Goal: Task Accomplishment & Management: Use online tool/utility

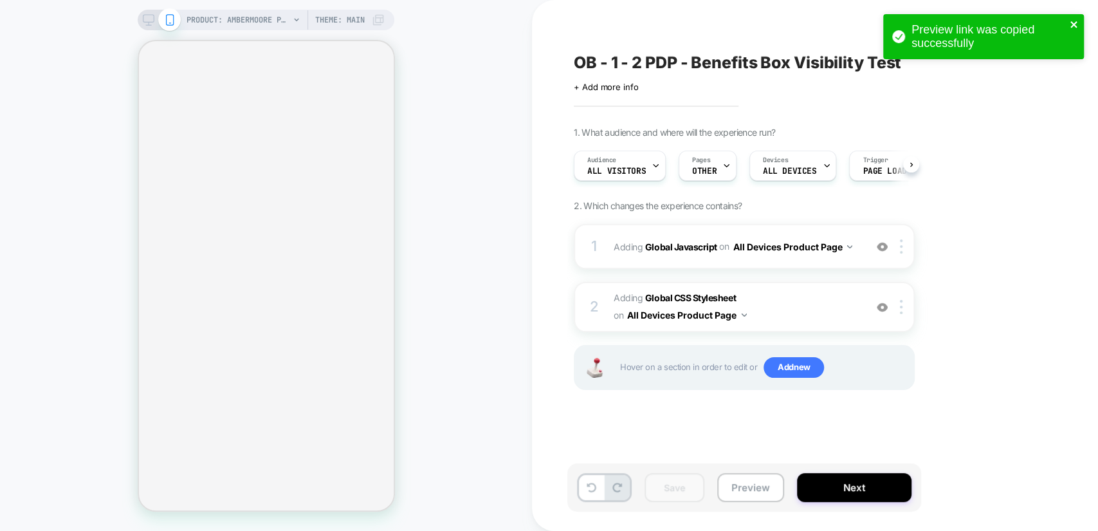
click at [1073, 24] on icon "close" at bounding box center [1074, 24] width 9 height 10
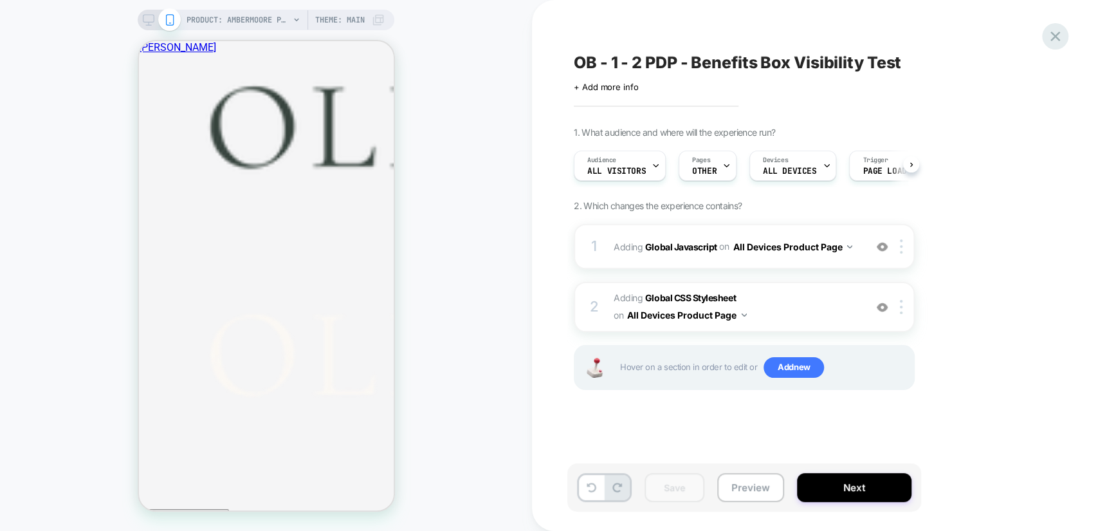
click at [1058, 35] on icon at bounding box center [1055, 36] width 17 height 17
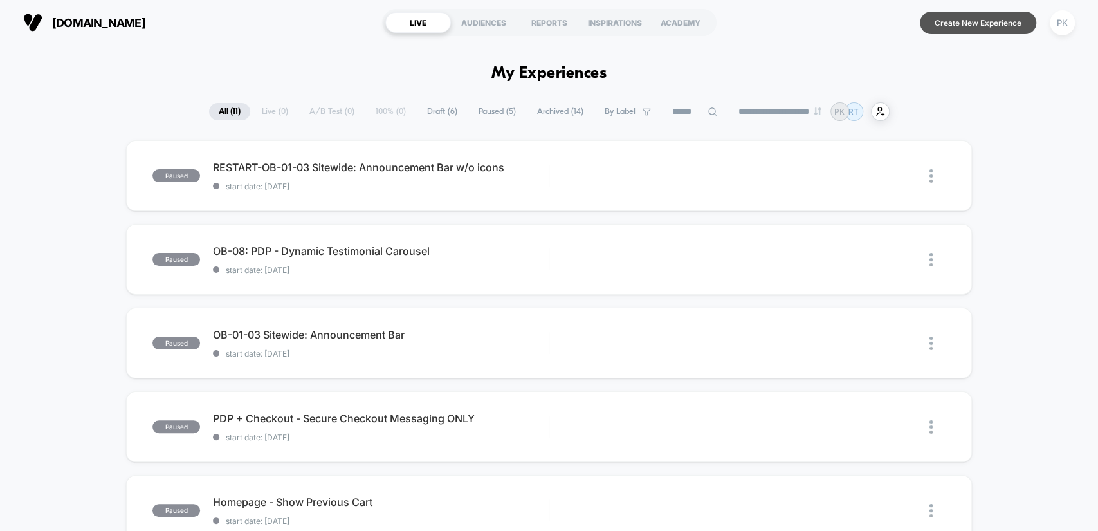
click at [943, 21] on button "Create New Experience" at bounding box center [978, 23] width 116 height 23
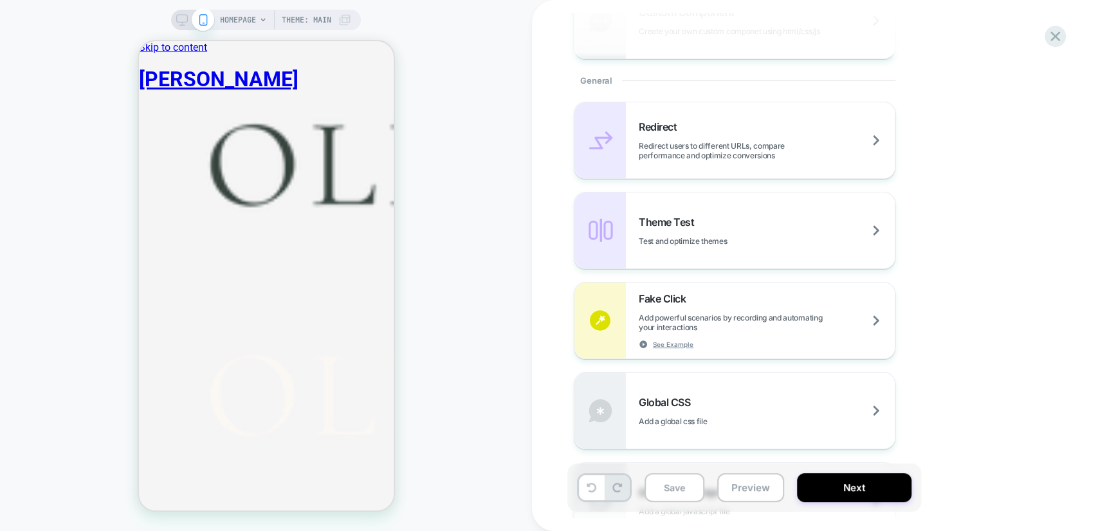
scroll to position [667, 0]
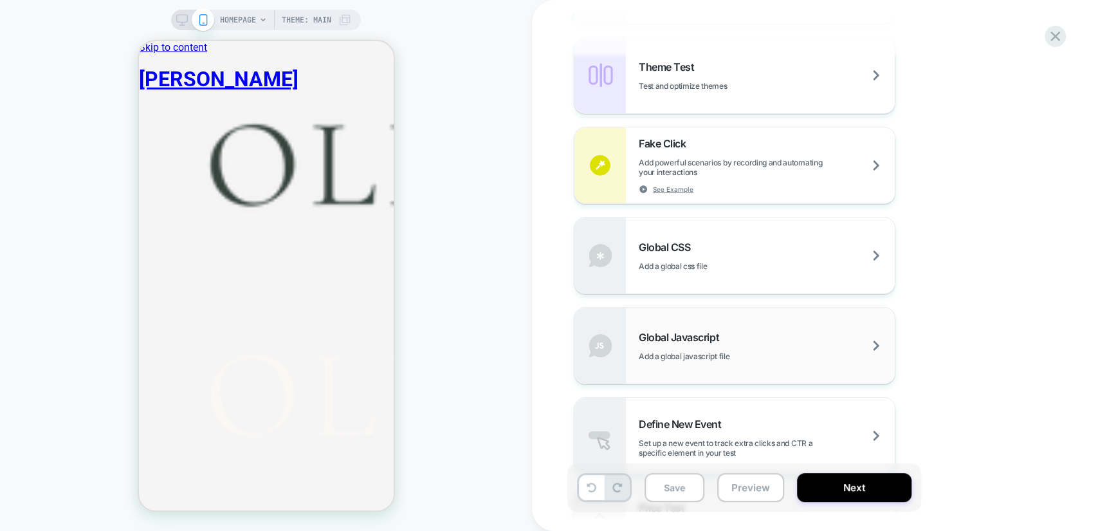
click at [756, 328] on div "Global Javascript Add a global javascript file" at bounding box center [734, 345] width 320 height 76
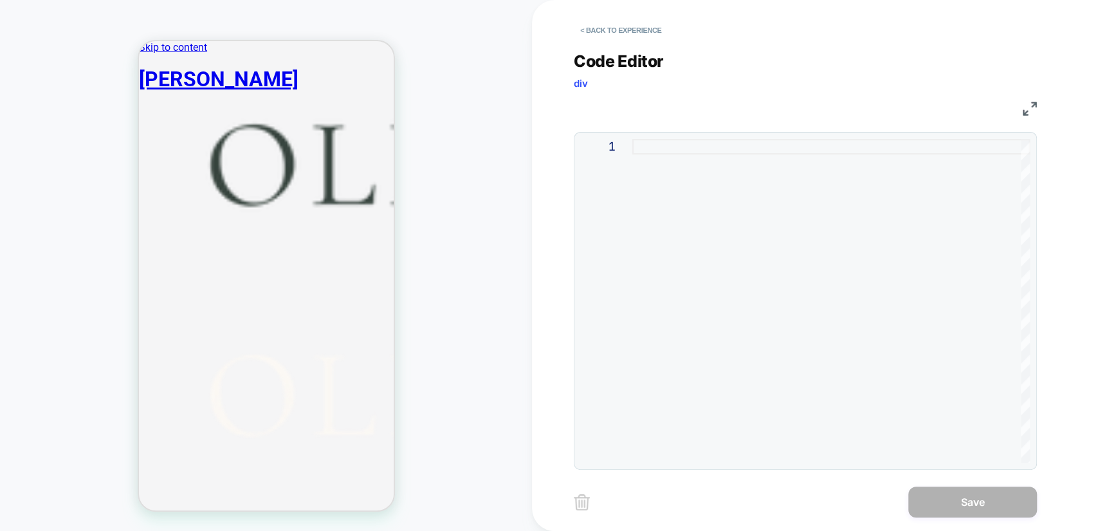
click at [682, 150] on div at bounding box center [831, 301] width 398 height 324
type textarea "*****"
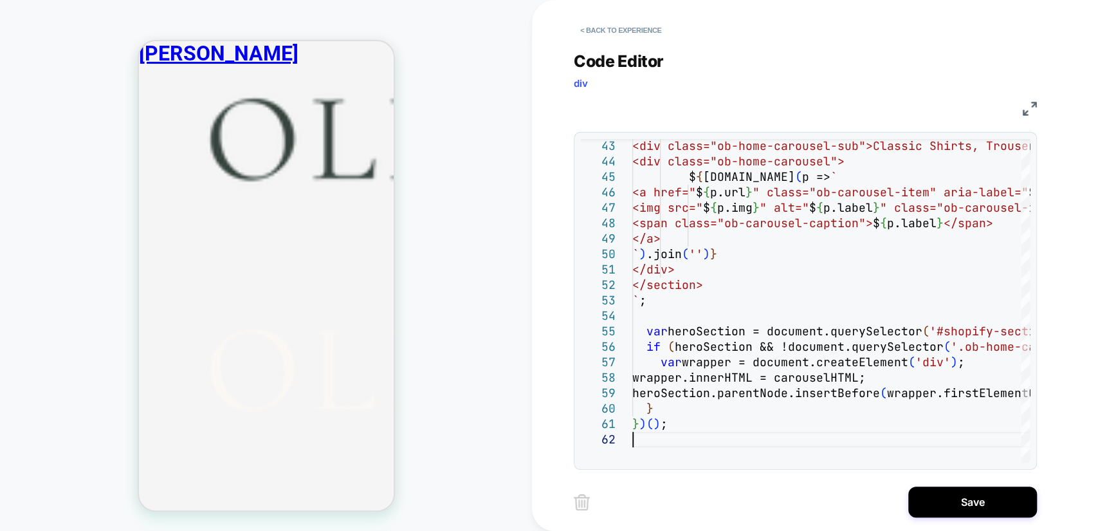
scroll to position [333, 0]
click at [1003, 497] on button "Save" at bounding box center [972, 501] width 129 height 31
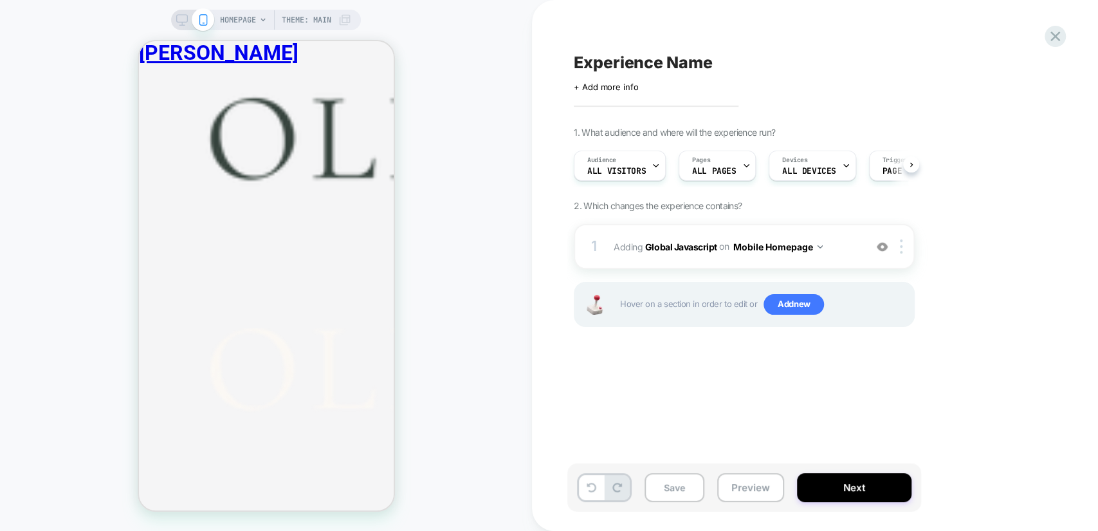
scroll to position [0, 0]
click at [802, 297] on span "Add new" at bounding box center [794, 304] width 60 height 21
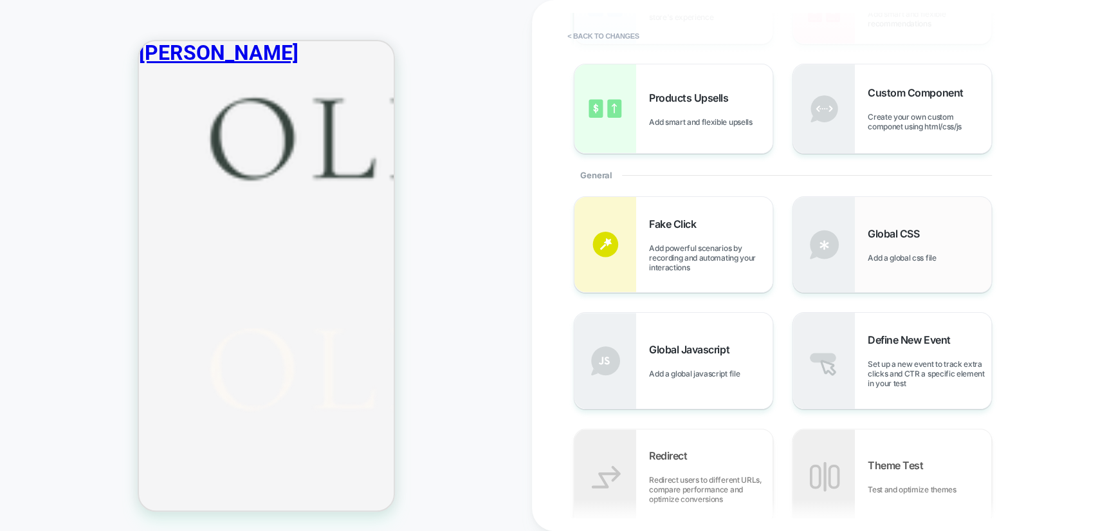
scroll to position [167, 0]
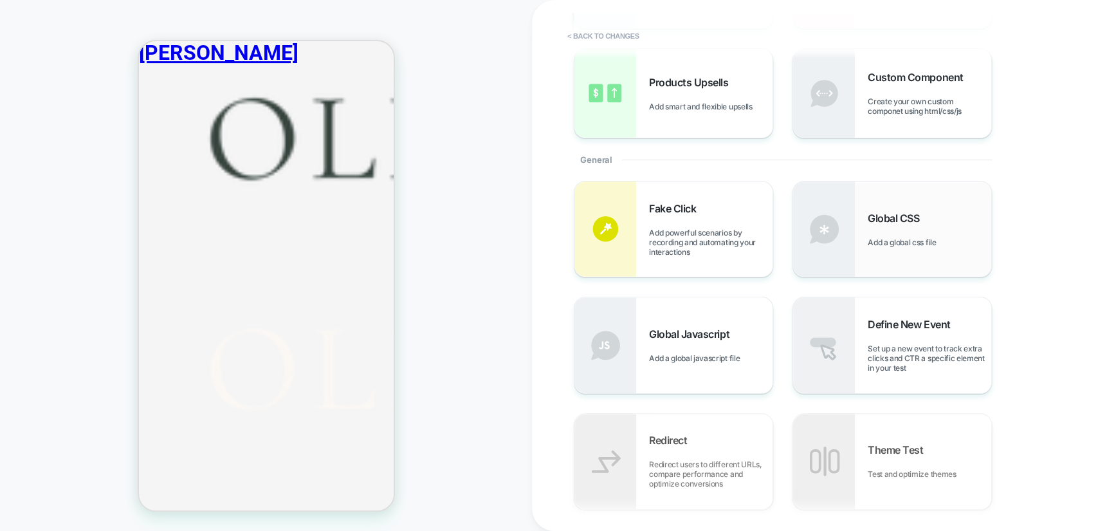
click at [931, 218] on div "Global CSS Add a global css file" at bounding box center [930, 229] width 124 height 35
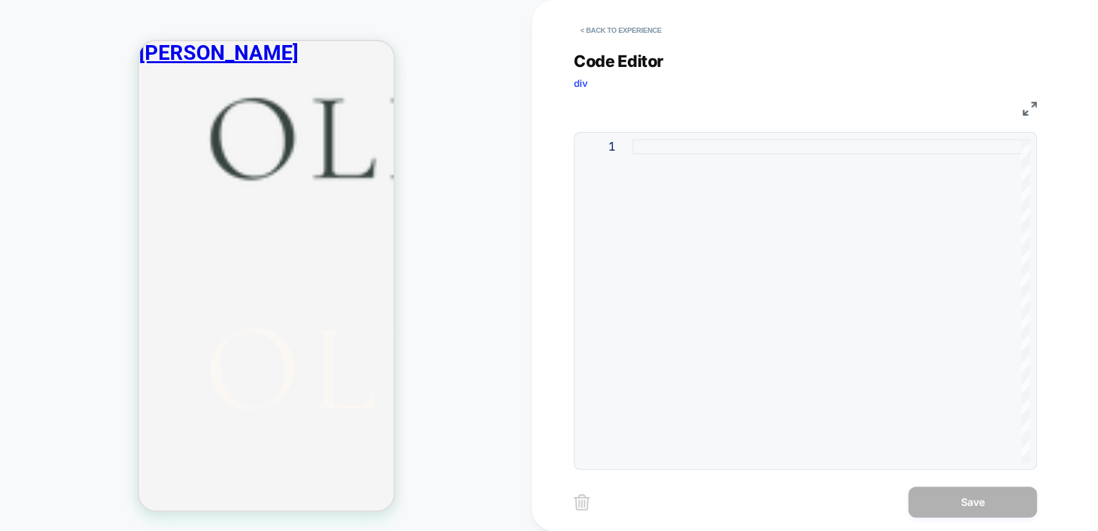
click at [724, 148] on div at bounding box center [831, 301] width 398 height 324
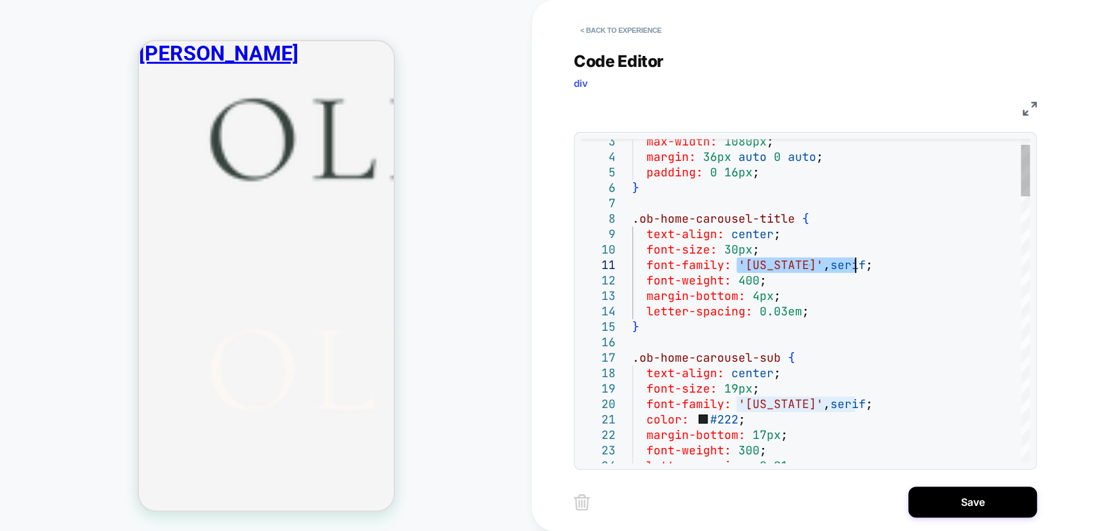
drag, startPoint x: 738, startPoint y: 264, endPoint x: 856, endPoint y: 270, distance: 118.5
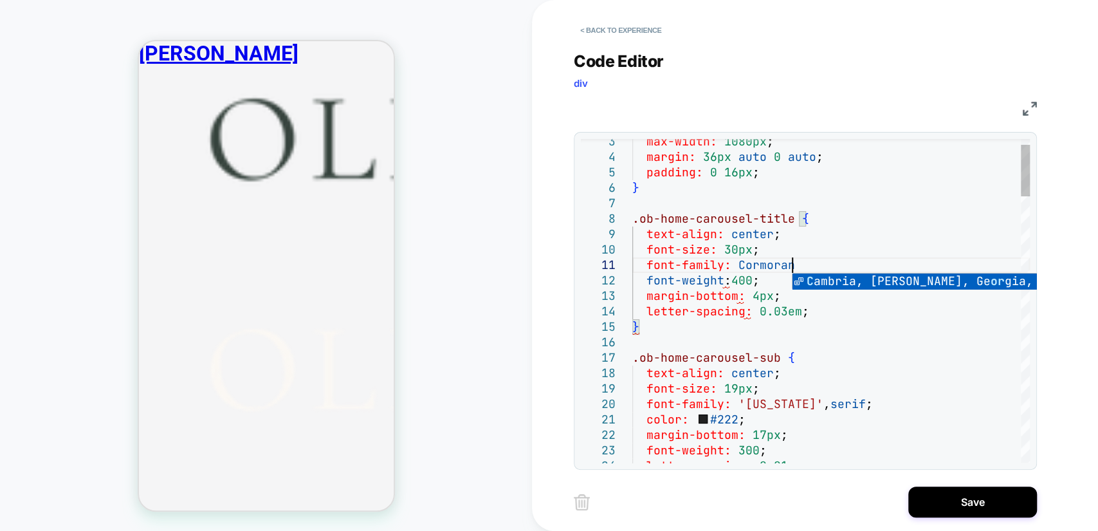
scroll to position [0, 165]
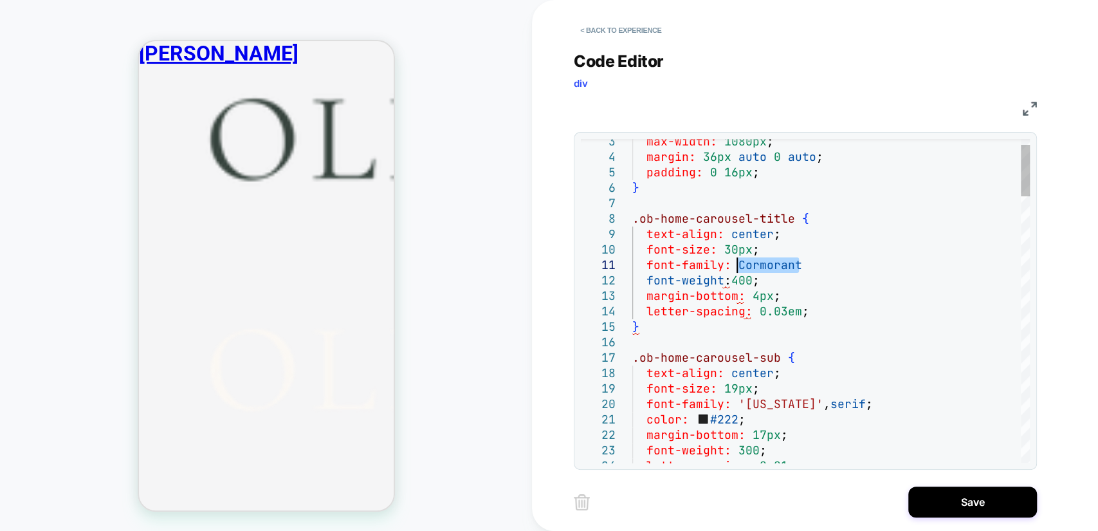
drag, startPoint x: 802, startPoint y: 266, endPoint x: 736, endPoint y: 265, distance: 66.3
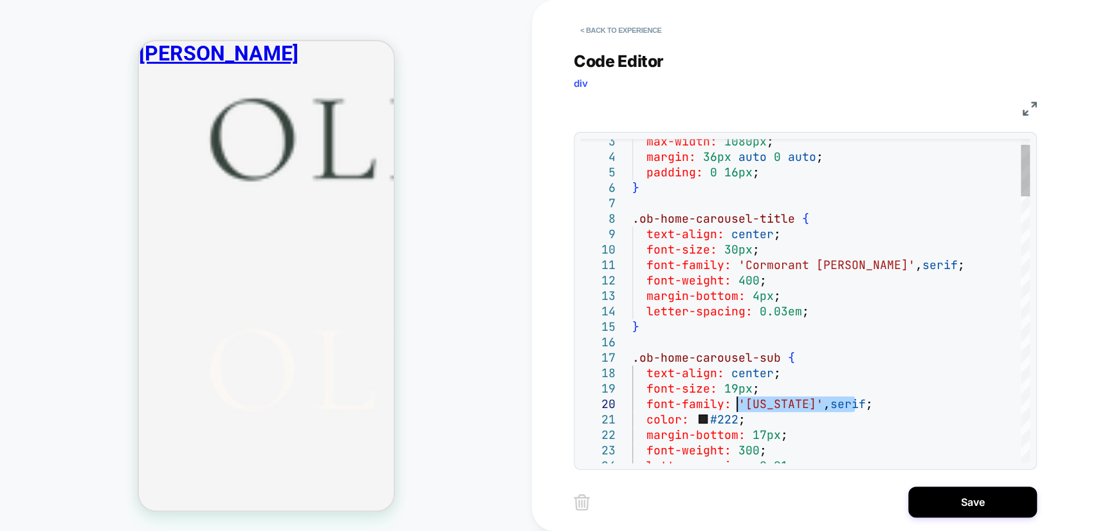
drag, startPoint x: 860, startPoint y: 407, endPoint x: 739, endPoint y: 406, distance: 120.9
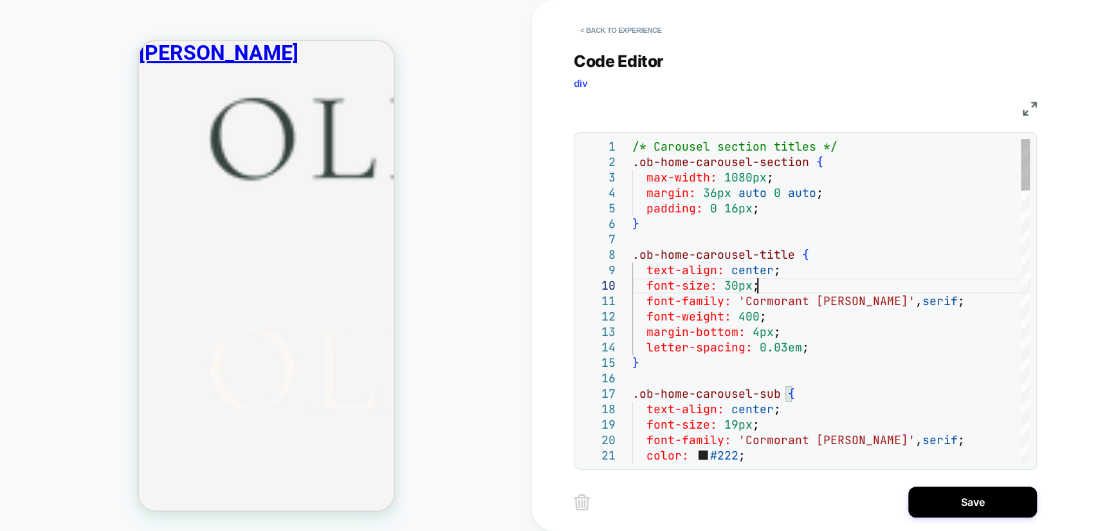
drag, startPoint x: 776, startPoint y: 282, endPoint x: 784, endPoint y: 284, distance: 8.0
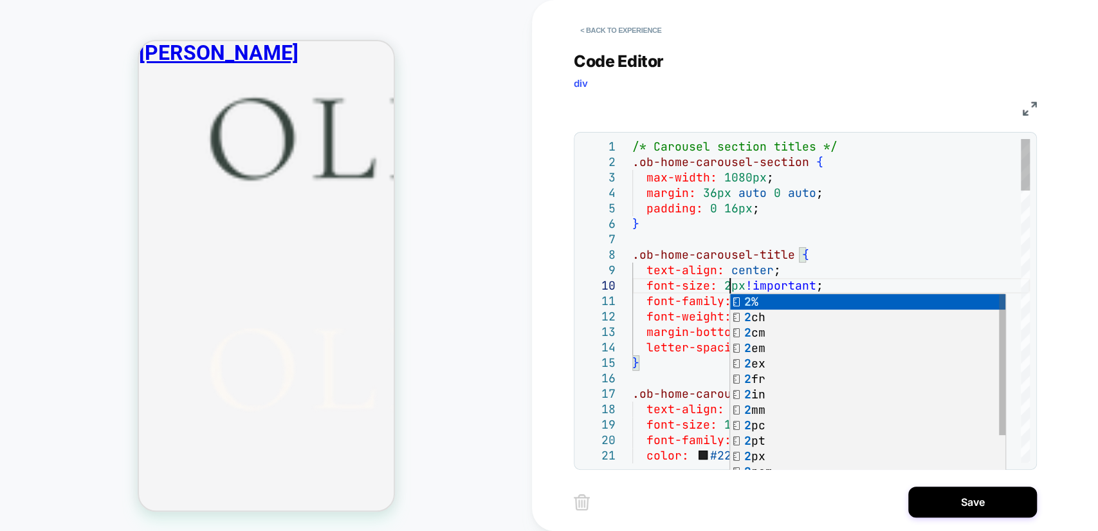
scroll to position [138, 104]
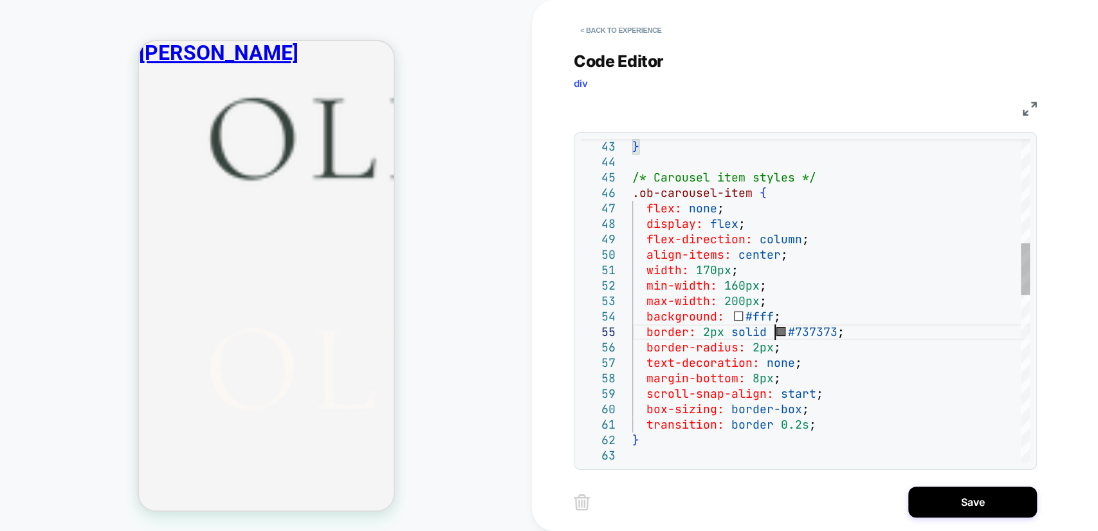
click at [779, 333] on div "/* Carousel item styles */ .ob-carousel-item { flex: none ; display: flex ; fle…" at bounding box center [831, 502] width 398 height 2022
click at [707, 338] on div "/* Carousel item styles */ .ob-carousel-item { flex: none ; display: flex ; fle…" at bounding box center [831, 502] width 398 height 2022
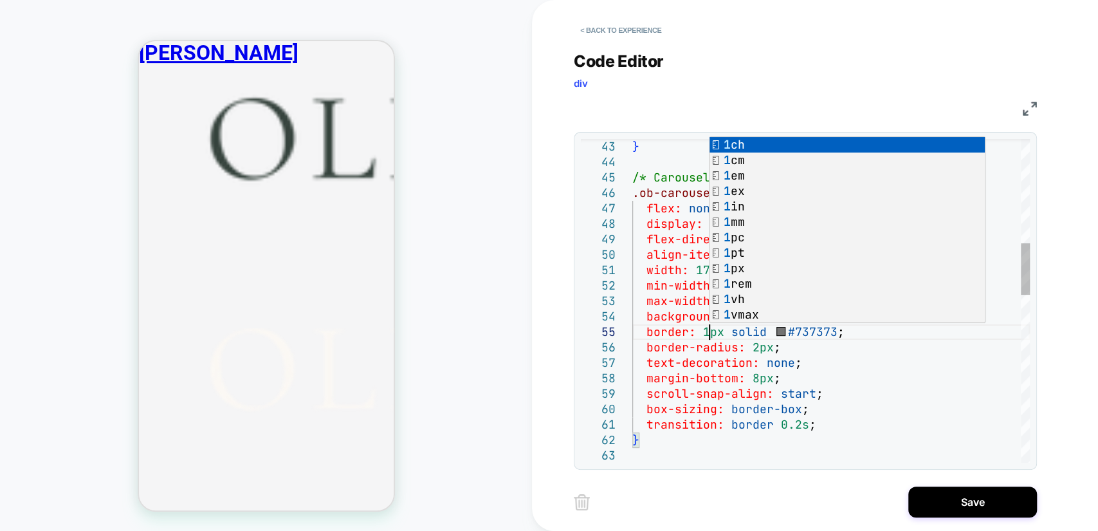
click at [808, 368] on div "/* Carousel item styles */ .ob-carousel-item { flex: none ; display: flex ; fle…" at bounding box center [831, 502] width 398 height 2022
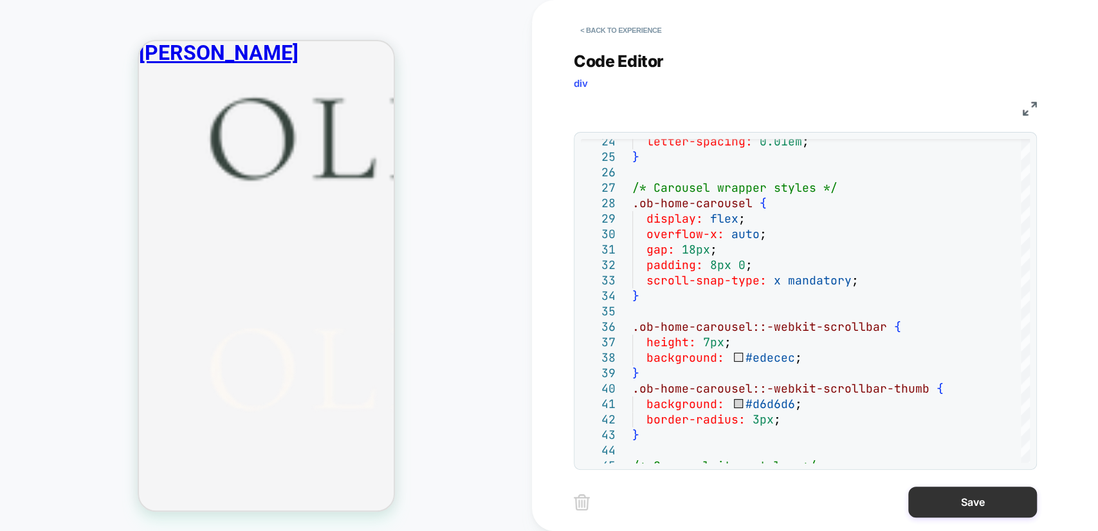
type textarea "**********"
click at [962, 498] on button "Save" at bounding box center [972, 501] width 129 height 31
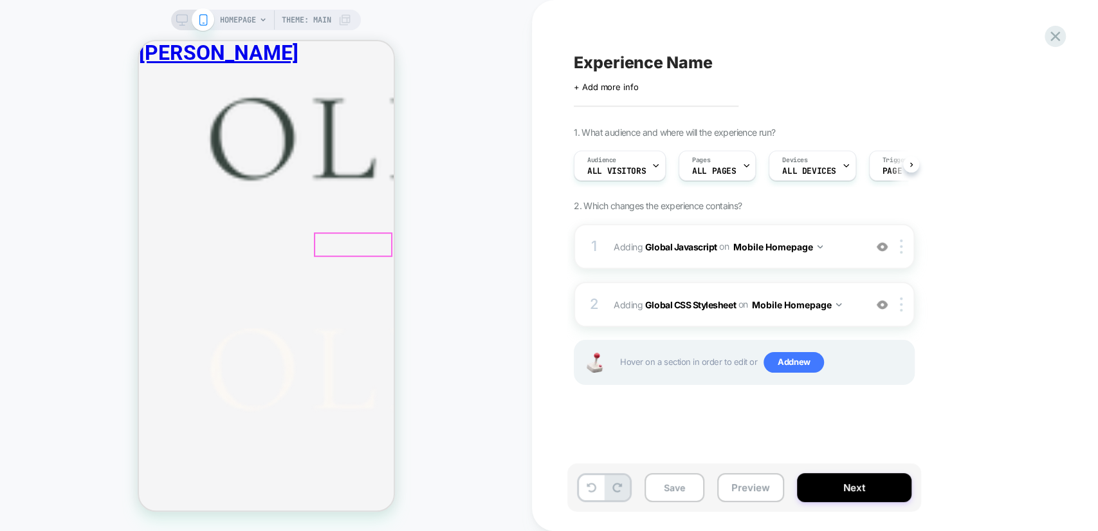
scroll to position [0, 0]
click at [681, 483] on button "Save" at bounding box center [675, 487] width 60 height 29
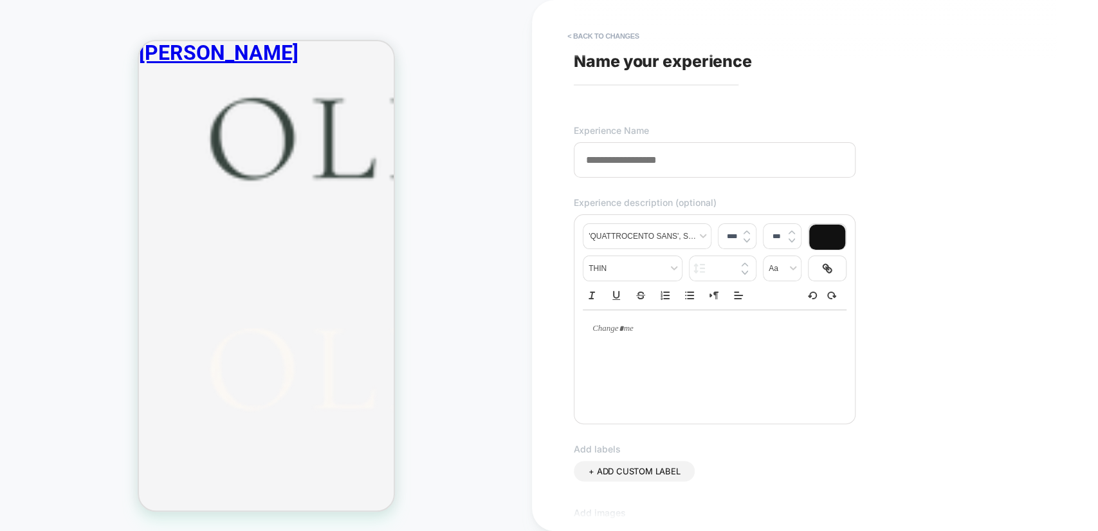
click at [656, 157] on input at bounding box center [715, 159] width 282 height 35
paste input "**********"
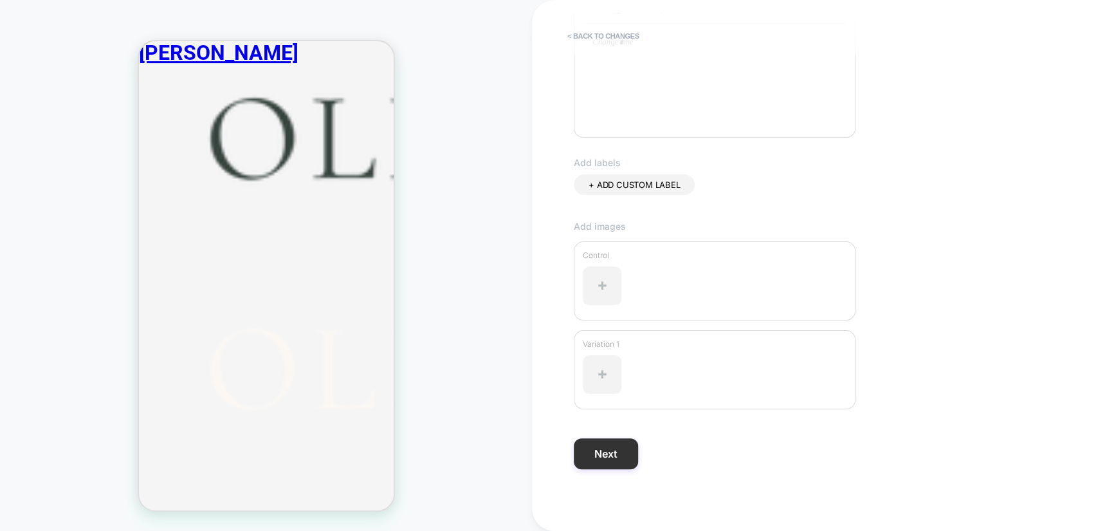
type input "**********"
click at [619, 455] on button "Next" at bounding box center [606, 453] width 64 height 31
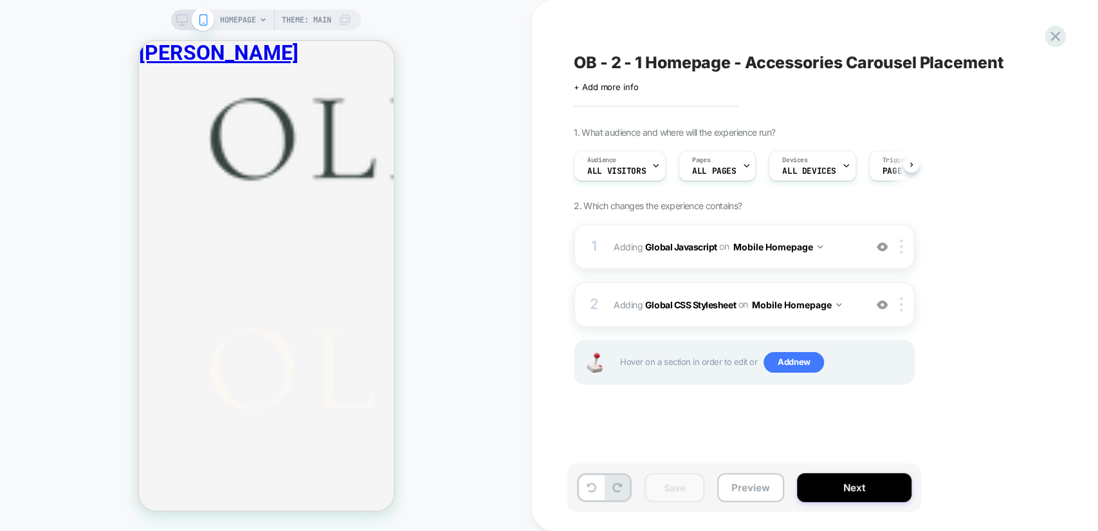
scroll to position [0, 0]
click at [901, 246] on img at bounding box center [901, 246] width 3 height 14
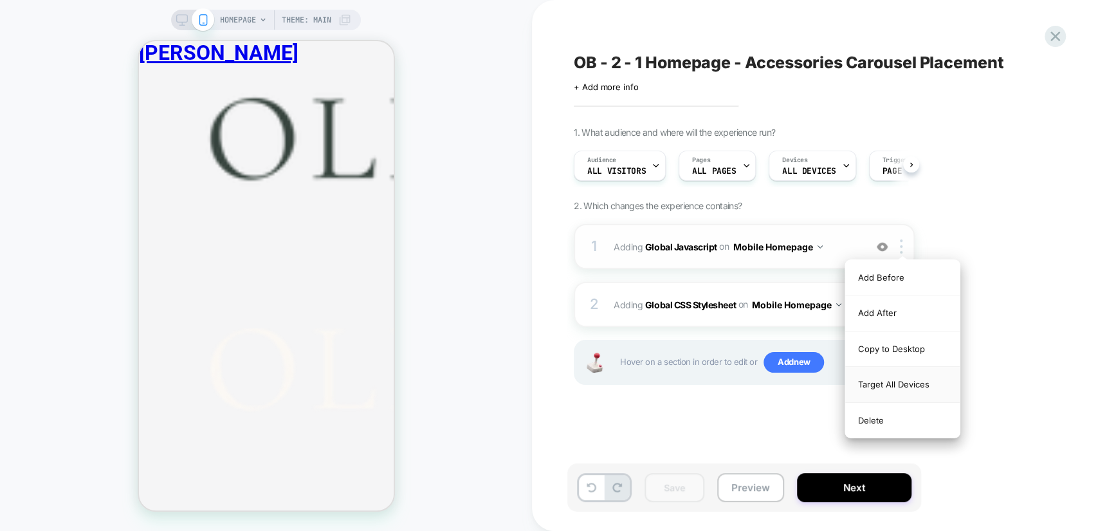
click at [897, 380] on div "Target All Devices" at bounding box center [902, 384] width 114 height 35
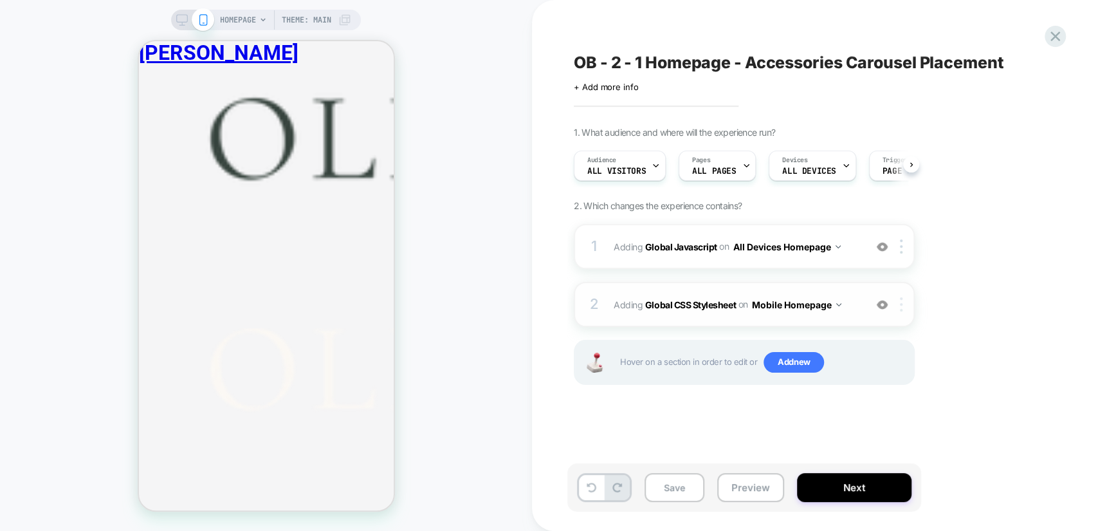
click at [901, 310] on img at bounding box center [901, 304] width 3 height 14
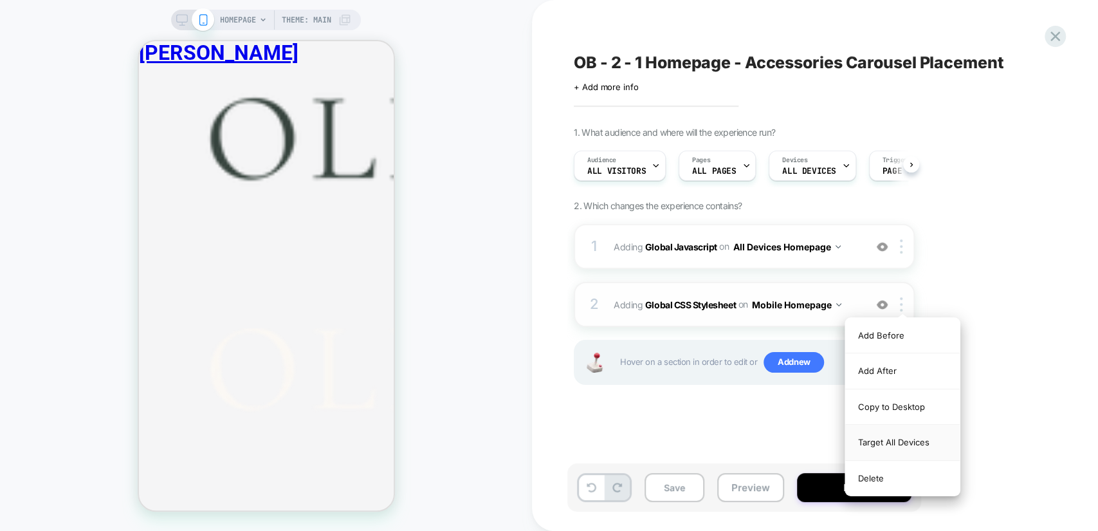
click at [915, 443] on div "Target All Devices" at bounding box center [902, 442] width 114 height 35
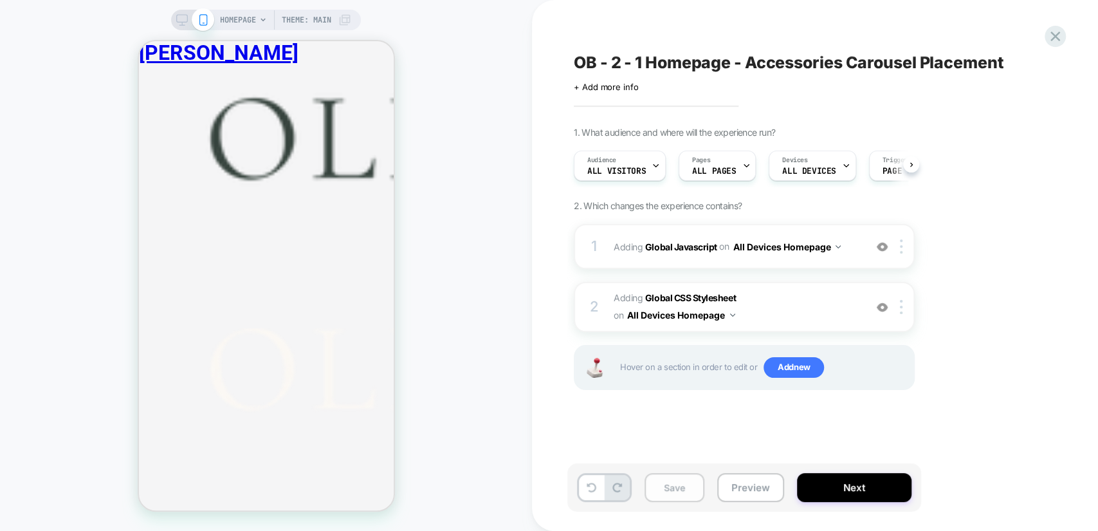
click at [669, 488] on button "Save" at bounding box center [675, 487] width 60 height 29
click at [747, 483] on button "Preview" at bounding box center [750, 487] width 67 height 29
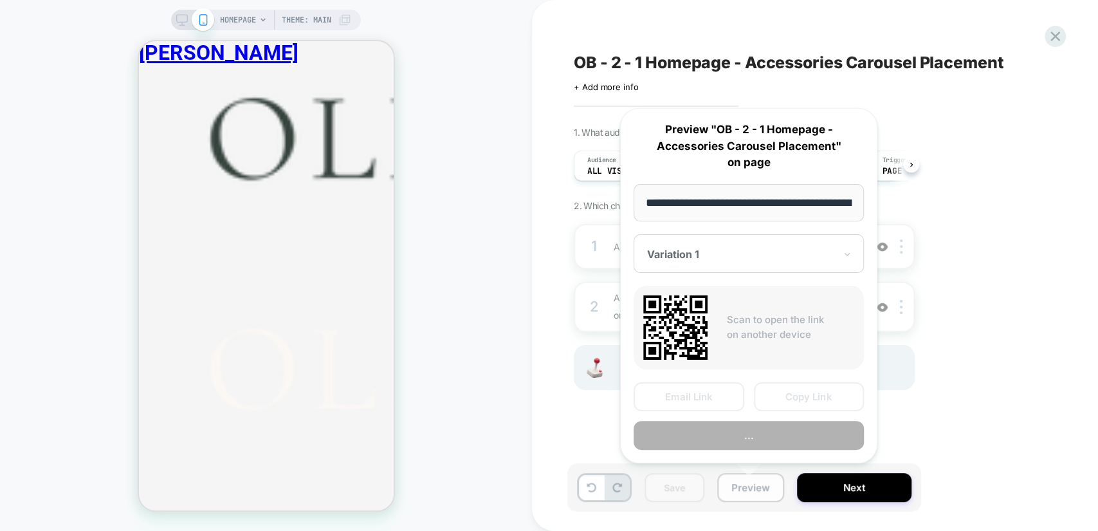
scroll to position [0, 85]
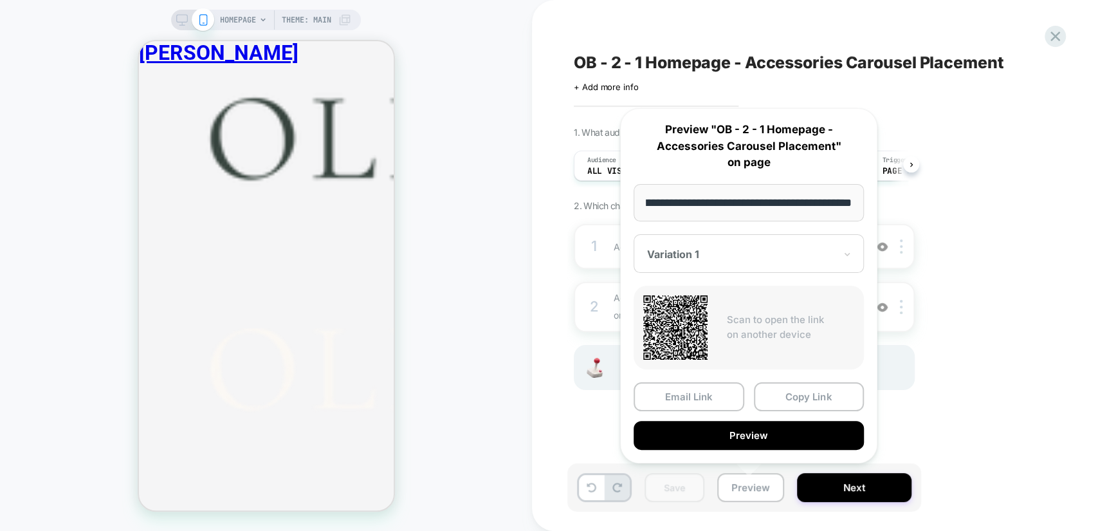
click at [755, 434] on button "Preview" at bounding box center [749, 435] width 230 height 29
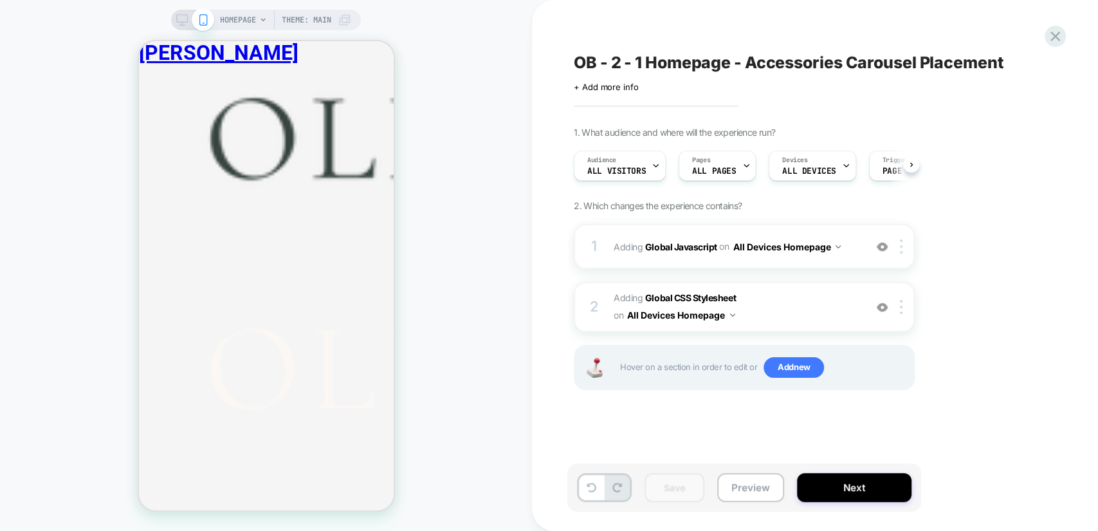
click at [658, 53] on span "OB - 2 - 1 Homepage - Accessories Carousel Placement" at bounding box center [789, 62] width 430 height 19
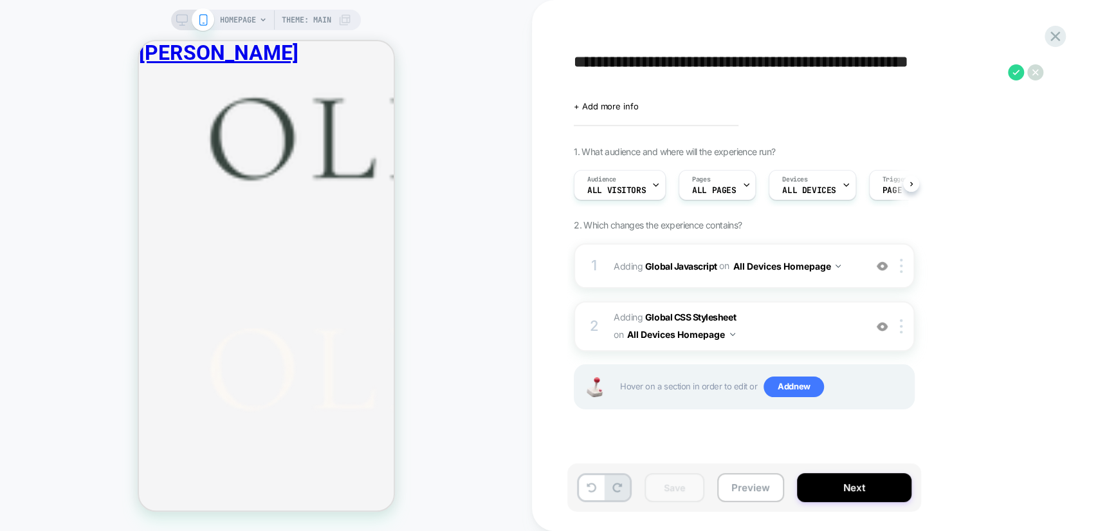
click at [644, 61] on textarea "**********" at bounding box center [788, 72] width 428 height 39
click at [648, 61] on textarea "**********" at bounding box center [788, 72] width 428 height 39
type textarea "**********"
click at [904, 264] on div at bounding box center [903, 266] width 21 height 14
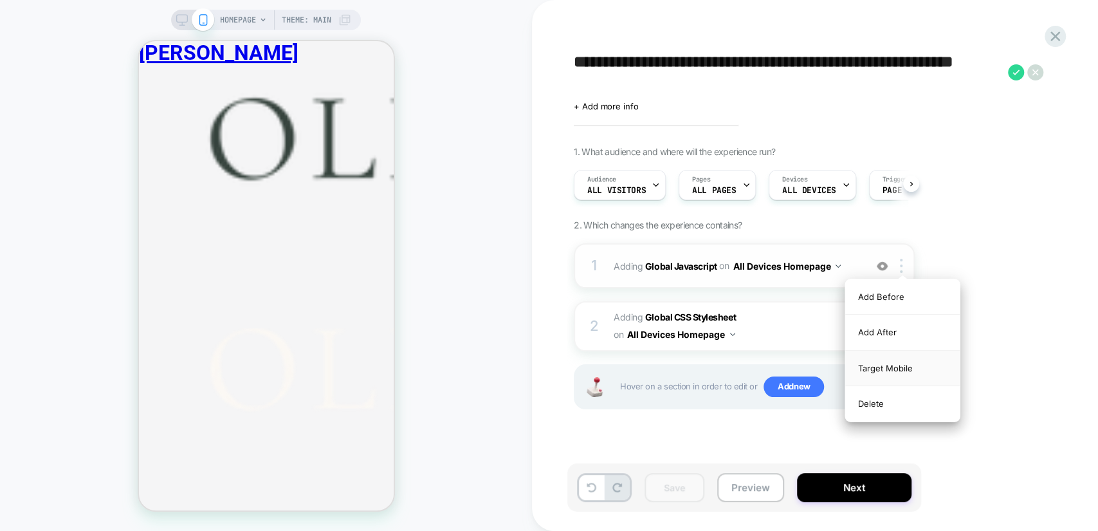
click at [900, 360] on div "Target Mobile" at bounding box center [902, 368] width 114 height 35
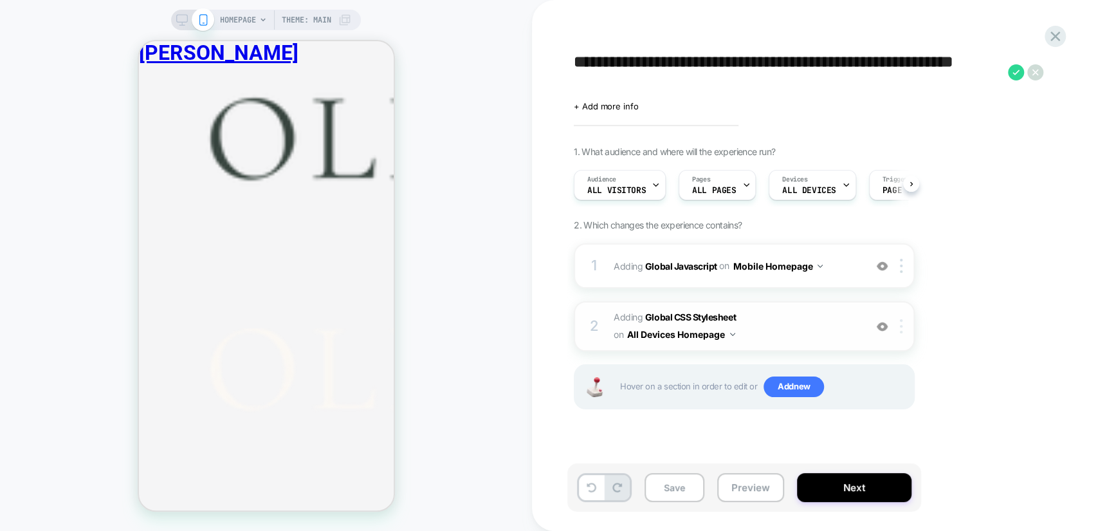
click at [906, 322] on div at bounding box center [903, 326] width 21 height 14
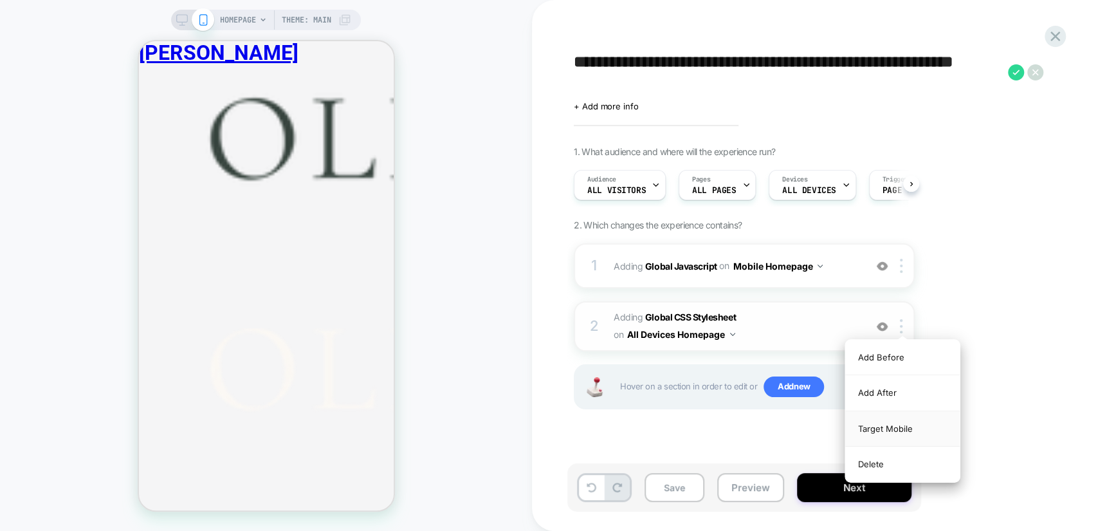
click at [902, 426] on div "Target Mobile" at bounding box center [902, 428] width 114 height 35
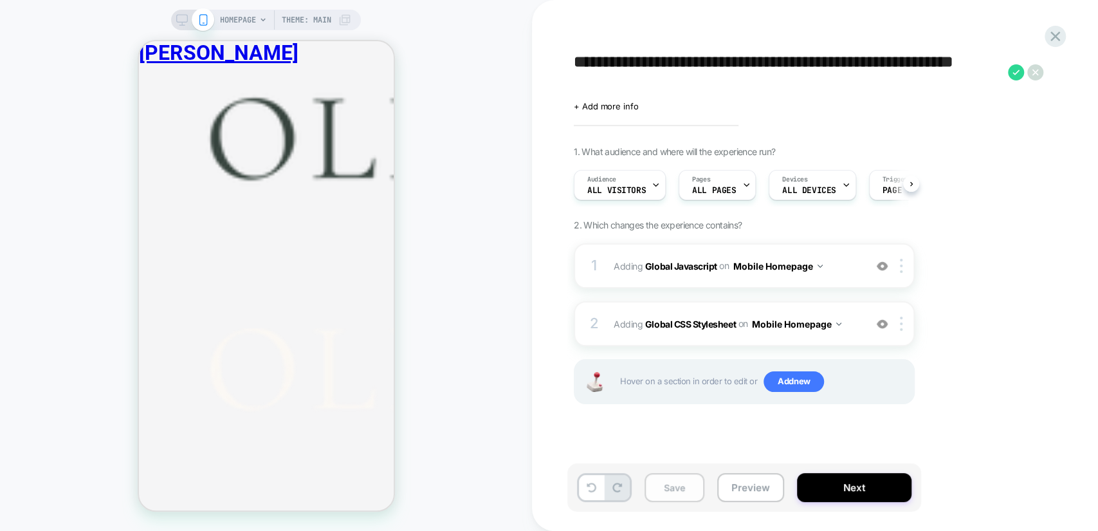
click at [689, 491] on button "Save" at bounding box center [675, 487] width 60 height 29
click at [829, 190] on span "ALL DEVICES" at bounding box center [808, 190] width 53 height 9
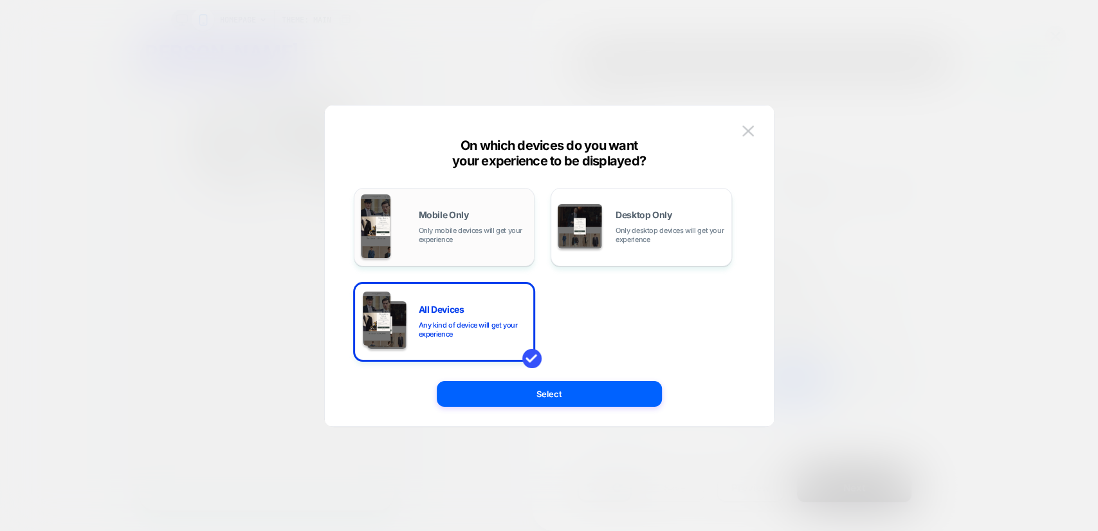
drag, startPoint x: 435, startPoint y: 224, endPoint x: 566, endPoint y: 316, distance: 159.7
click at [436, 224] on div "Mobile Only Only mobile devices will get your experience" at bounding box center [473, 226] width 109 height 33
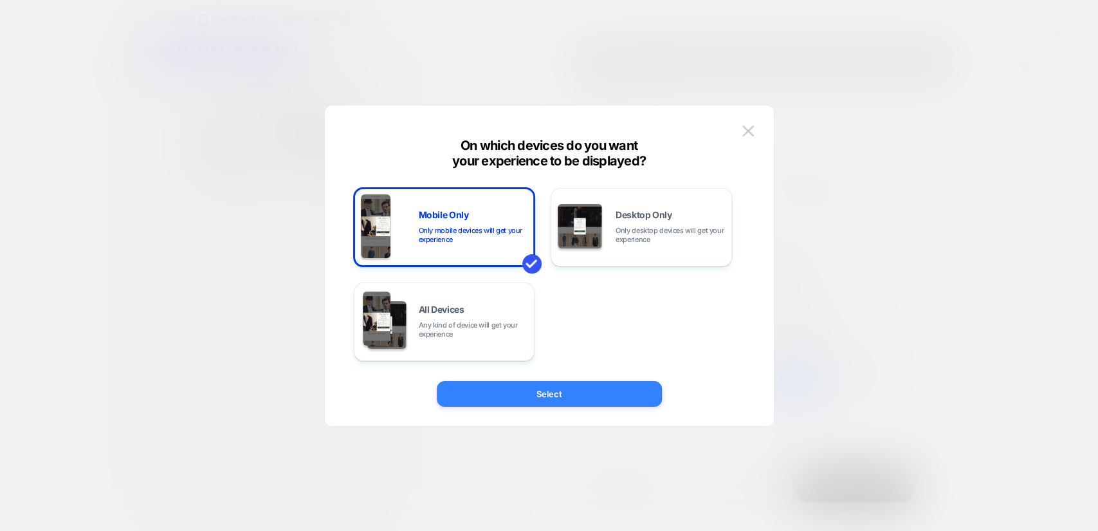
click at [572, 388] on button "Select" at bounding box center [549, 394] width 225 height 26
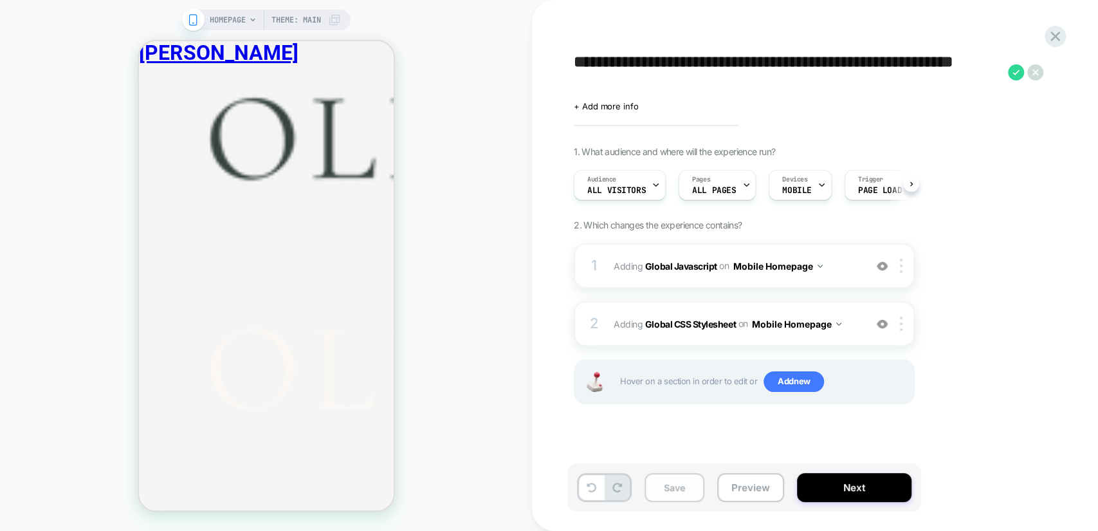
click at [678, 488] on button "Save" at bounding box center [675, 487] width 60 height 29
click at [830, 483] on button "Next" at bounding box center [854, 487] width 114 height 29
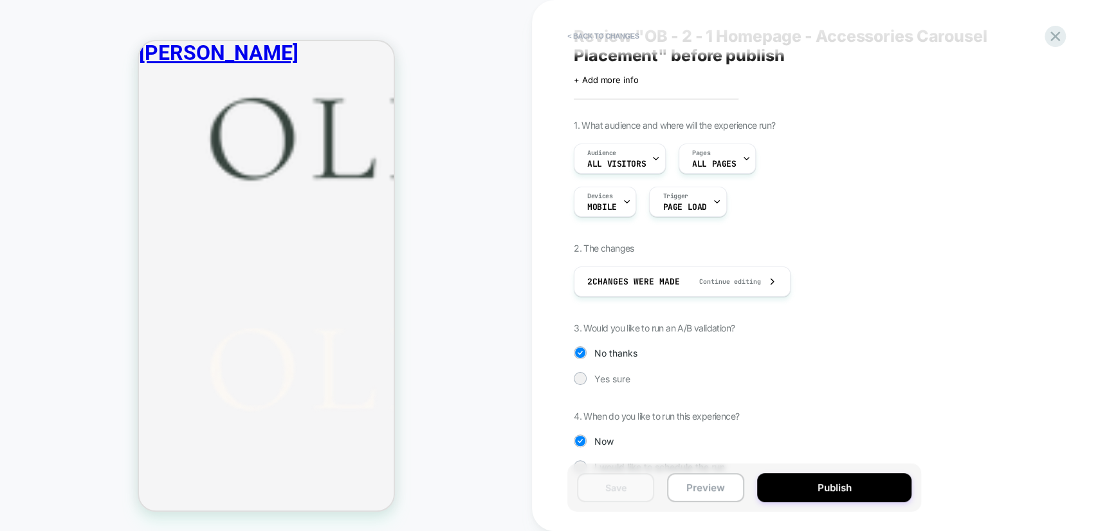
scroll to position [51, 0]
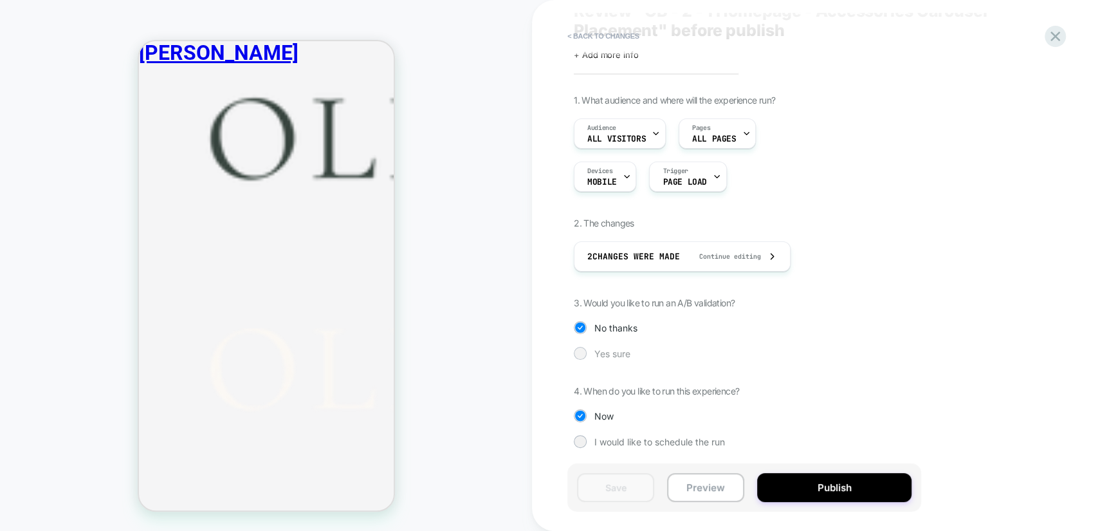
click at [614, 354] on span "Yes sure" at bounding box center [612, 353] width 36 height 11
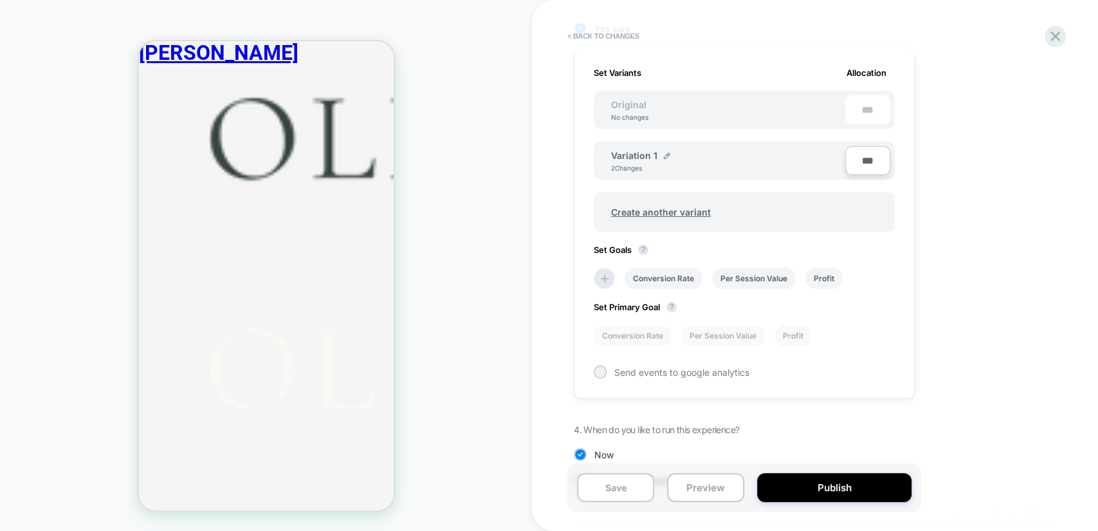
scroll to position [413, 0]
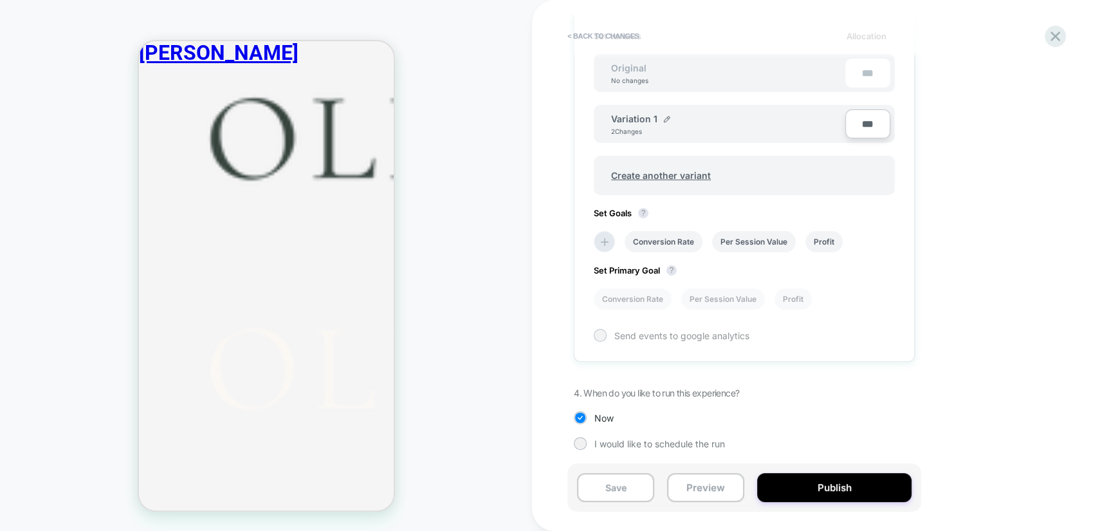
click at [601, 330] on div at bounding box center [600, 335] width 10 height 10
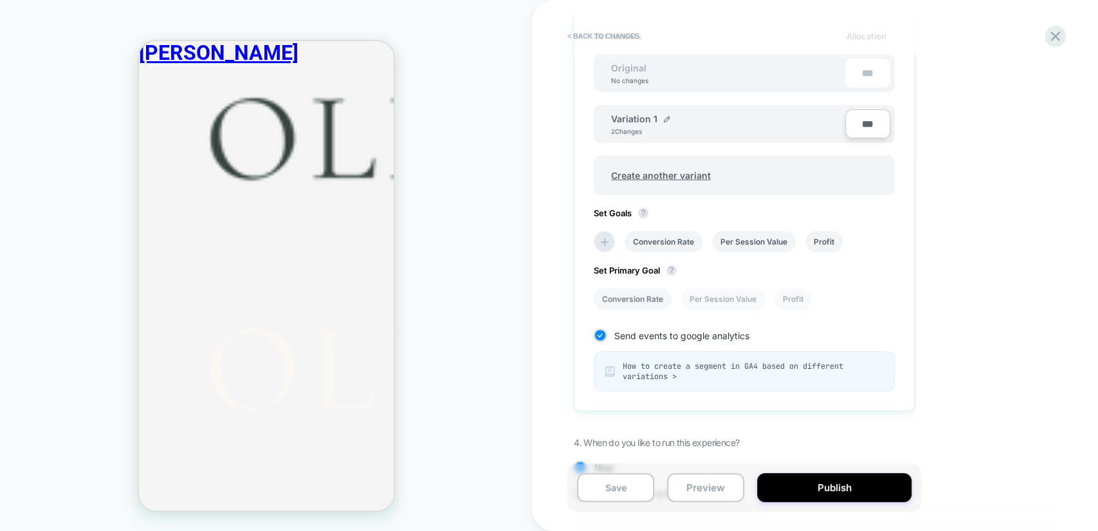
click at [639, 302] on li "Conversion Rate" at bounding box center [633, 298] width 78 height 21
click at [609, 243] on icon at bounding box center [604, 241] width 13 height 13
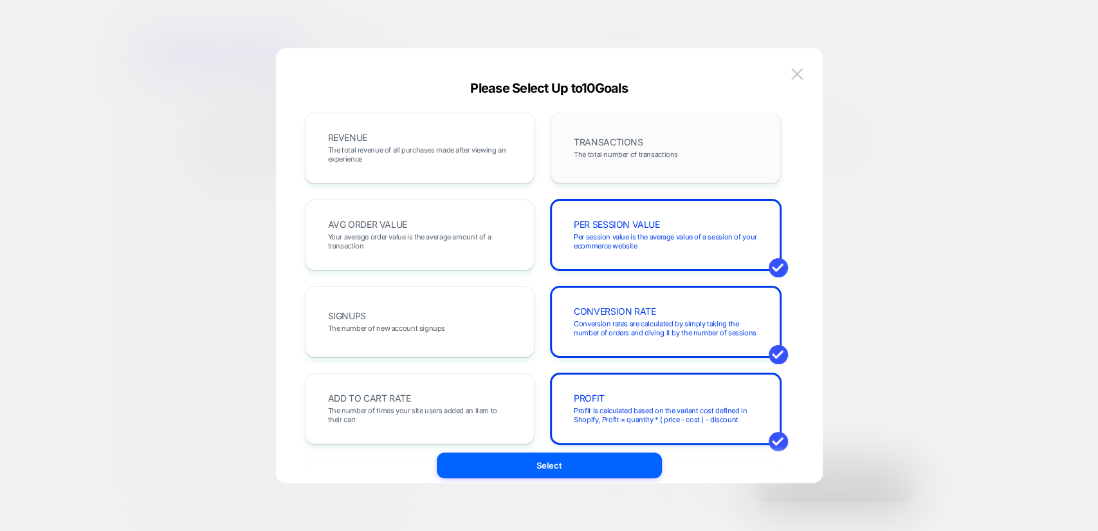
drag, startPoint x: 427, startPoint y: 159, endPoint x: 563, endPoint y: 164, distance: 136.5
click at [430, 161] on span "The total revenue of all purchases made after viewing an experience" at bounding box center [420, 154] width 184 height 18
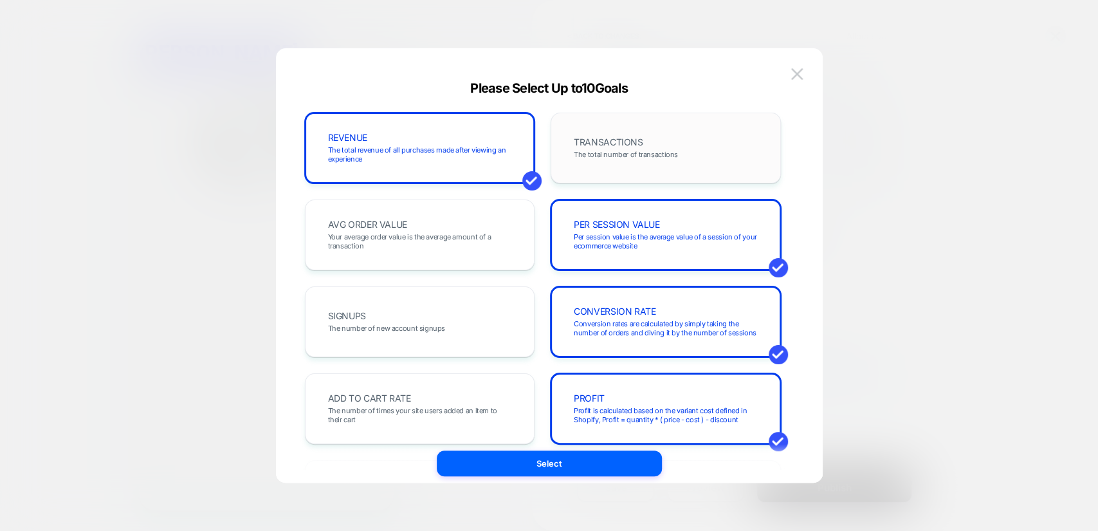
click at [625, 158] on div "TRANSACTIONS The total number of transactions" at bounding box center [665, 148] width 203 height 44
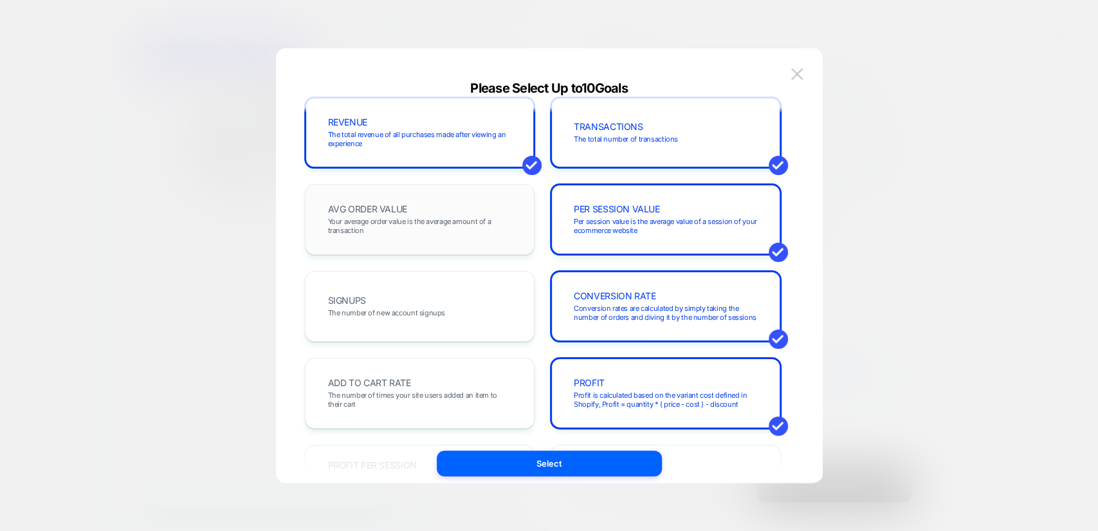
scroll to position [0, 0]
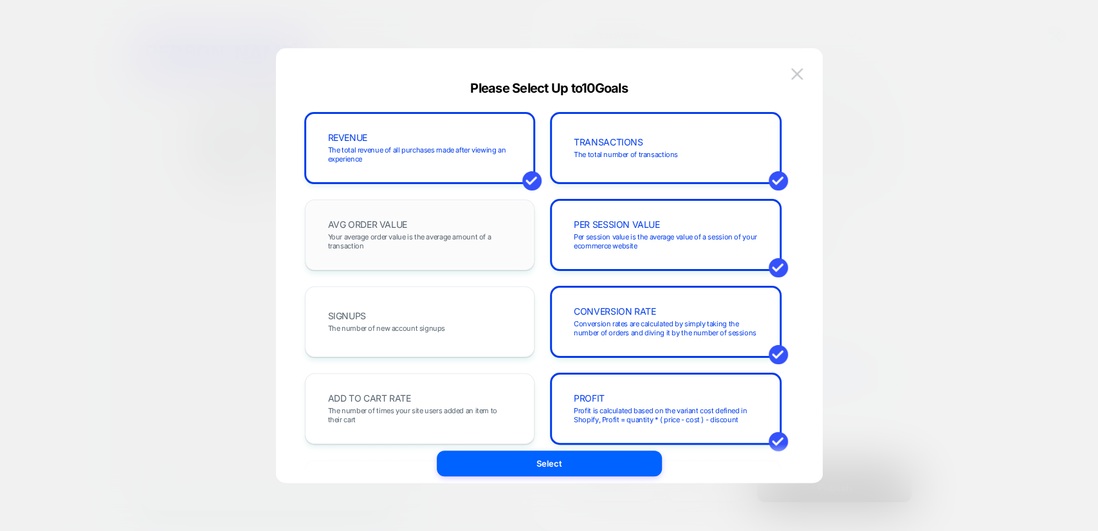
click at [455, 235] on span "Your average order value is the average amount of a transaction" at bounding box center [420, 241] width 184 height 18
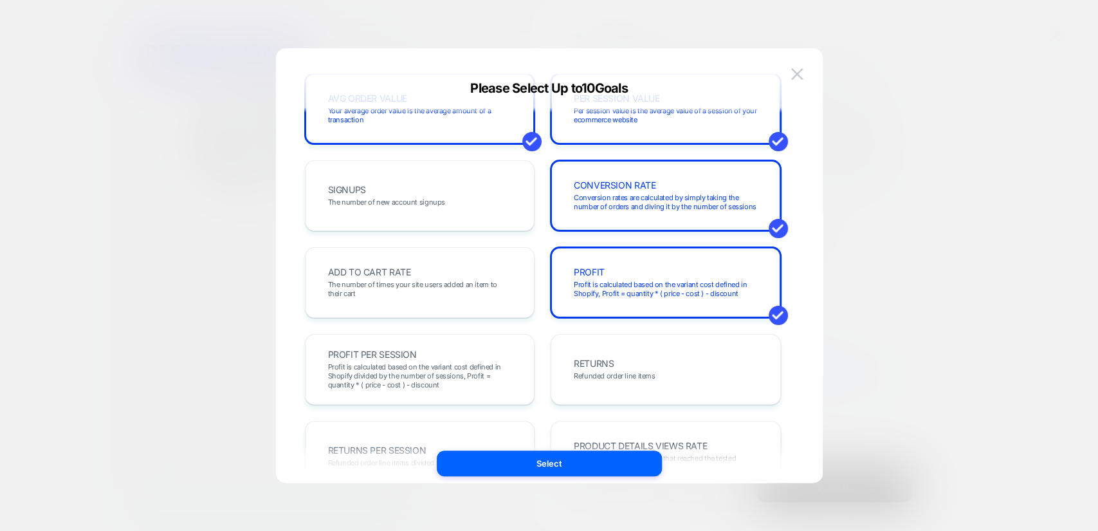
scroll to position [167, 0]
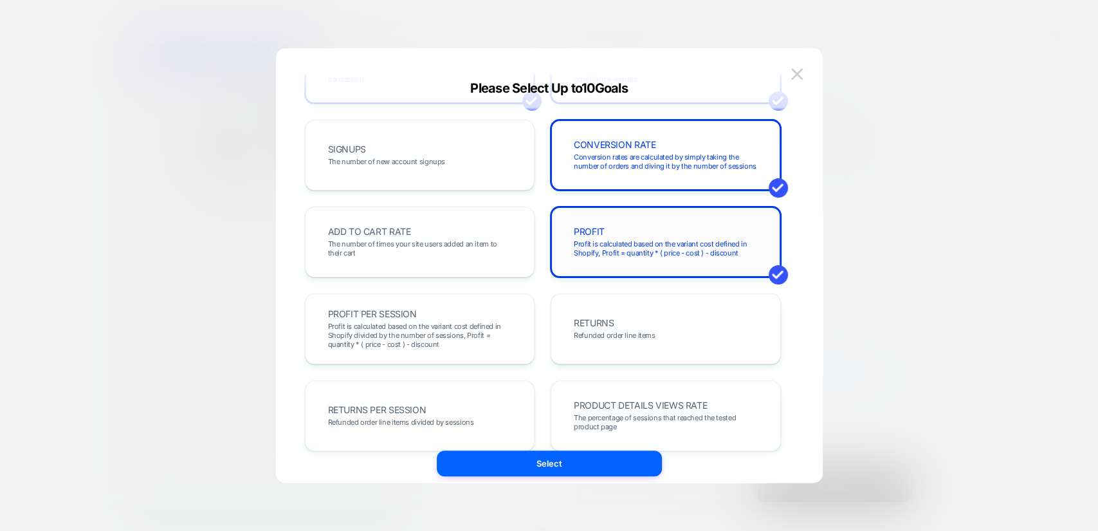
click at [665, 243] on span "Profit is calculated based on the variant cost defined in Shopify, Profit = qua…" at bounding box center [666, 248] width 184 height 18
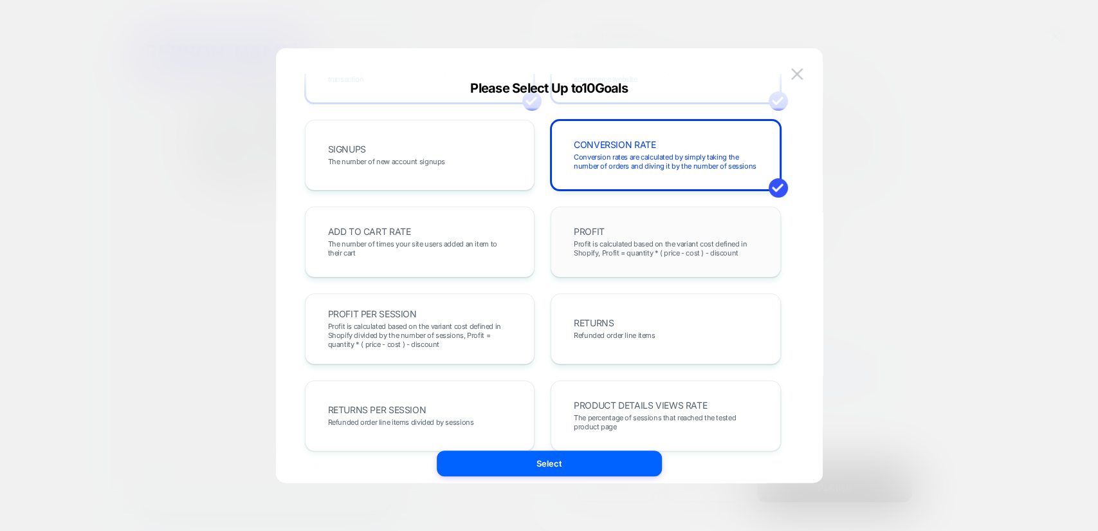
click at [665, 243] on span "Profit is calculated based on the variant cost defined in Shopify, Profit = qua…" at bounding box center [666, 248] width 184 height 18
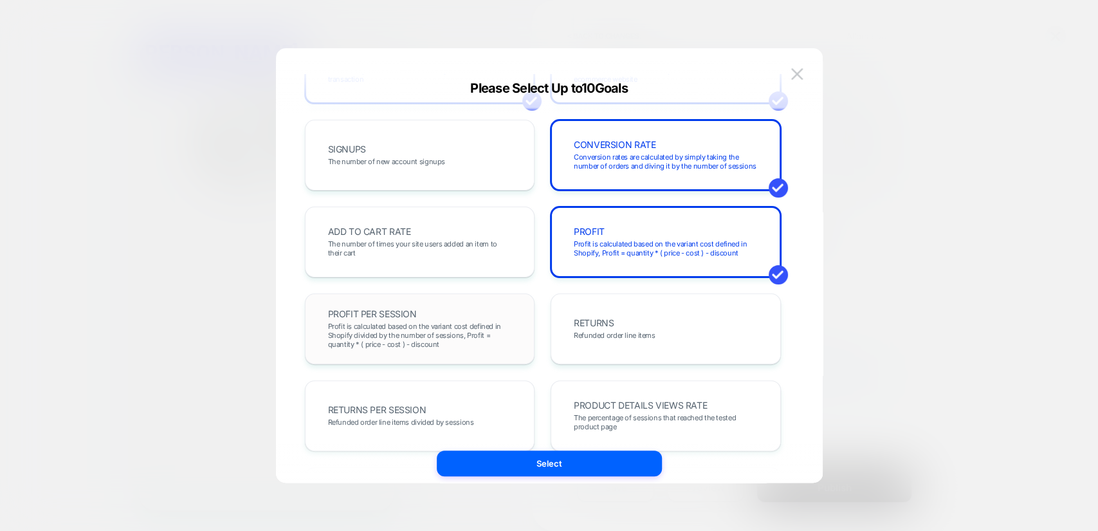
scroll to position [447, 0]
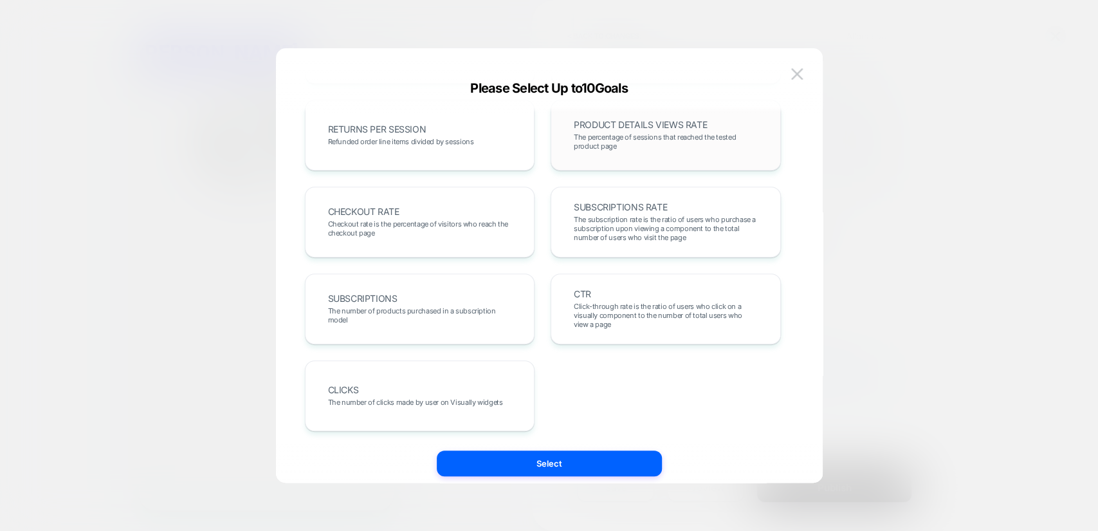
click at [654, 138] on span "The percentage of sessions that reached the tested product page" at bounding box center [666, 142] width 184 height 18
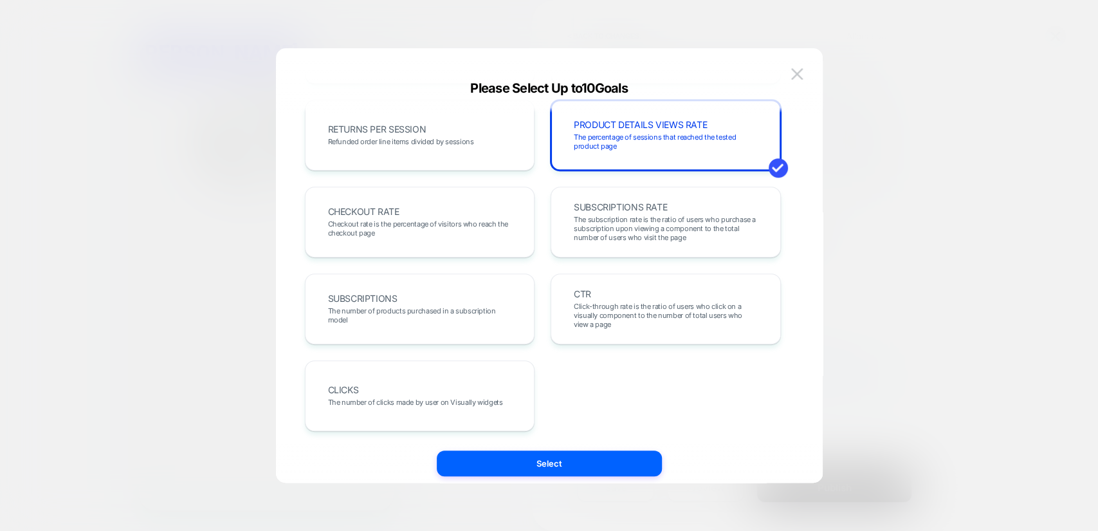
click at [583, 457] on button "Select" at bounding box center [549, 463] width 225 height 26
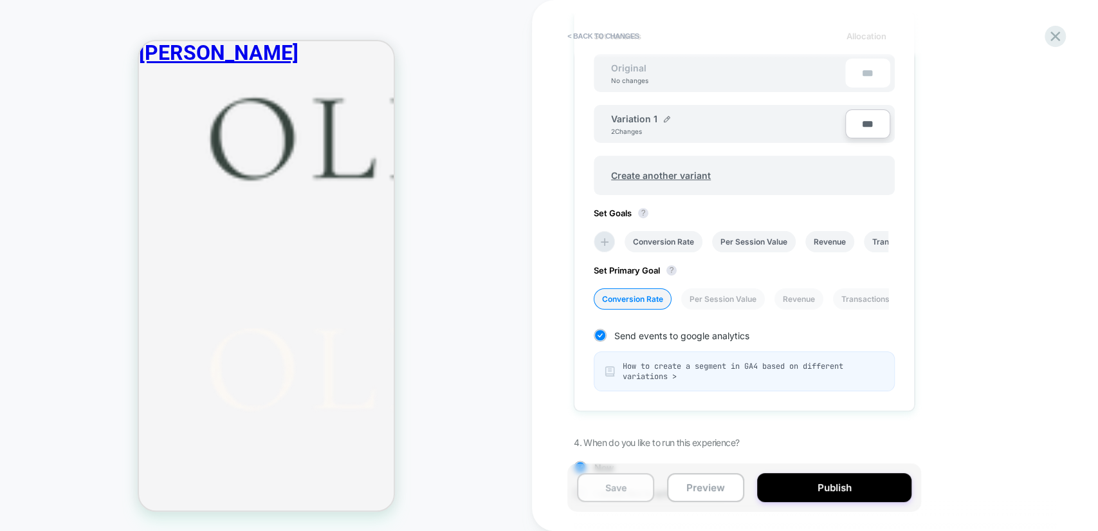
click at [651, 482] on button "Save" at bounding box center [615, 487] width 77 height 29
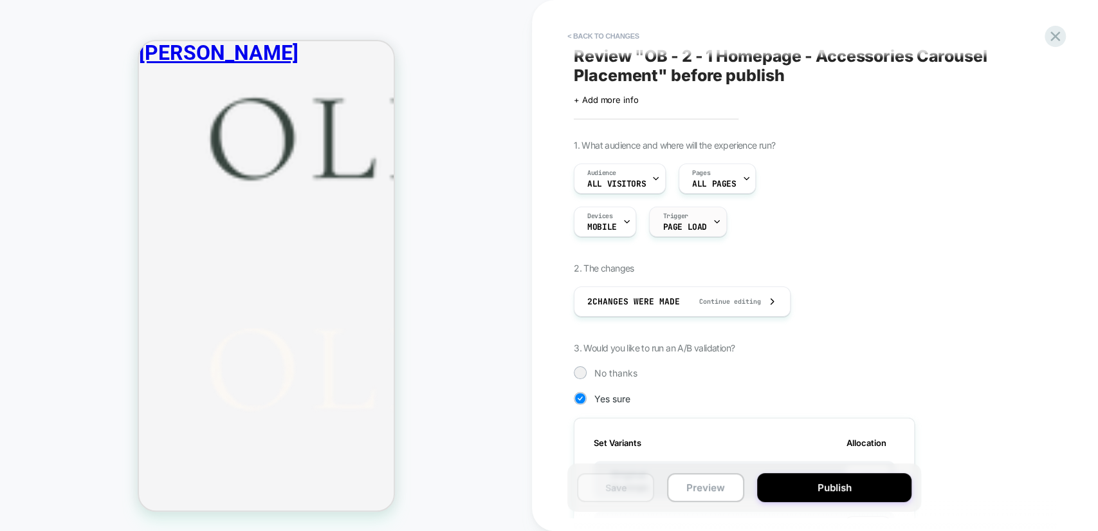
scroll to position [0, 0]
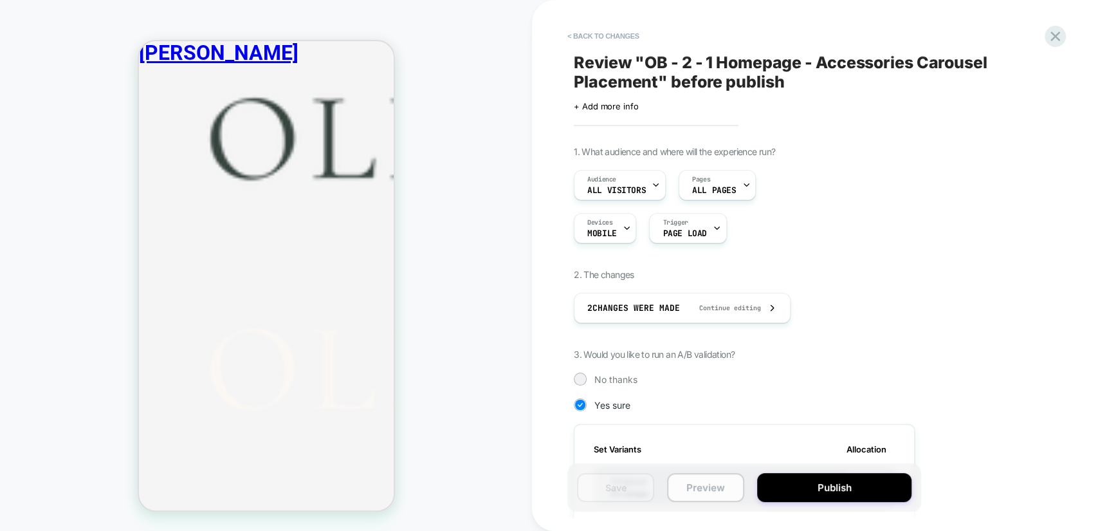
click at [712, 482] on button "Preview" at bounding box center [705, 487] width 77 height 29
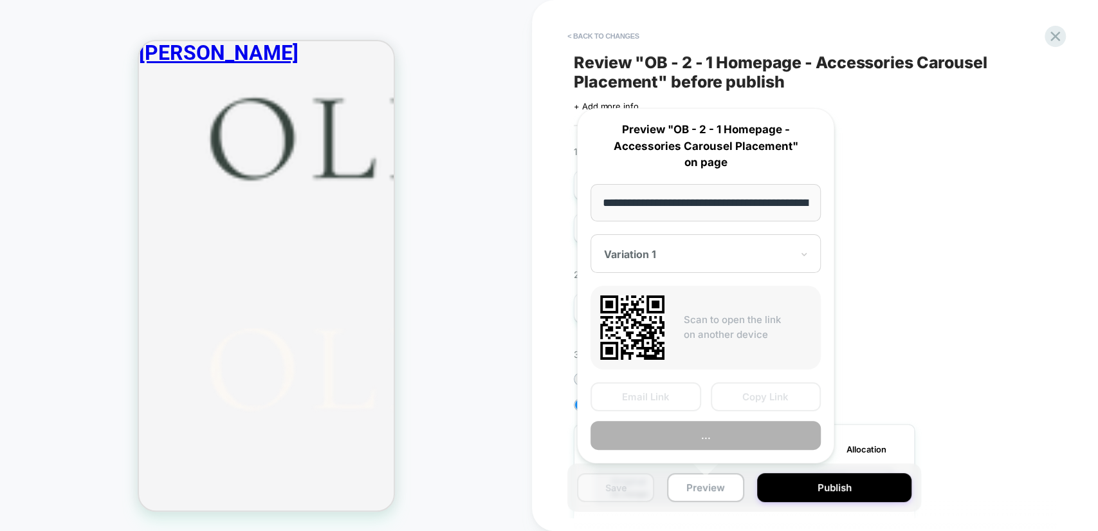
scroll to position [0, 85]
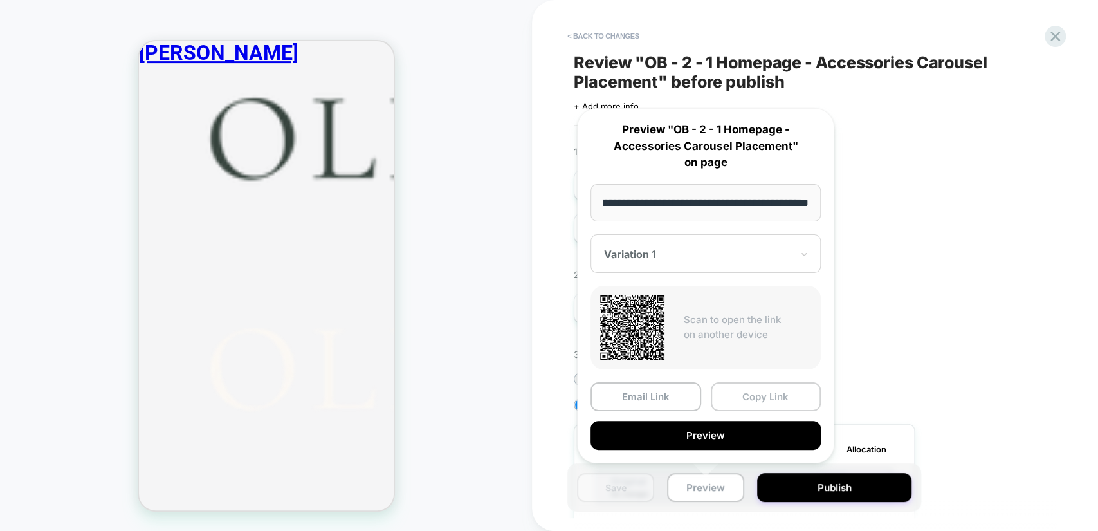
click at [737, 386] on button "Copy Link" at bounding box center [766, 396] width 111 height 29
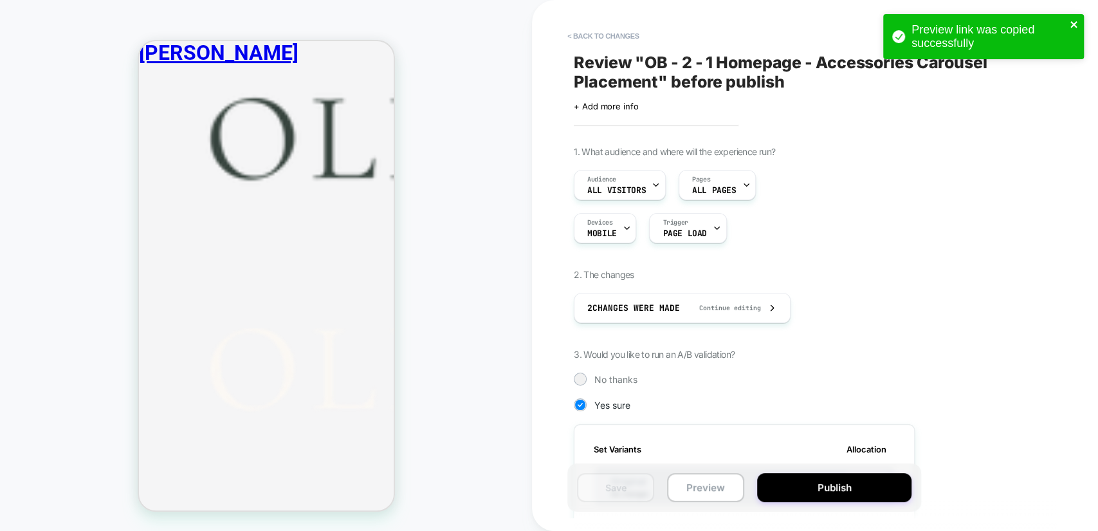
click at [1075, 19] on div "Preview link was copied successfully" at bounding box center [983, 36] width 201 height 45
click at [1074, 23] on icon "close" at bounding box center [1073, 24] width 6 height 6
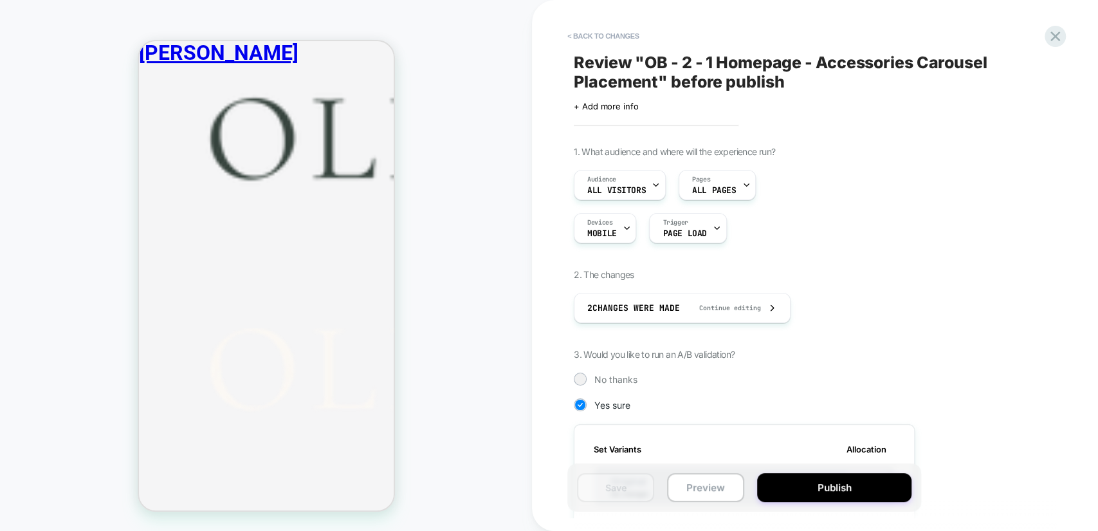
click at [1057, 37] on icon at bounding box center [1055, 37] width 10 height 10
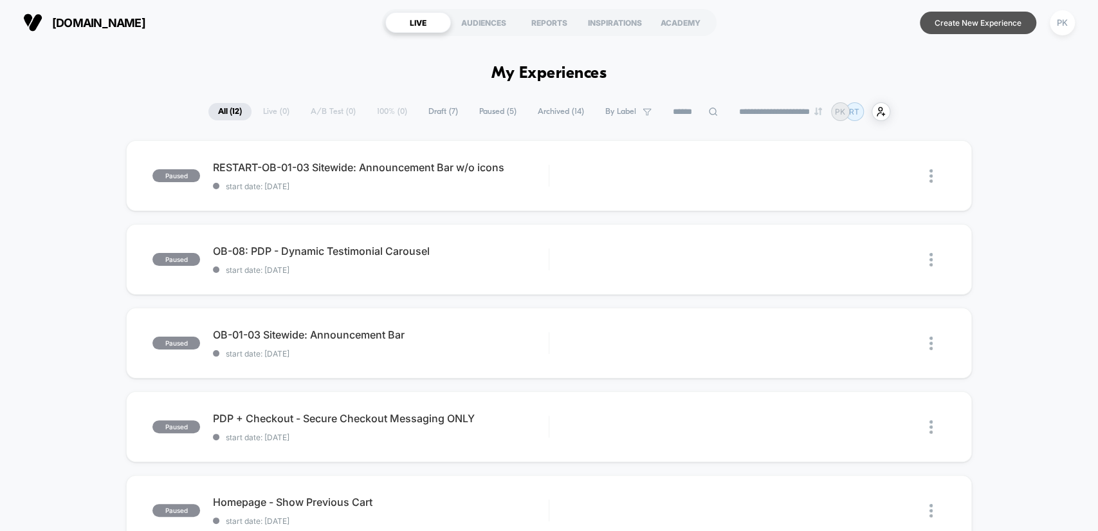
click at [973, 30] on button "Create New Experience" at bounding box center [978, 23] width 116 height 23
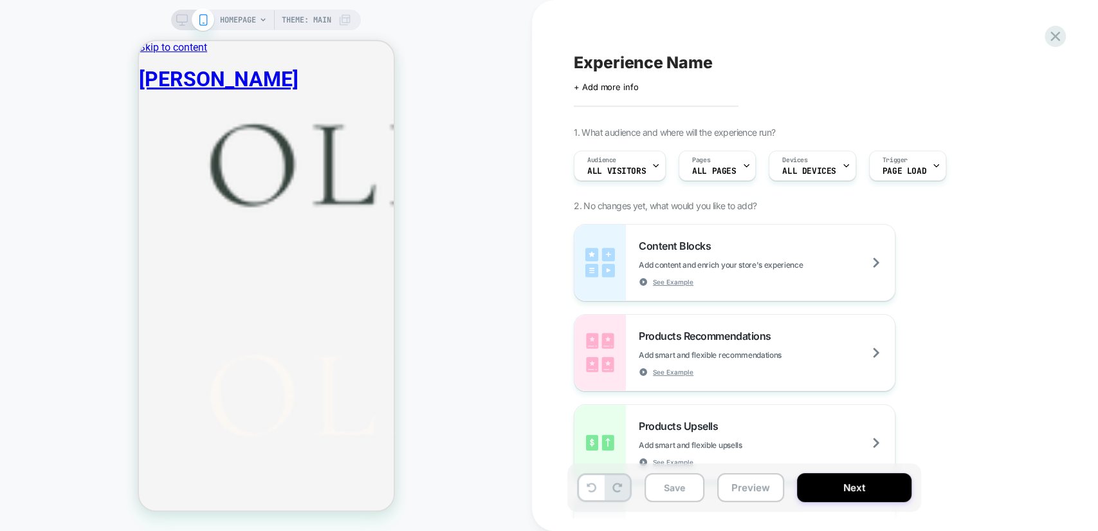
click at [252, 14] on span "HOMEPAGE" at bounding box center [238, 20] width 36 height 21
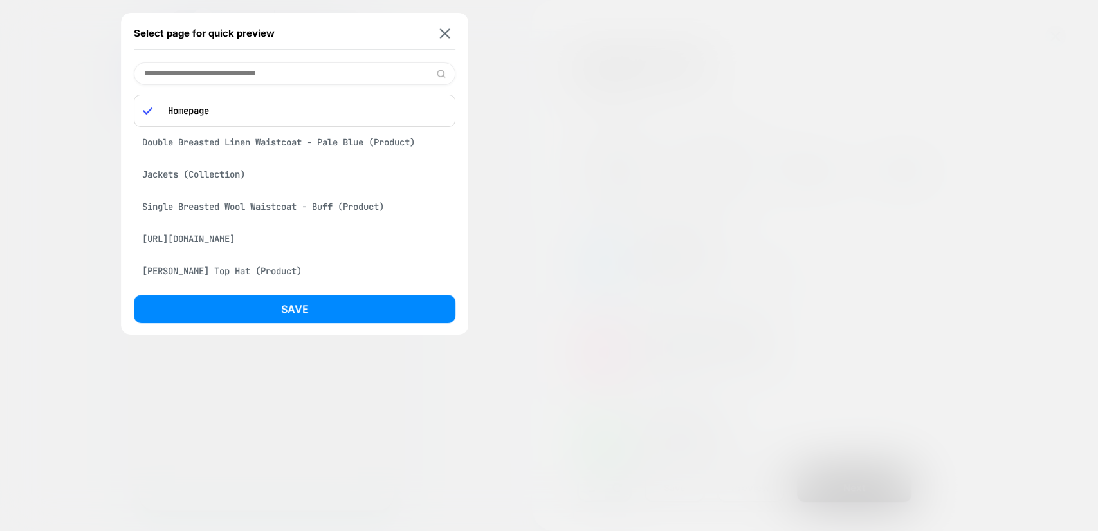
click at [243, 138] on div "Double Breasted Linen Waistcoat - Pale Blue (Product)" at bounding box center [295, 142] width 322 height 24
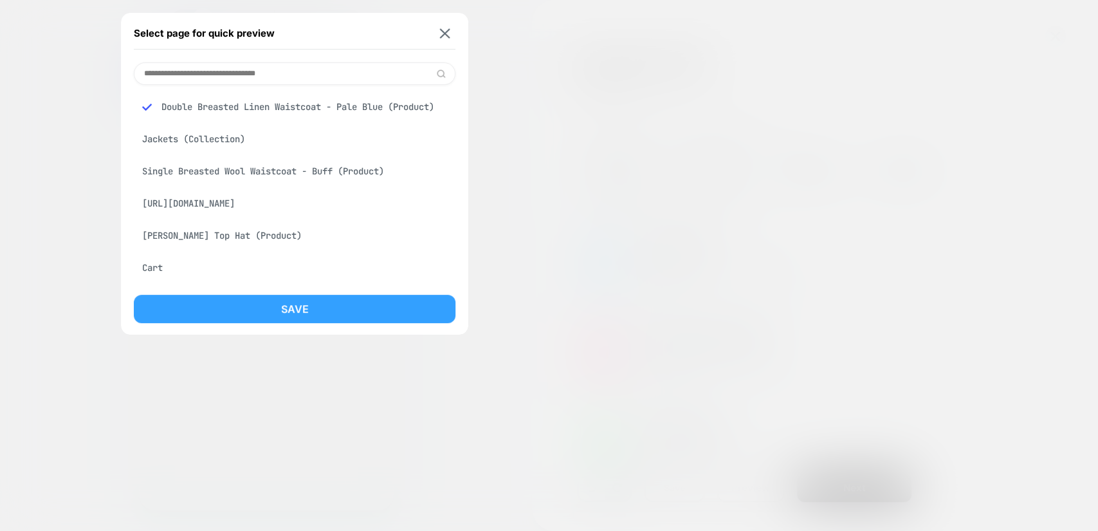
click at [342, 309] on button "Save" at bounding box center [295, 309] width 322 height 28
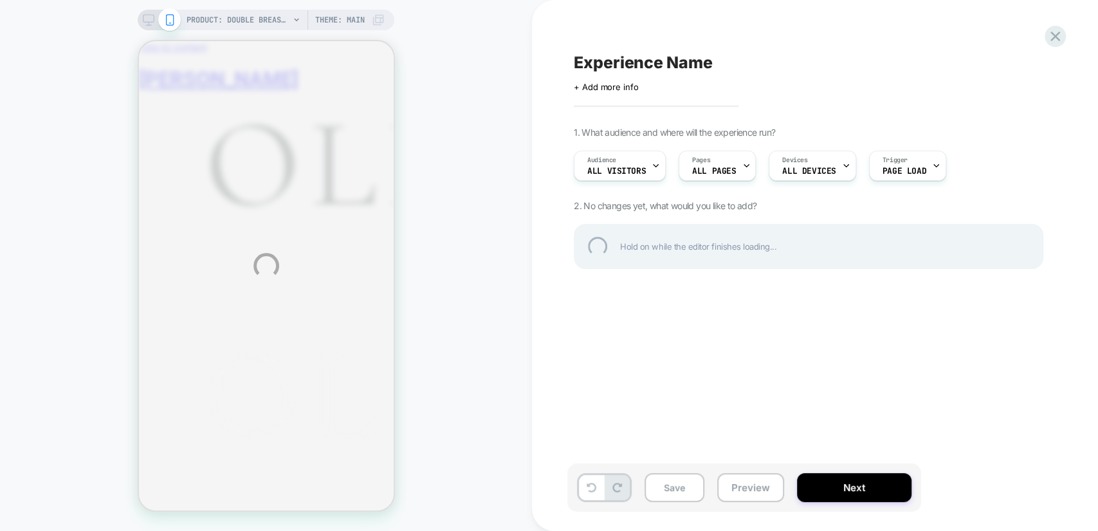
click at [831, 168] on div "PRODUCT: Double Breasted Linen Waistcoat - Pale Blue PRODUCT: Double Breasted L…" at bounding box center [549, 265] width 1098 height 531
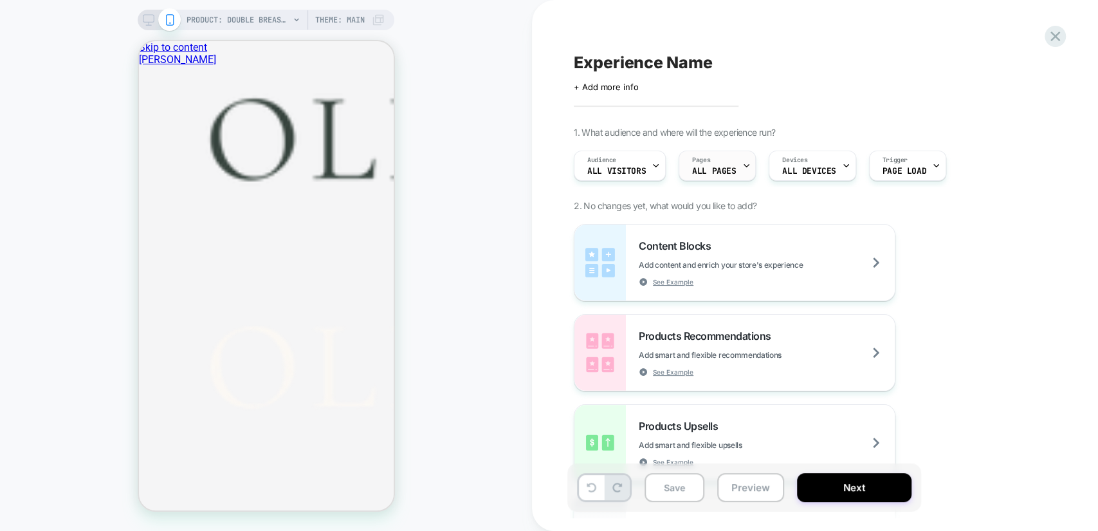
click at [746, 164] on icon at bounding box center [746, 165] width 8 height 8
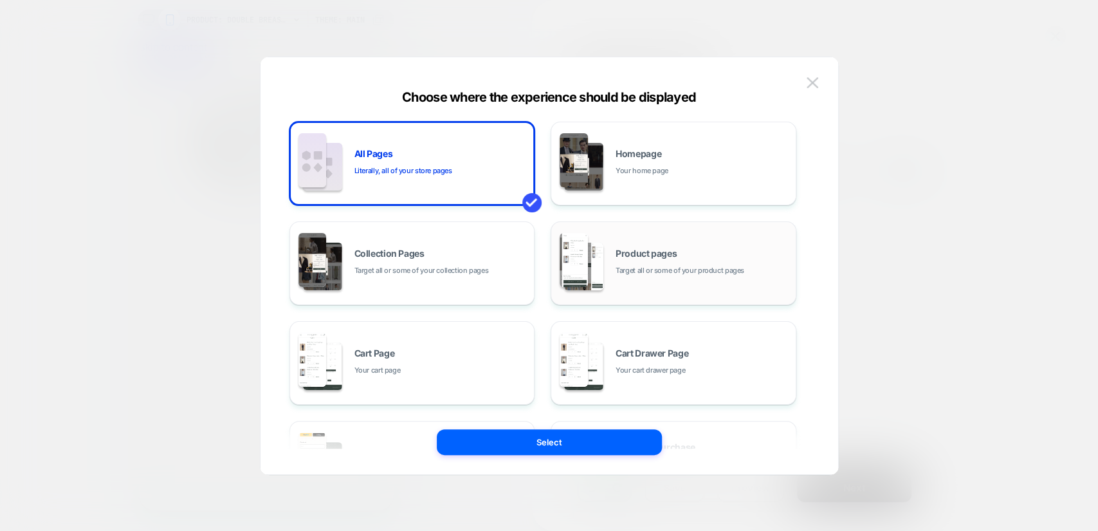
click at [664, 239] on div "Product pages Target all or some of your product pages" at bounding box center [674, 263] width 232 height 71
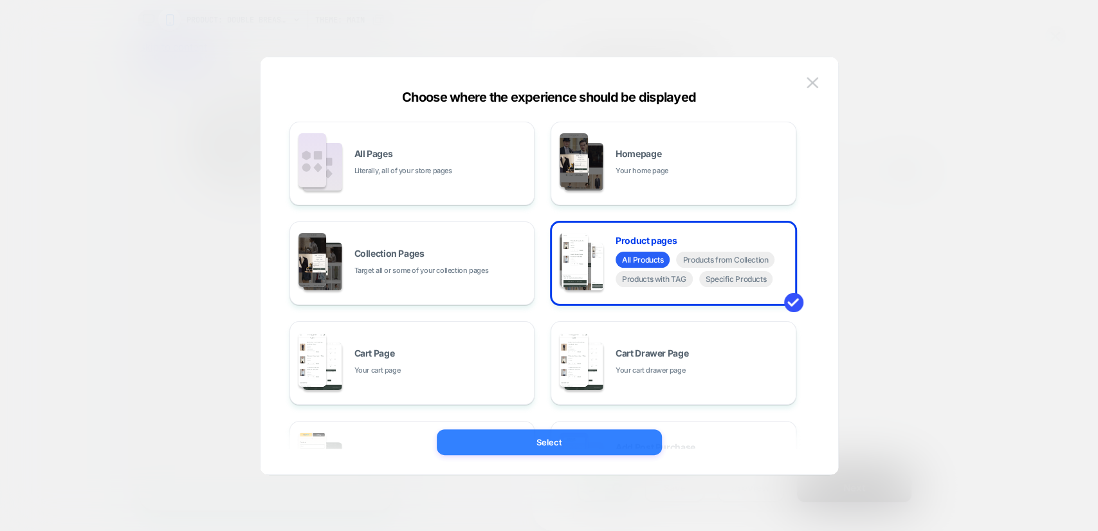
click at [567, 439] on button "Select" at bounding box center [549, 442] width 225 height 26
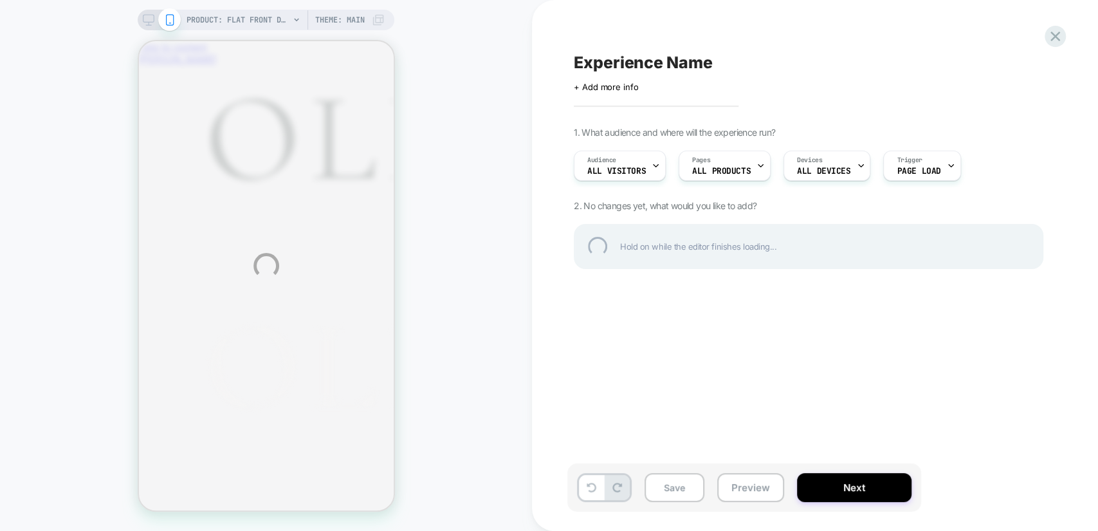
click at [737, 165] on div "PRODUCT: Flat Front Dinner Trousers - Black Barathea PRODUCT: Flat Front Dinner…" at bounding box center [549, 265] width 1098 height 531
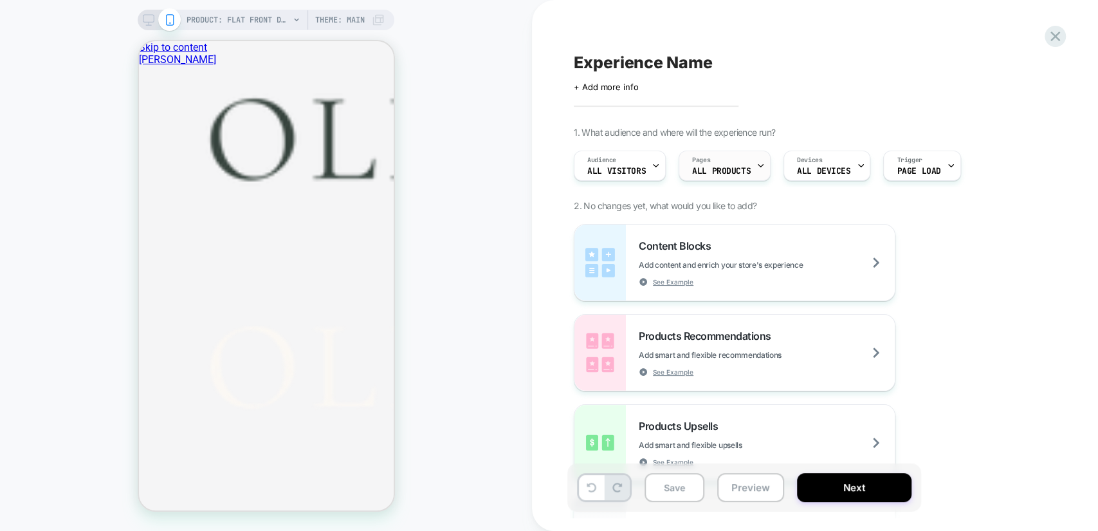
click at [751, 160] on div "Pages ALL PRODUCTS" at bounding box center [721, 165] width 84 height 29
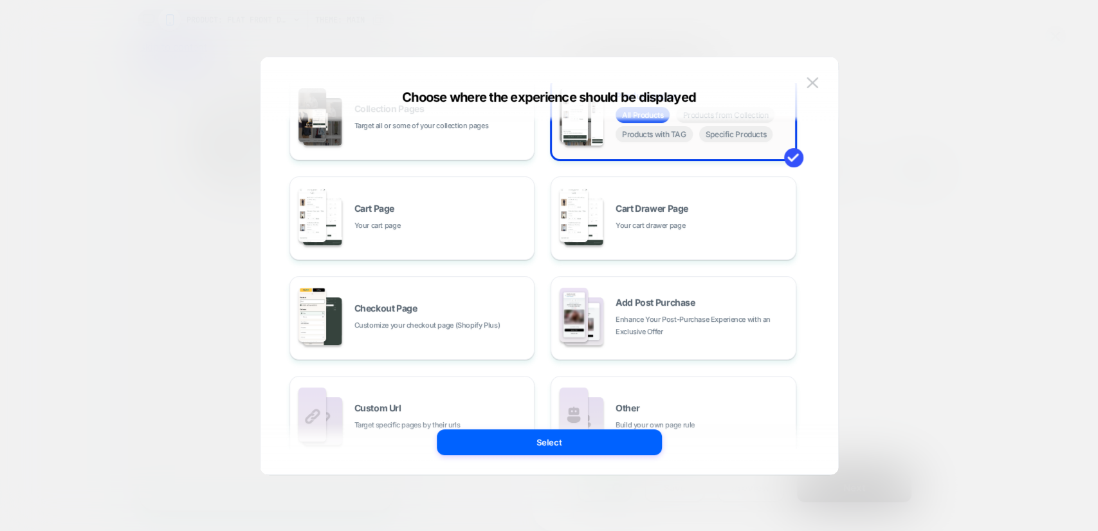
scroll to position [194, 0]
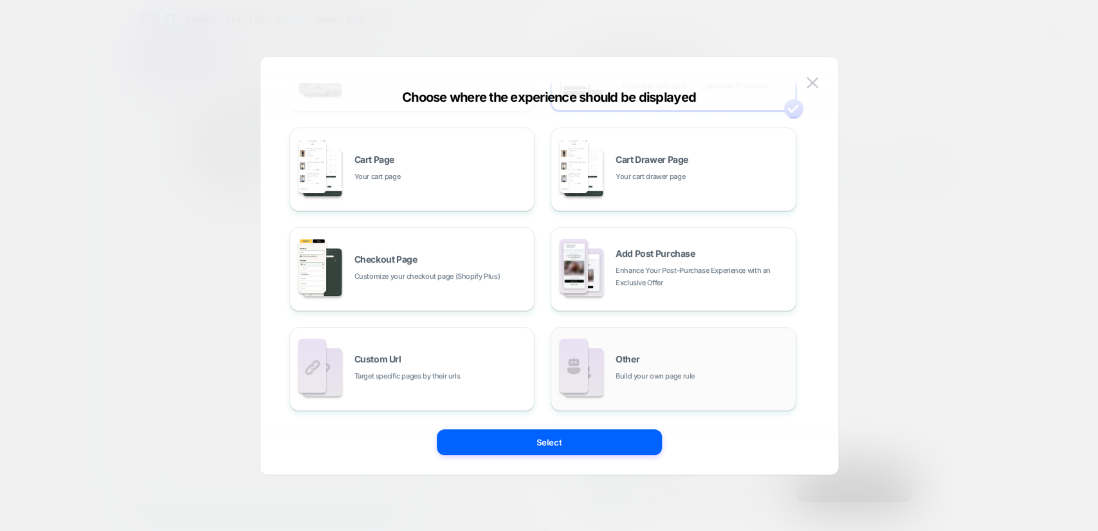
click at [655, 357] on div "Other Build your own page rule" at bounding box center [703, 368] width 174 height 28
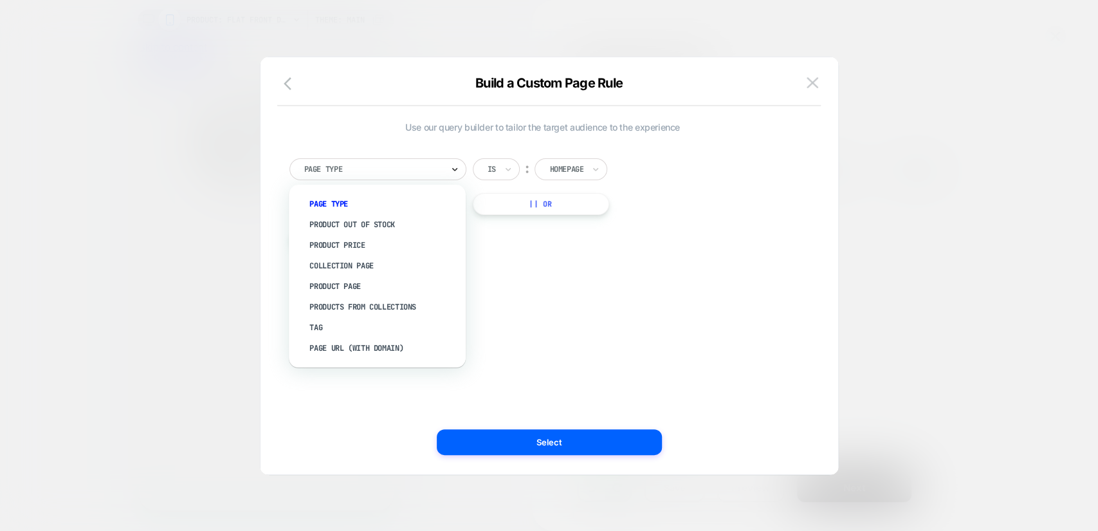
click at [450, 169] on icon at bounding box center [454, 169] width 9 height 13
click at [362, 340] on div "Page Url (WITH DOMAIN)" at bounding box center [384, 348] width 164 height 21
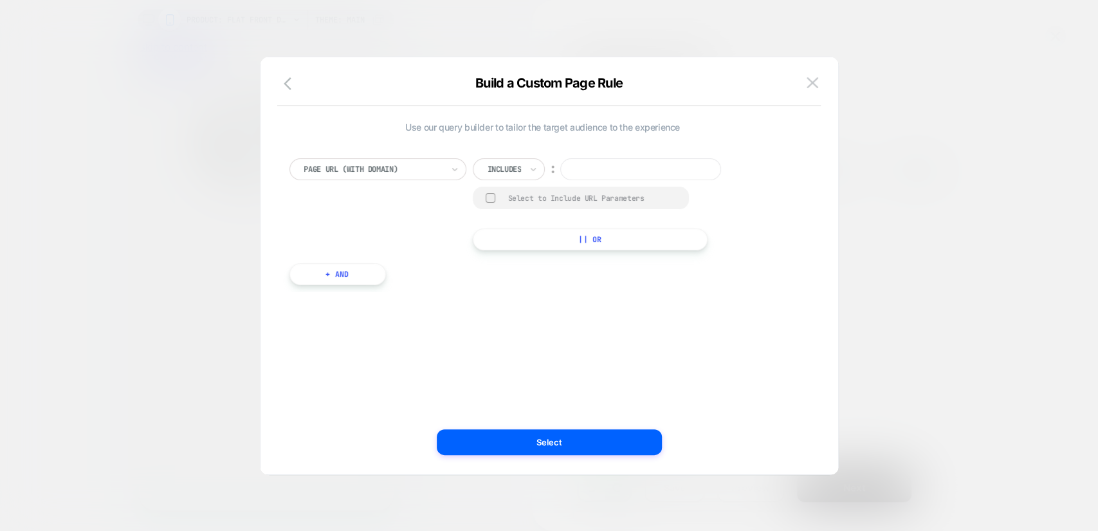
click at [500, 173] on div at bounding box center [505, 169] width 34 height 12
click at [531, 268] on div "Not includes" at bounding box center [527, 265] width 84 height 21
click at [614, 166] on input at bounding box center [658, 169] width 161 height 22
type input "******"
click at [363, 266] on button "+ And" at bounding box center [337, 274] width 96 height 22
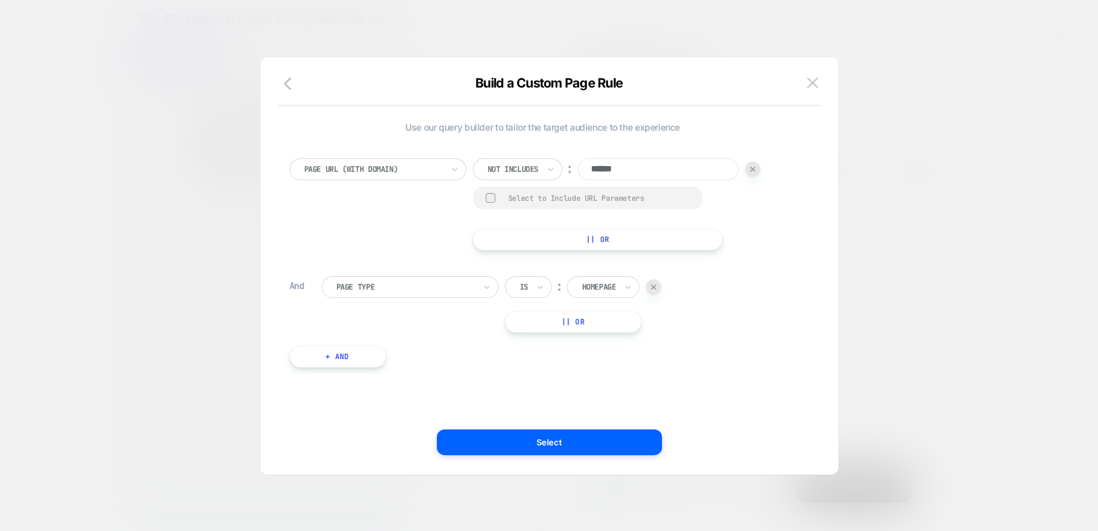
click at [614, 288] on div at bounding box center [598, 287] width 34 height 12
click at [610, 408] on div "Product" at bounding box center [622, 404] width 84 height 21
click at [590, 438] on button "Select" at bounding box center [549, 442] width 225 height 26
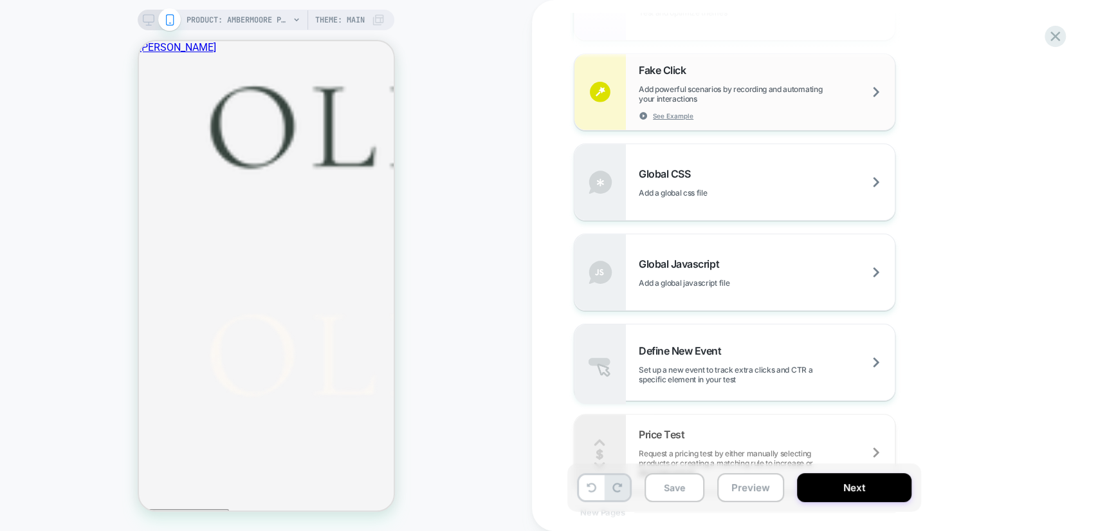
scroll to position [736, 0]
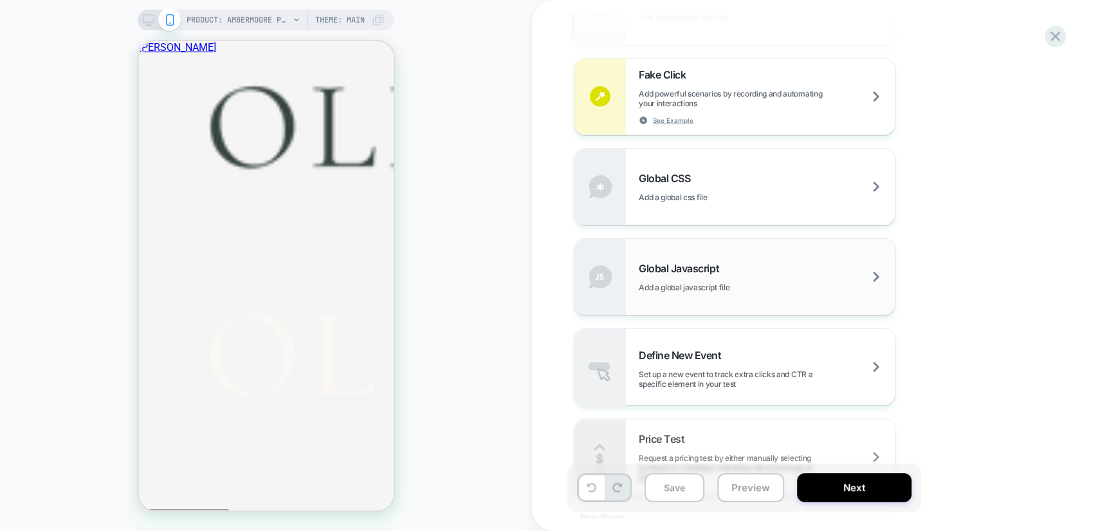
click at [796, 266] on div "Global Javascript Add a global javascript file" at bounding box center [767, 277] width 256 height 30
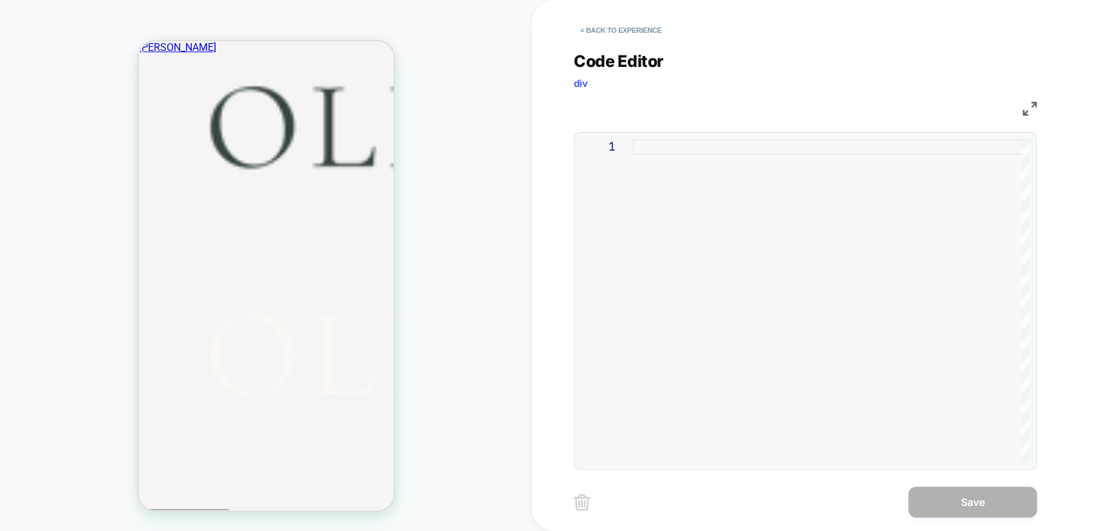
click at [669, 143] on div at bounding box center [831, 301] width 398 height 324
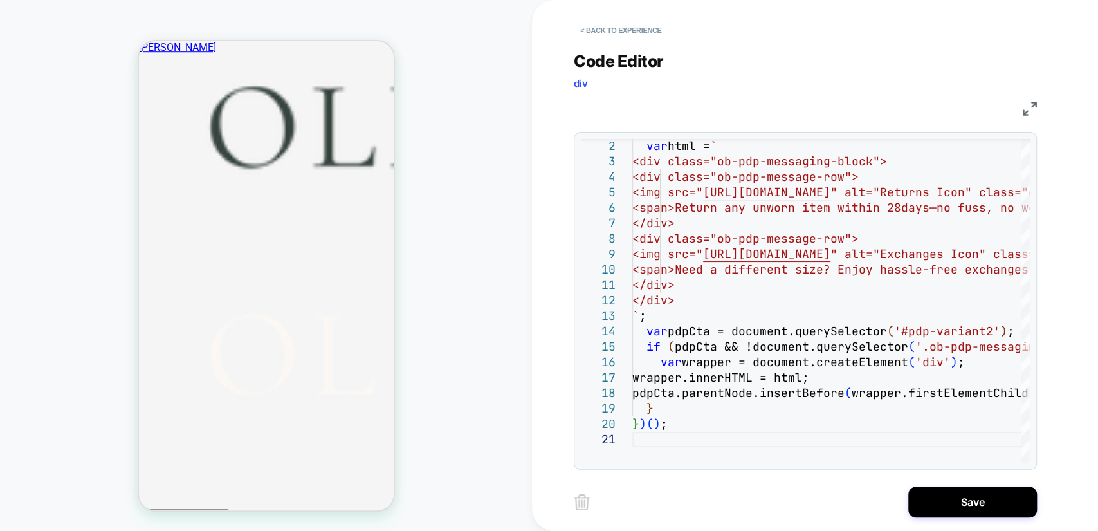
scroll to position [667, 0]
click at [946, 497] on button "Save" at bounding box center [972, 501] width 129 height 31
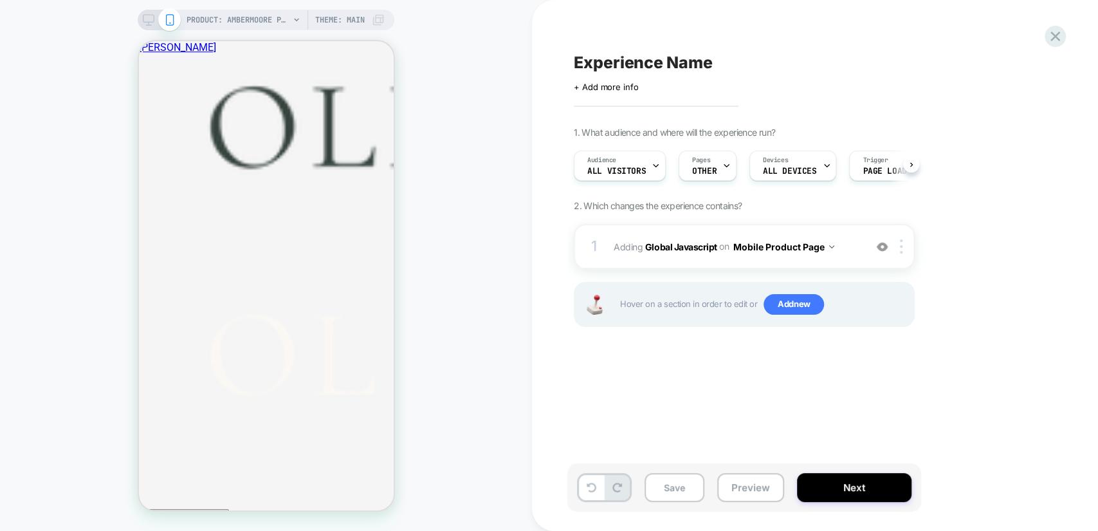
scroll to position [0, 0]
click at [798, 306] on span "Add new" at bounding box center [794, 304] width 60 height 21
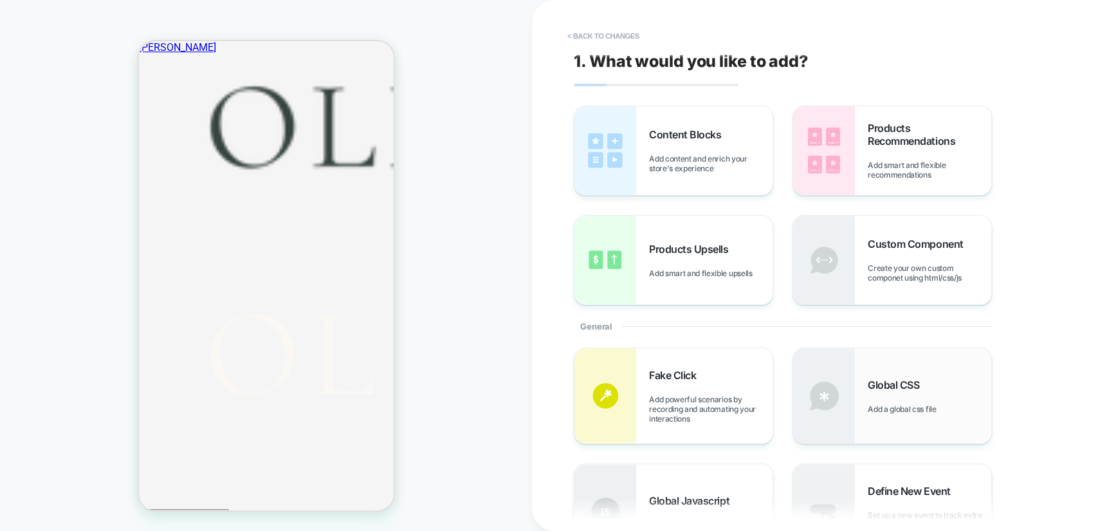
click at [911, 387] on span "Global CSS" at bounding box center [897, 384] width 58 height 13
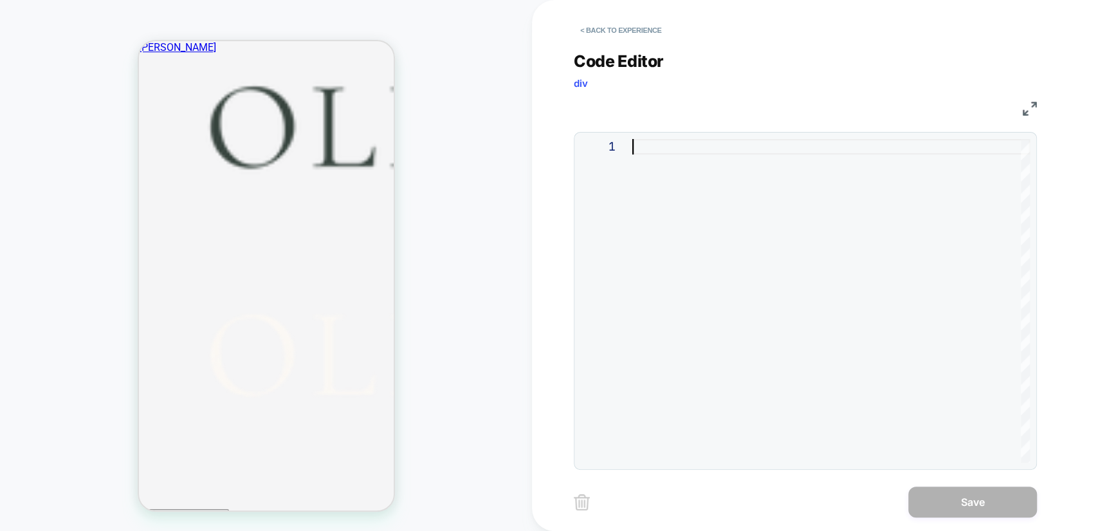
click at [717, 152] on div at bounding box center [831, 301] width 398 height 324
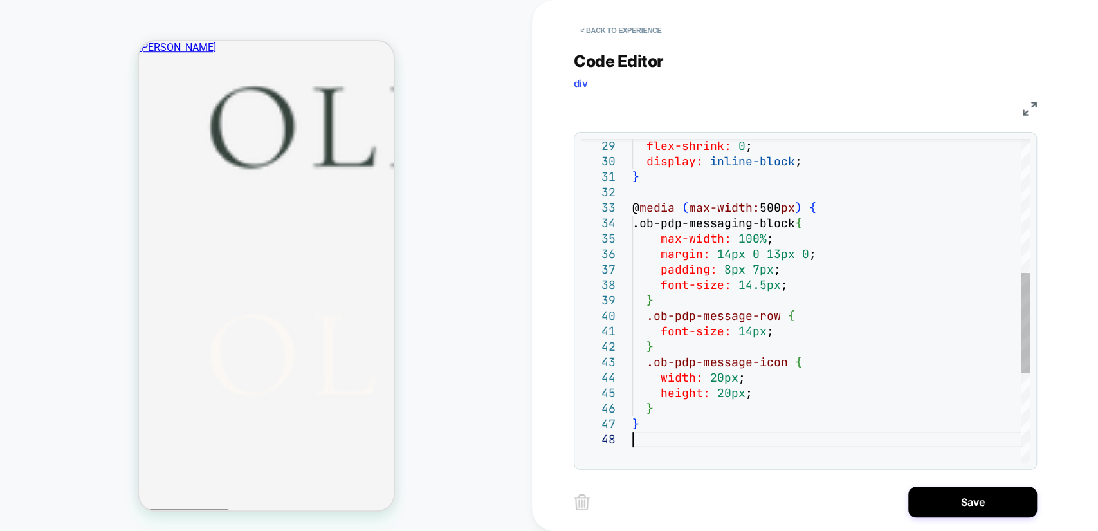
click at [700, 203] on div "flex-shrink: 0 ; display: inline-block ; } @ media ( max-width: 500 px ) { .ob-…" at bounding box center [831, 230] width 398 height 1049
type textarea "**********"
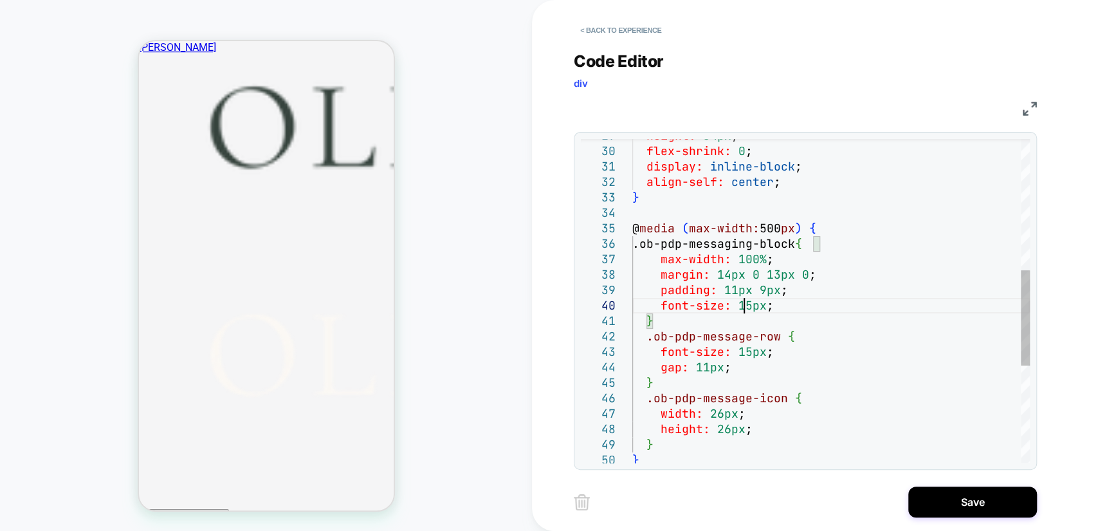
click at [747, 307] on div "align-self: center ; } @ media ( max-width: 500 px ) { .ob-pdp-messaging-block …" at bounding box center [831, 243] width 398 height 1095
type textarea "**********"
click at [952, 500] on button "Save" at bounding box center [972, 501] width 129 height 31
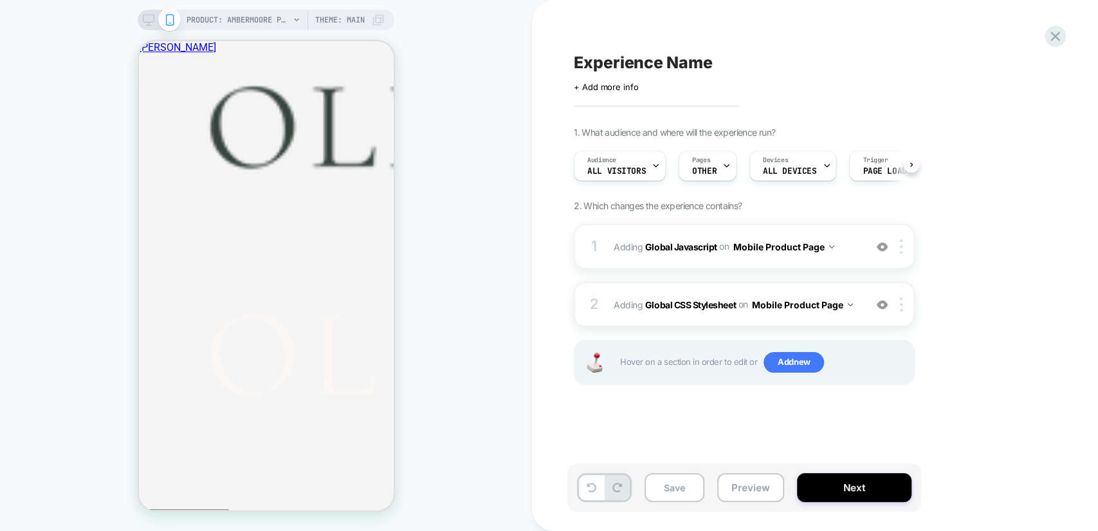
scroll to position [0, 0]
click at [852, 246] on span "Adding Global Javascript on Mobile Product Page" at bounding box center [736, 246] width 245 height 19
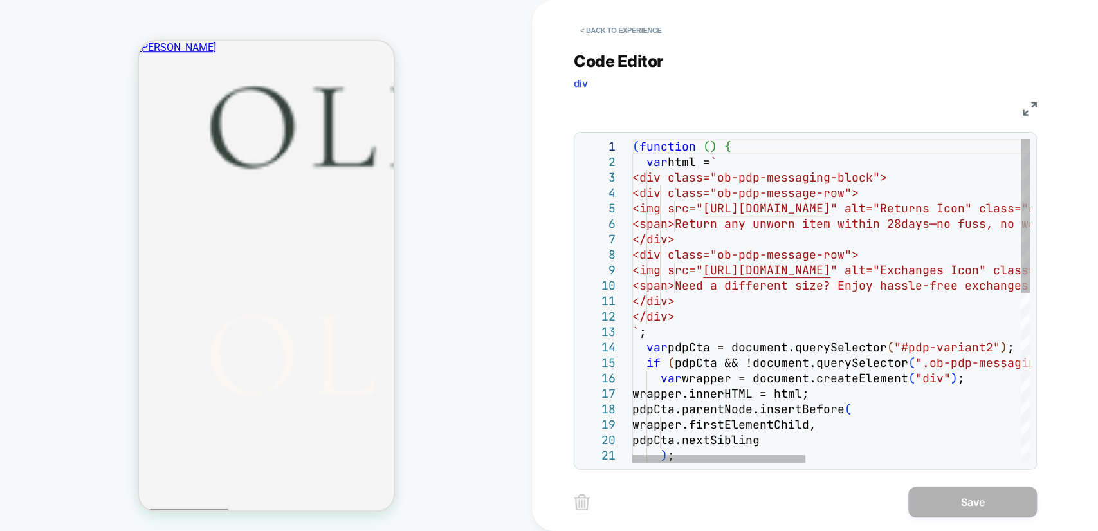
scroll to position [0, 96]
drag, startPoint x: 890, startPoint y: 288, endPoint x: 732, endPoint y: 287, distance: 158.2
click at [732, 287] on div "</div> ` ; var pdpCta = document.querySelector ( "#pdp-variant2" ) ; if ( pdpCt…" at bounding box center [1077, 478] width 891 height 679
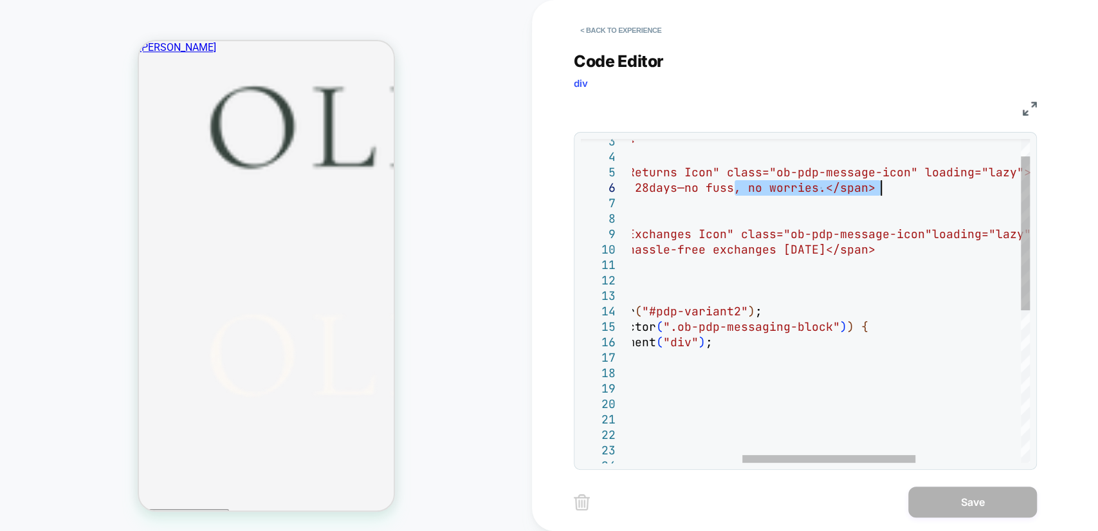
drag, startPoint x: 735, startPoint y: 188, endPoint x: 877, endPoint y: 189, distance: 142.8
click at [877, 189] on div "</div> ` ; var pdpCta = document.querySelector ( "#pdp-variant2" ) ; if ( pdpCt…" at bounding box center [825, 442] width 891 height 679
type textarea "**********"
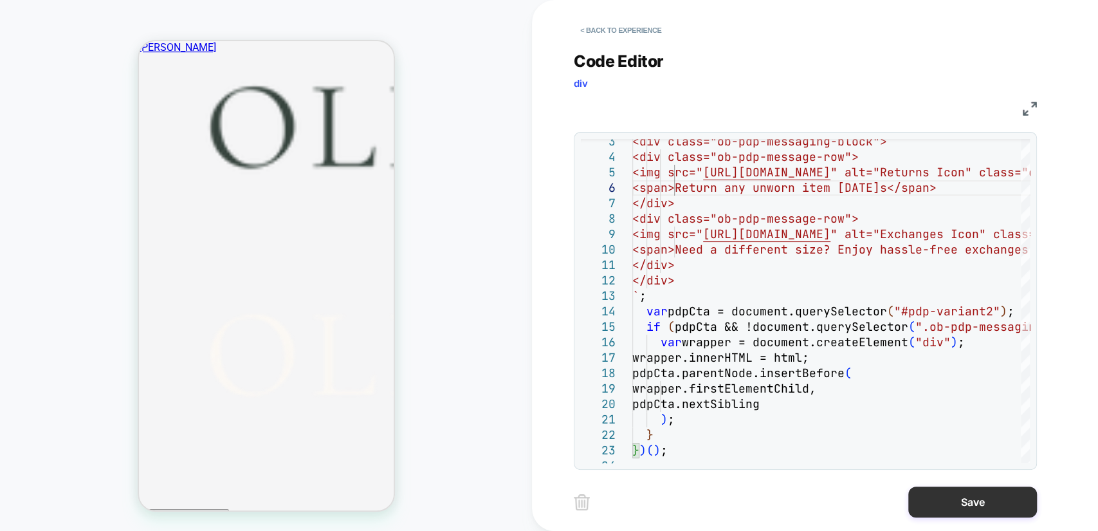
click at [962, 500] on button "Save" at bounding box center [972, 501] width 129 height 31
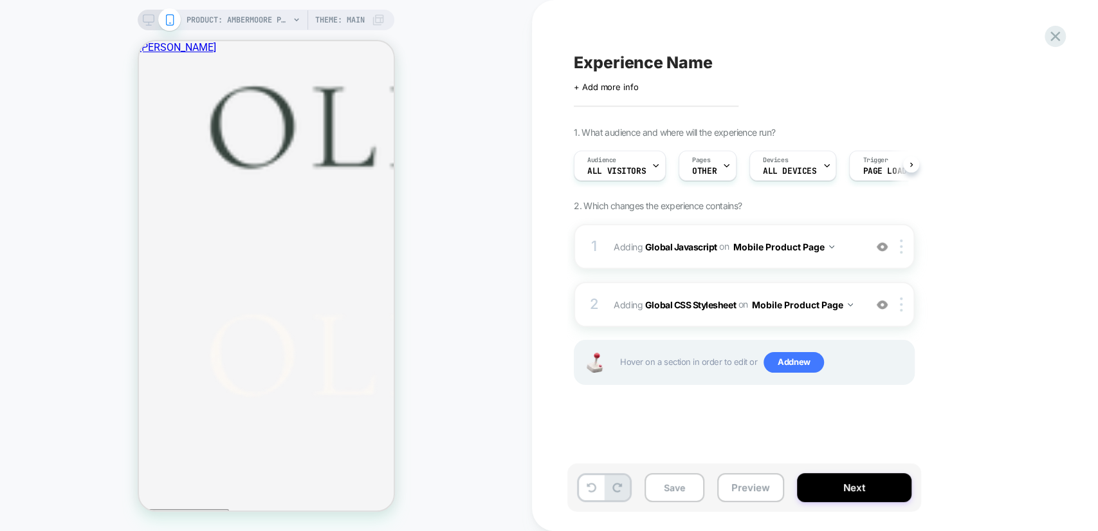
scroll to position [0, 0]
click at [859, 306] on div "2 Adding Global CSS Stylesheet on Mobile Product Page Add Before Add After Copy…" at bounding box center [744, 304] width 341 height 45
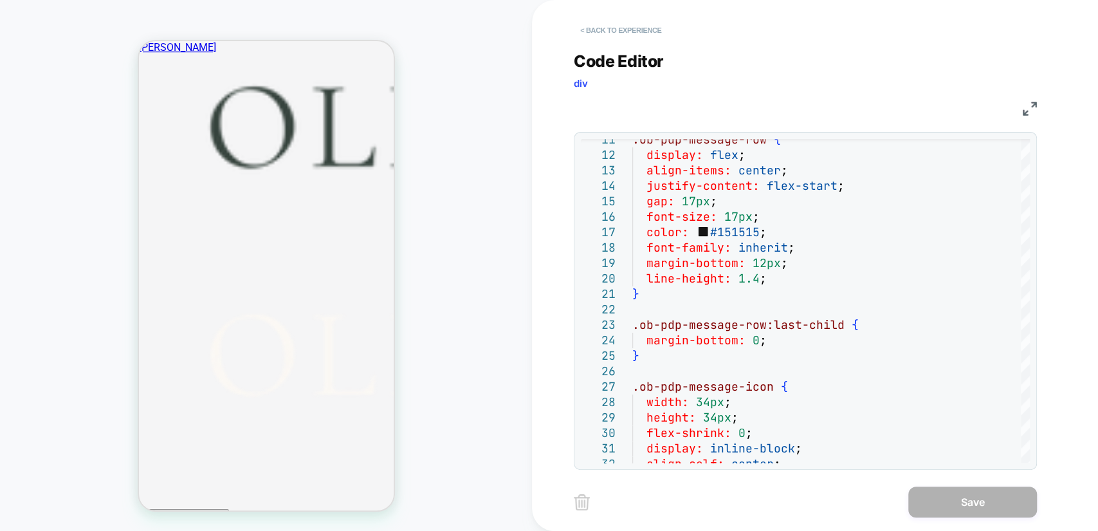
click at [599, 32] on button "< Back to experience" at bounding box center [621, 30] width 94 height 21
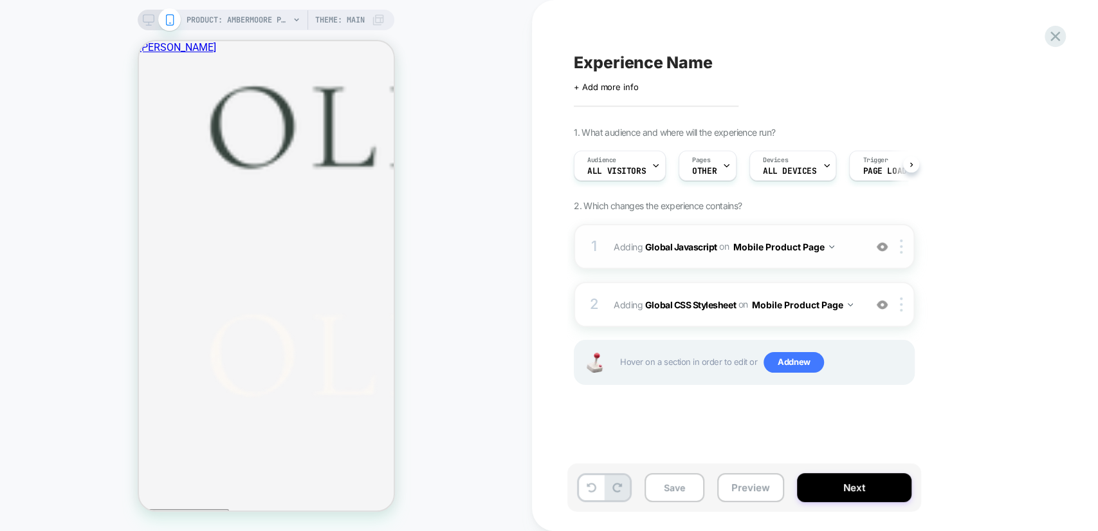
click at [850, 244] on span "Adding Global Javascript on Mobile Product Page" at bounding box center [736, 246] width 245 height 19
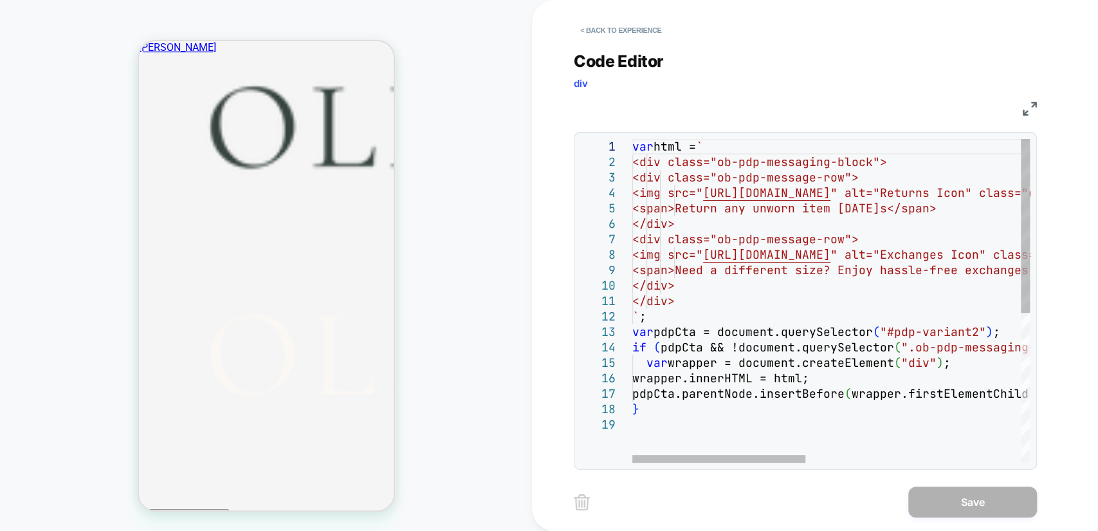
type textarea "**********"
click at [718, 188] on div "<div class="ob-pdp-message-row"> <img src=" [URL][DOMAIN_NAME] " alt="Returns I…" at bounding box center [1077, 439] width 891 height 601
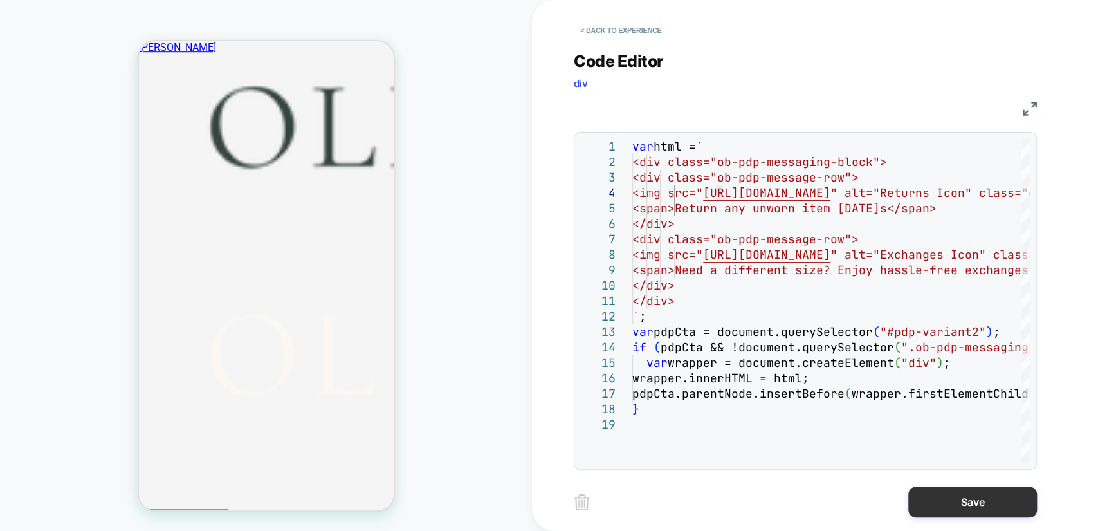
click at [973, 495] on button "Save" at bounding box center [972, 501] width 129 height 31
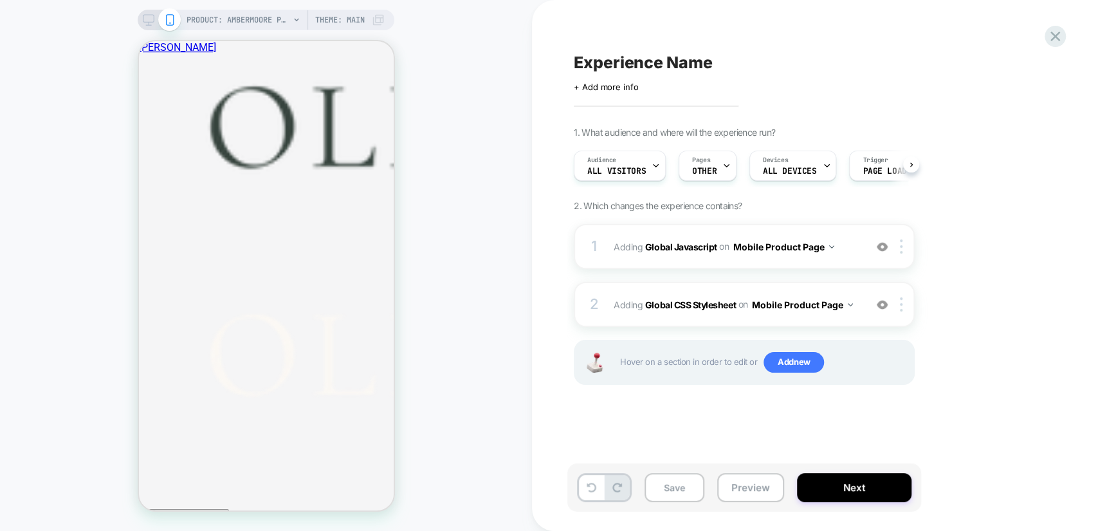
scroll to position [0, 0]
click at [841, 246] on span "Adding Global Javascript on Mobile Product Page" at bounding box center [736, 246] width 245 height 19
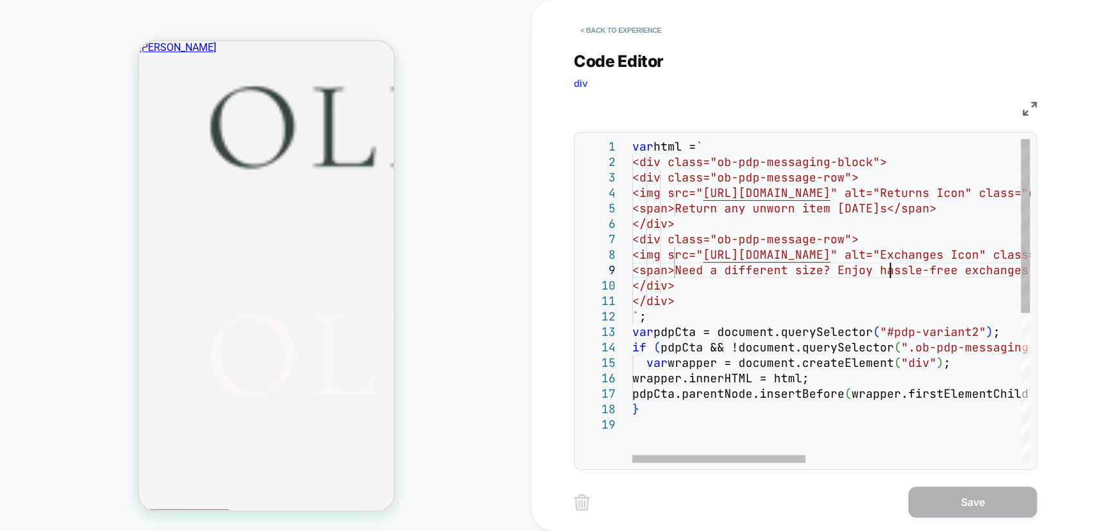
scroll to position [0, 360]
drag, startPoint x: 887, startPoint y: 271, endPoint x: 731, endPoint y: 276, distance: 156.4
click at [731, 276] on div "var html = ` <div class="ob-pdp-messaging-block"> <div class="ob-pdp-message-ro…" at bounding box center [1077, 439] width 891 height 601
type textarea "**********"
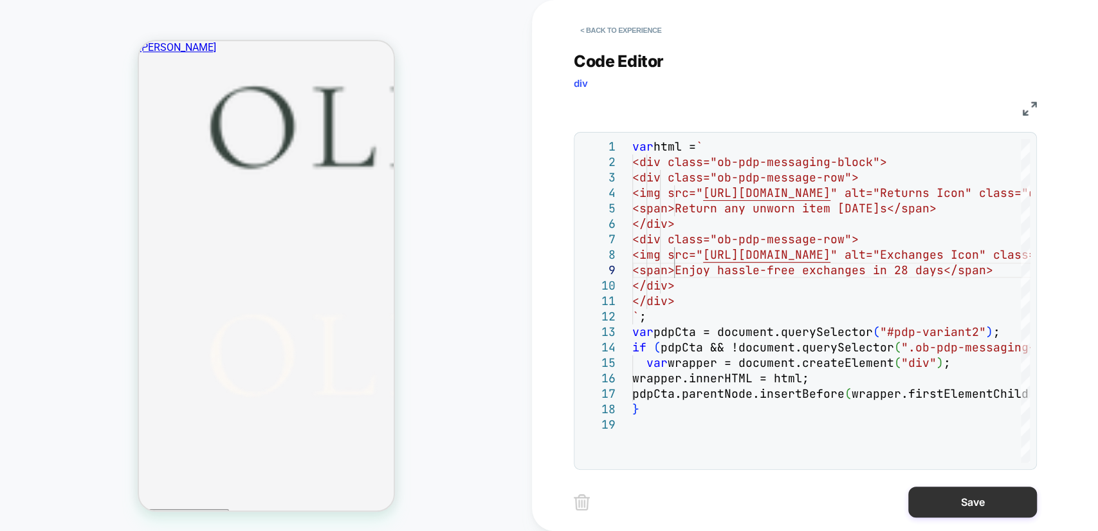
click at [990, 500] on button "Save" at bounding box center [972, 501] width 129 height 31
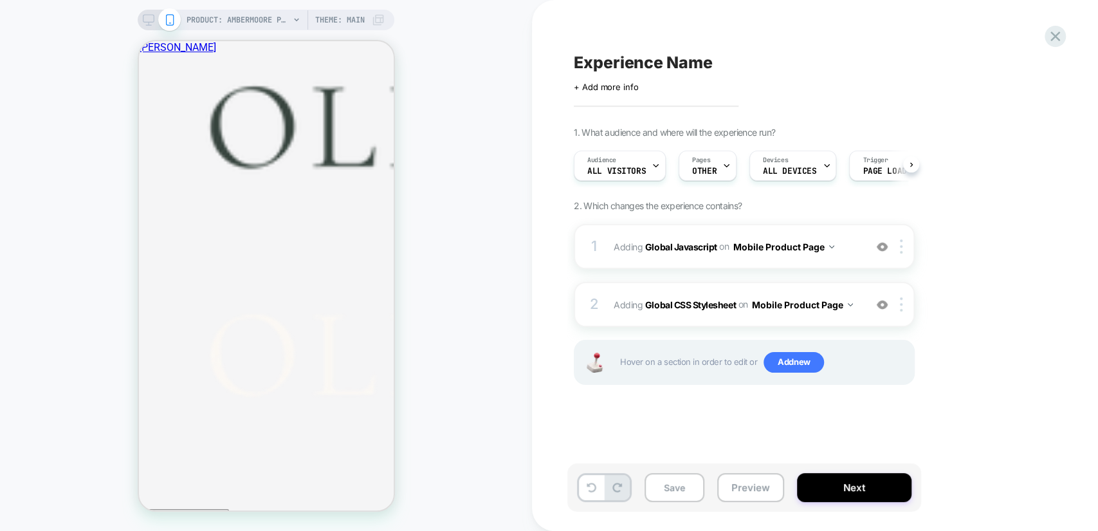
scroll to position [0, 0]
click at [680, 488] on button "Save" at bounding box center [675, 487] width 60 height 29
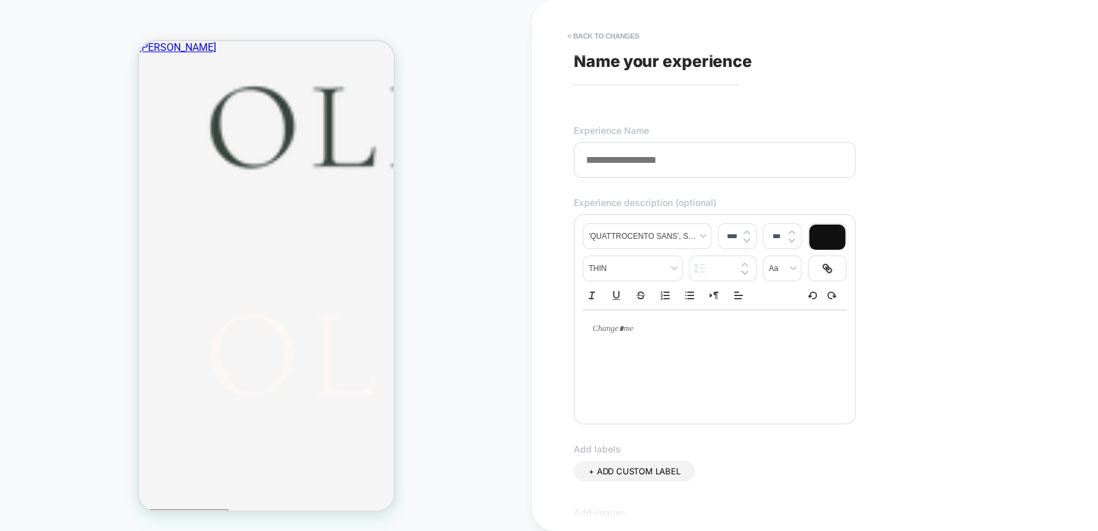
click at [633, 157] on input at bounding box center [715, 159] width 282 height 35
paste input "**********"
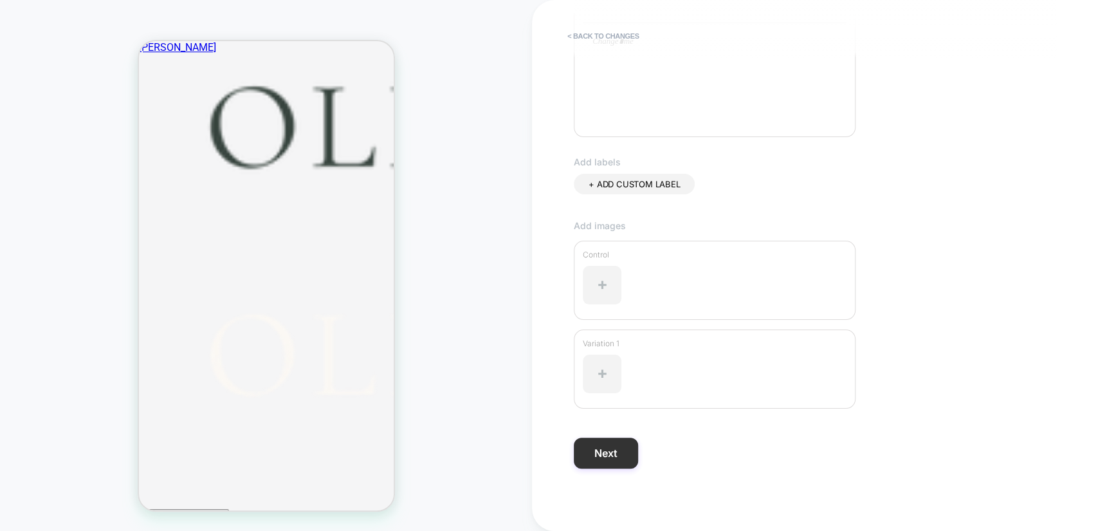
type input "**********"
click at [618, 450] on button "Next" at bounding box center [606, 452] width 64 height 31
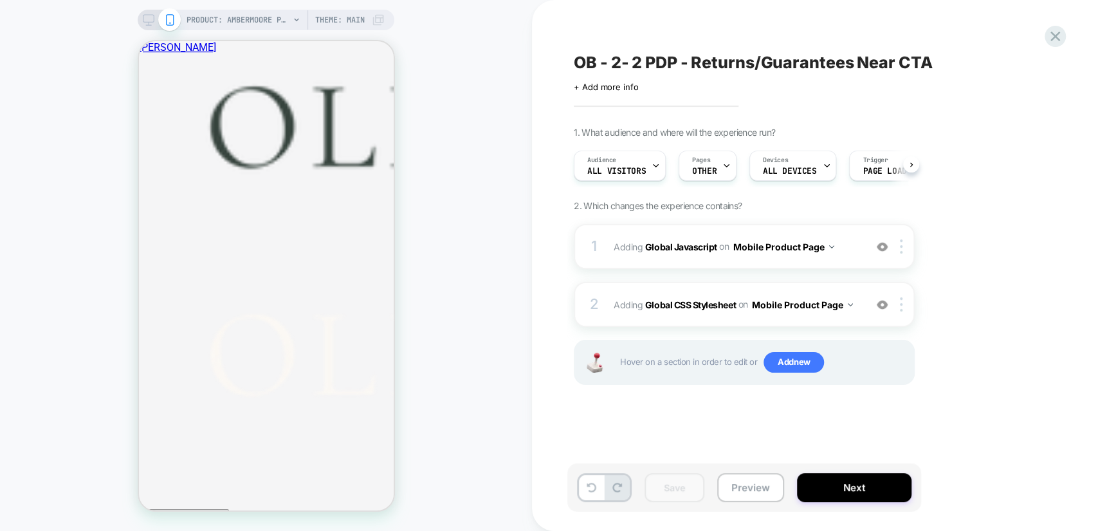
scroll to position [0, 0]
click at [865, 302] on div "2 Adding Global CSS Stylesheet on Mobile Product Page Add Before Add After Copy…" at bounding box center [744, 304] width 341 height 45
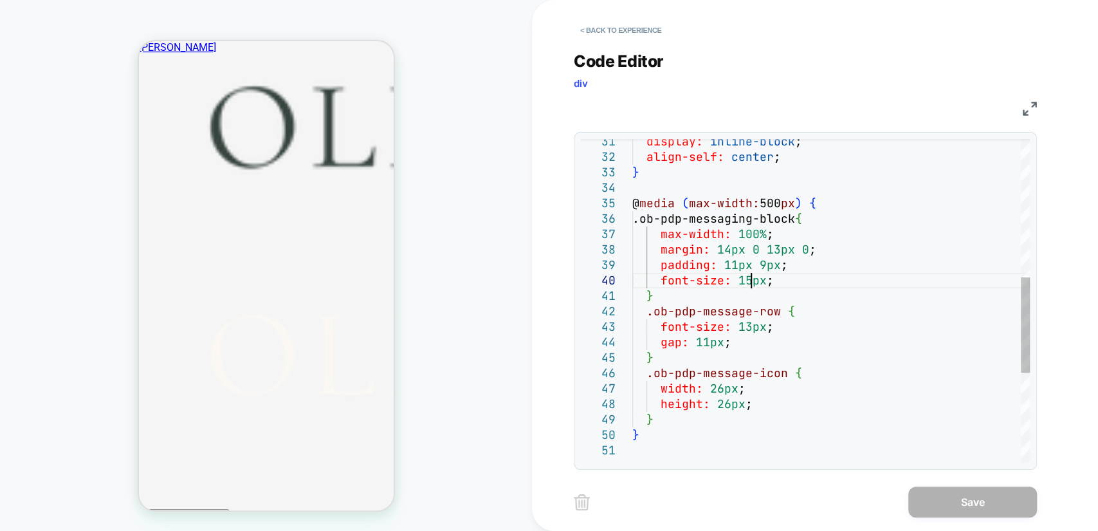
click at [749, 278] on div "} @ media ( max-width: 500 px ) { .ob-pdp-messaging-block { max-width: 100% ; m…" at bounding box center [831, 218] width 398 height 1095
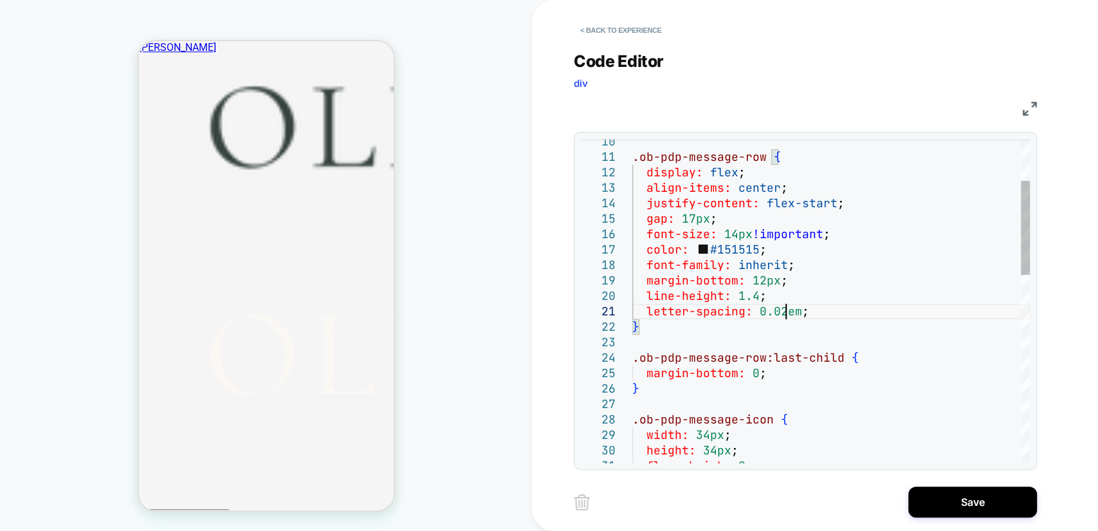
scroll to position [15, 152]
type textarea "**********"
click at [965, 492] on button "Save" at bounding box center [972, 501] width 129 height 31
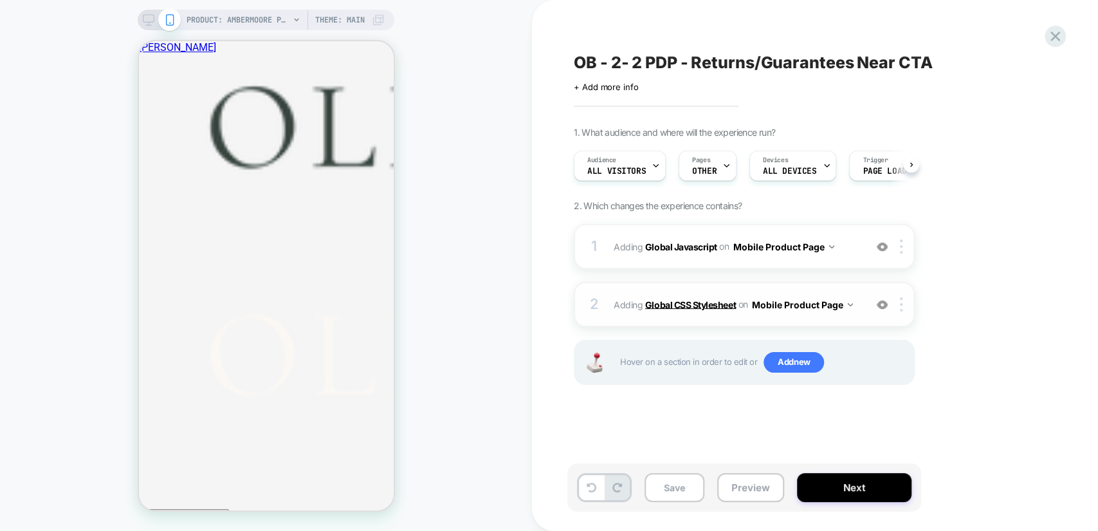
scroll to position [0, 0]
click at [911, 400] on div "1 Adding Global Javascript on Mobile Product Page Add Before Add After Copy to …" at bounding box center [744, 320] width 341 height 193
click at [901, 251] on img at bounding box center [901, 246] width 3 height 14
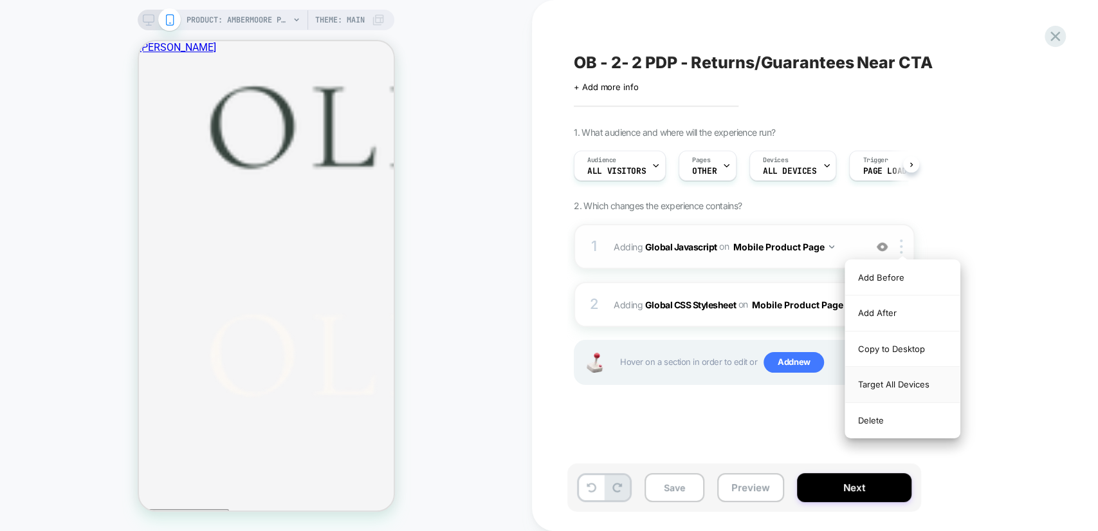
click at [905, 386] on div "Target All Devices" at bounding box center [902, 384] width 114 height 35
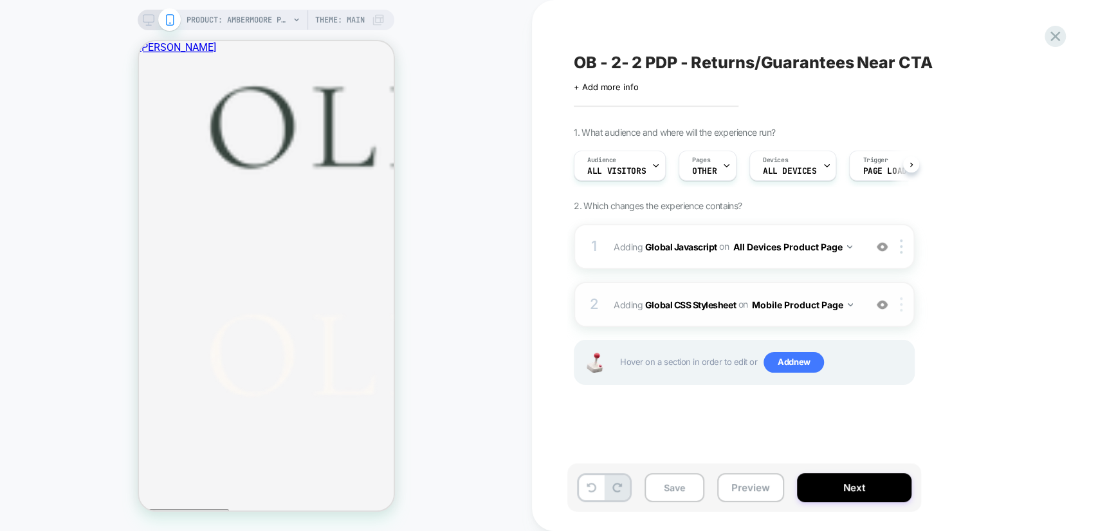
click at [899, 303] on div at bounding box center [903, 304] width 21 height 14
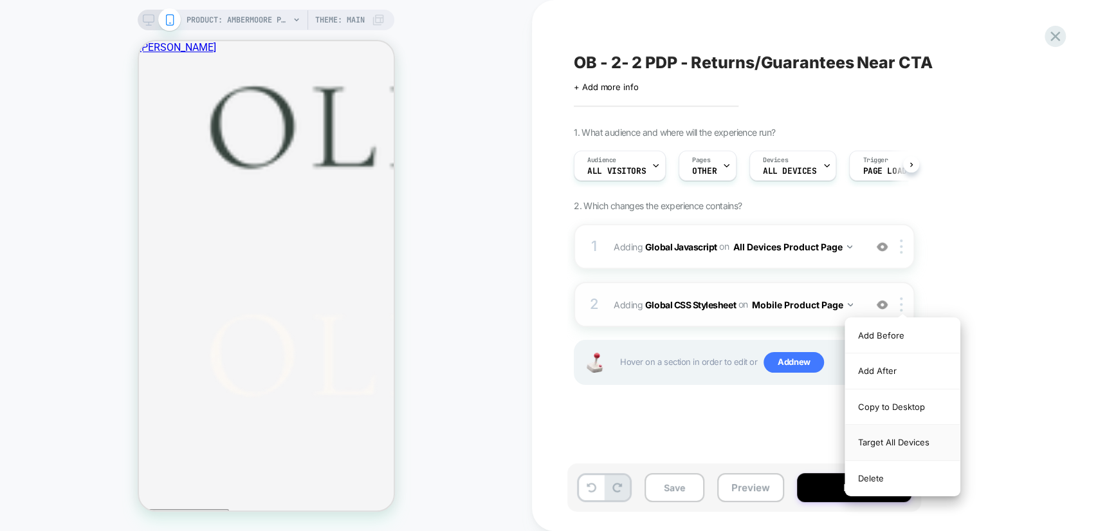
click at [900, 435] on div "Target All Devices" at bounding box center [902, 442] width 114 height 35
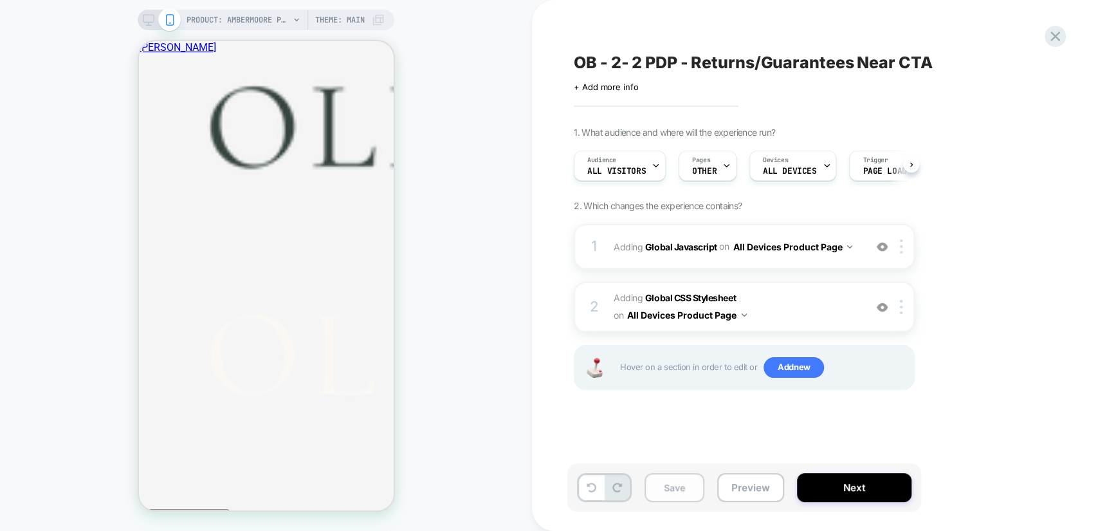
click at [690, 482] on button "Save" at bounding box center [675, 487] width 60 height 29
click at [751, 482] on button "Preview" at bounding box center [750, 487] width 67 height 29
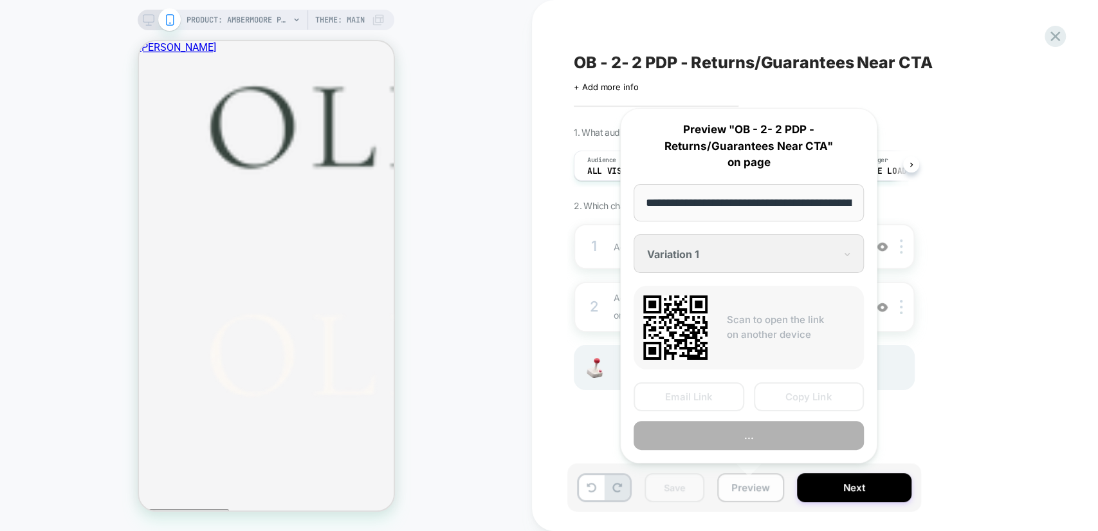
scroll to position [0, 316]
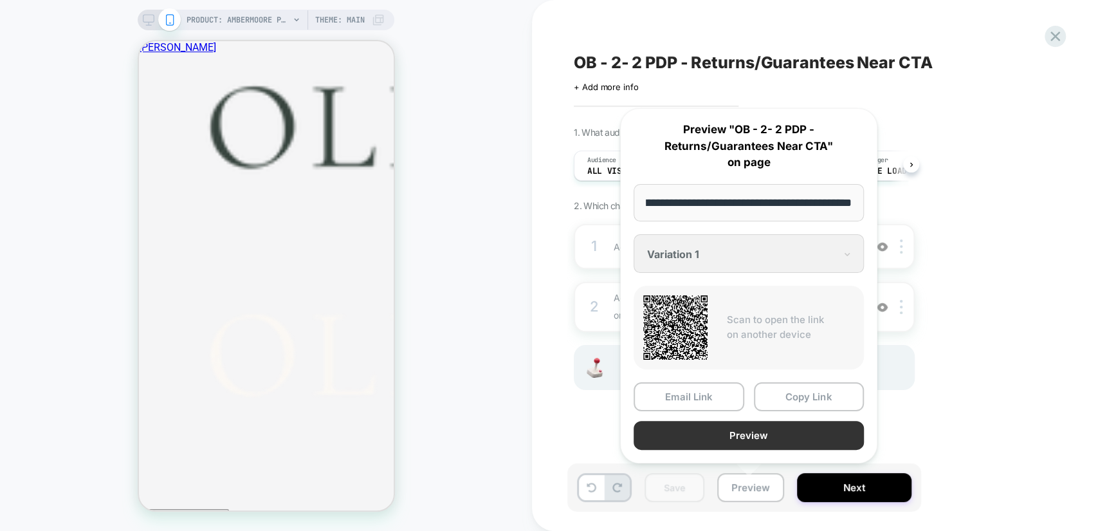
click at [741, 436] on button "Preview" at bounding box center [749, 435] width 230 height 29
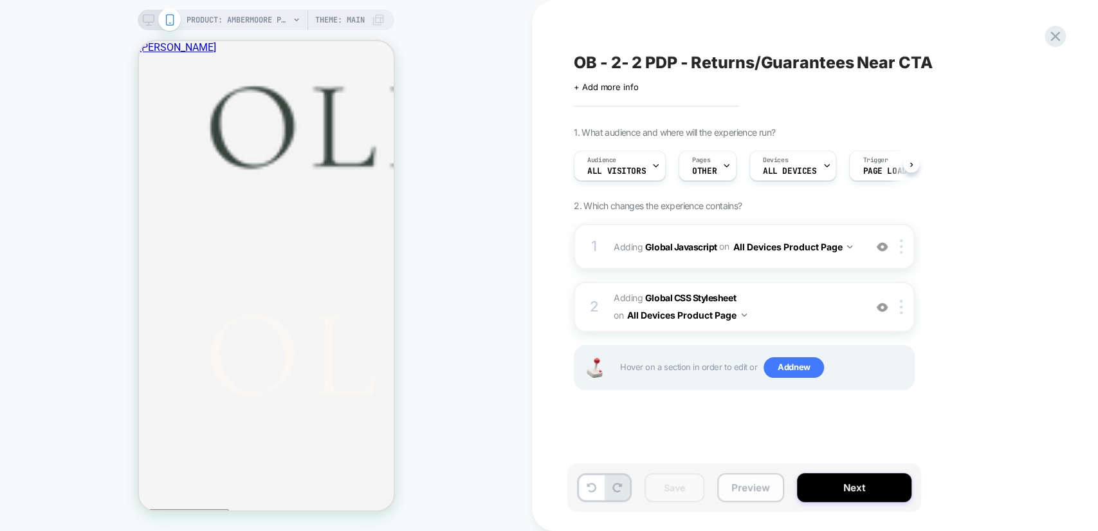
click at [751, 482] on button "Preview" at bounding box center [750, 487] width 67 height 29
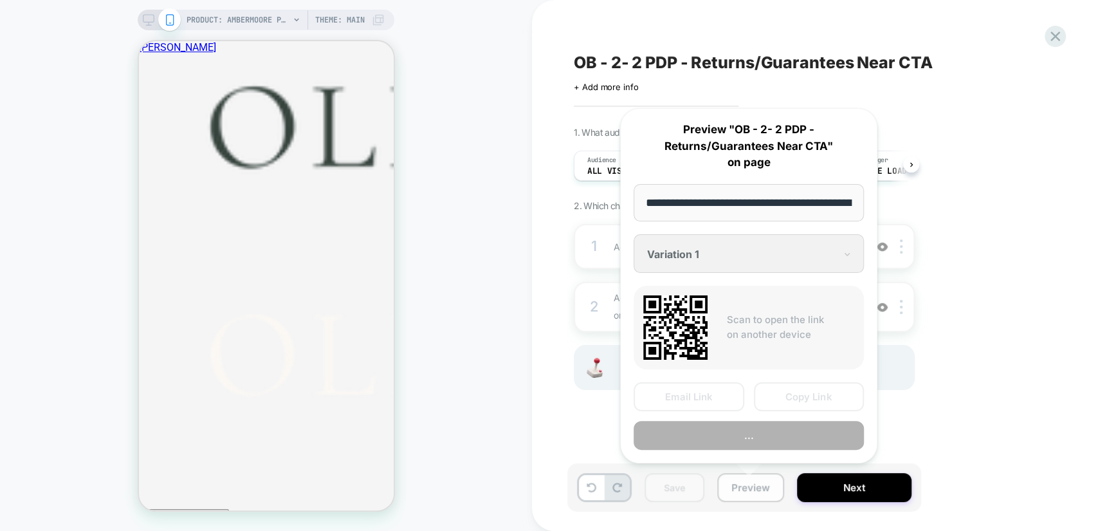
scroll to position [0, 316]
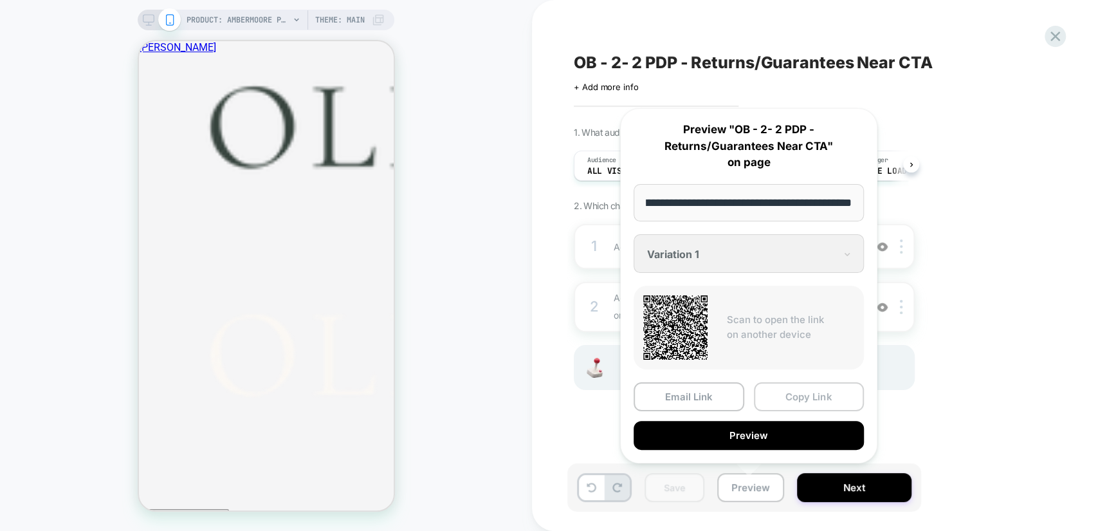
click at [792, 399] on button "Copy Link" at bounding box center [809, 396] width 111 height 29
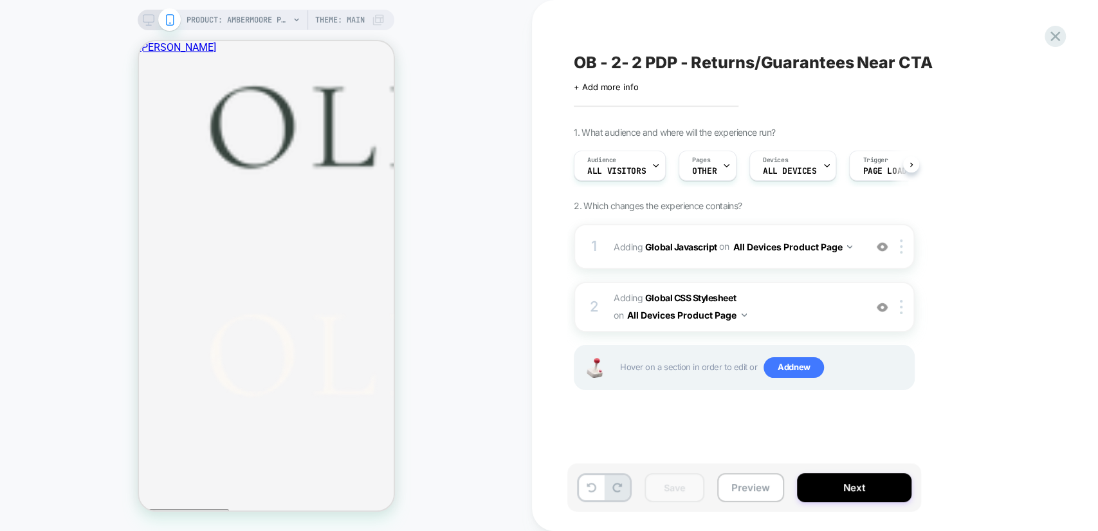
scroll to position [167, 0]
click at [728, 486] on button "Preview" at bounding box center [750, 487] width 67 height 29
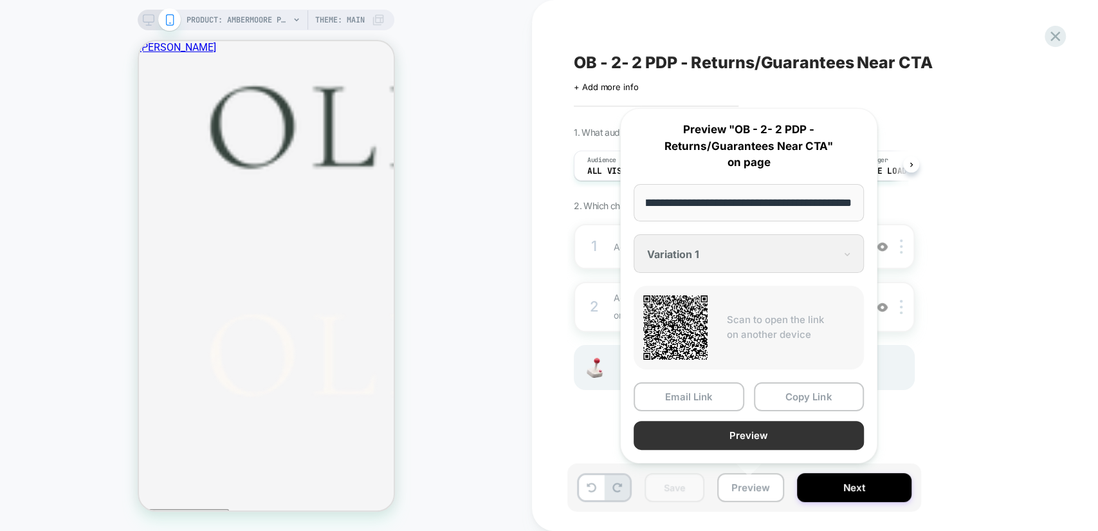
scroll to position [0, 0]
click at [765, 426] on button "Preview" at bounding box center [749, 435] width 230 height 29
